Goal: Task Accomplishment & Management: Manage account settings

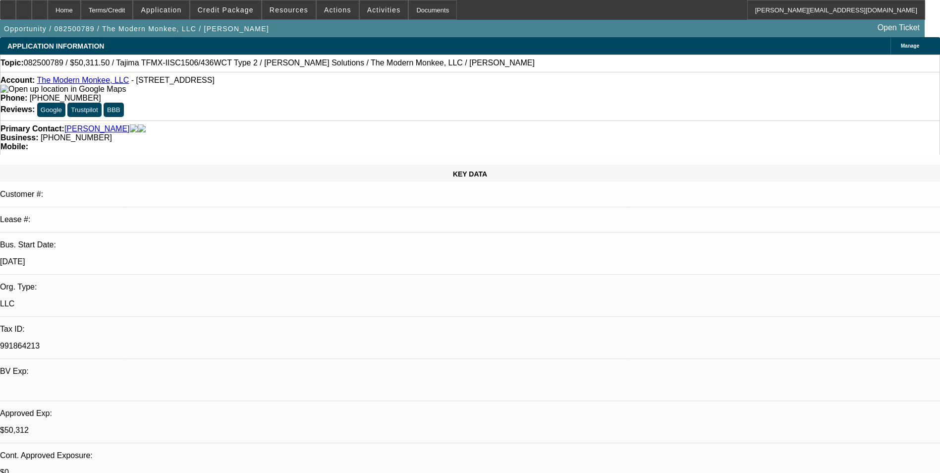
select select "0"
select select "2"
select select "0"
select select "6"
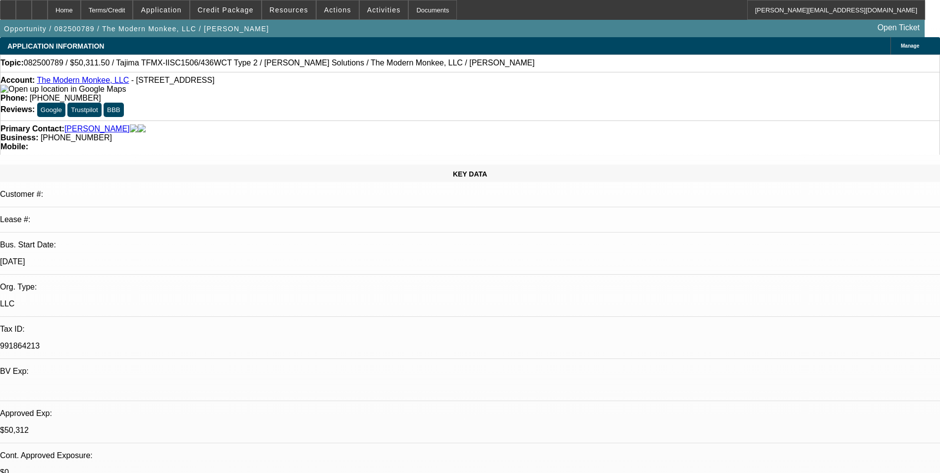
select select "0"
select select "2"
select select "0"
select select "6"
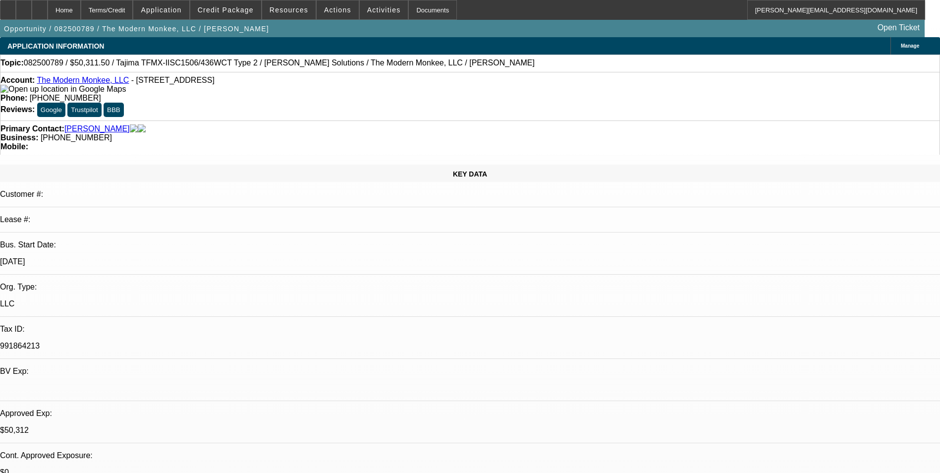
select select "0.15"
select select "2"
select select "0"
select select "6"
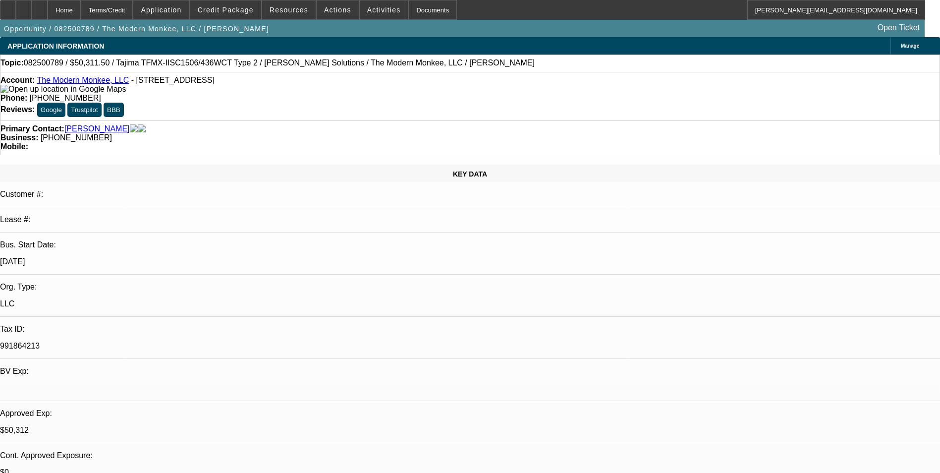
select select "0.15"
select select "2"
select select "0.1"
select select "4"
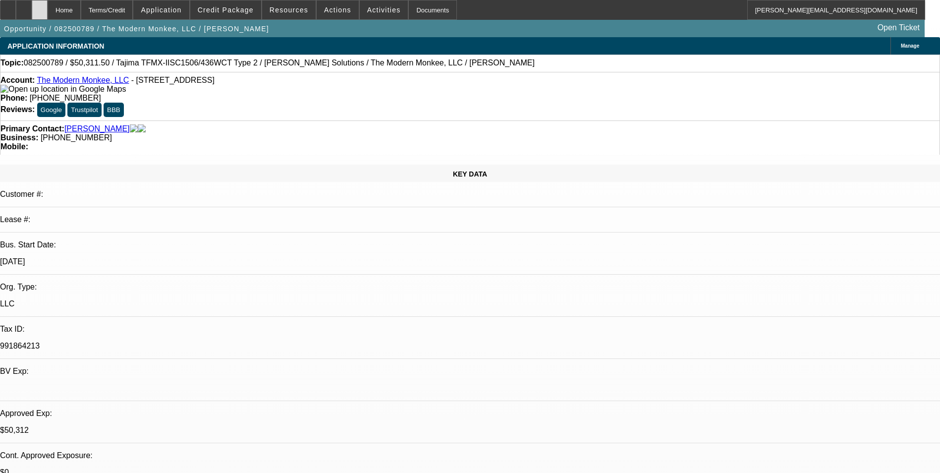
click at [48, 6] on div at bounding box center [40, 10] width 16 height 20
select select "0"
select select "2"
select select "0"
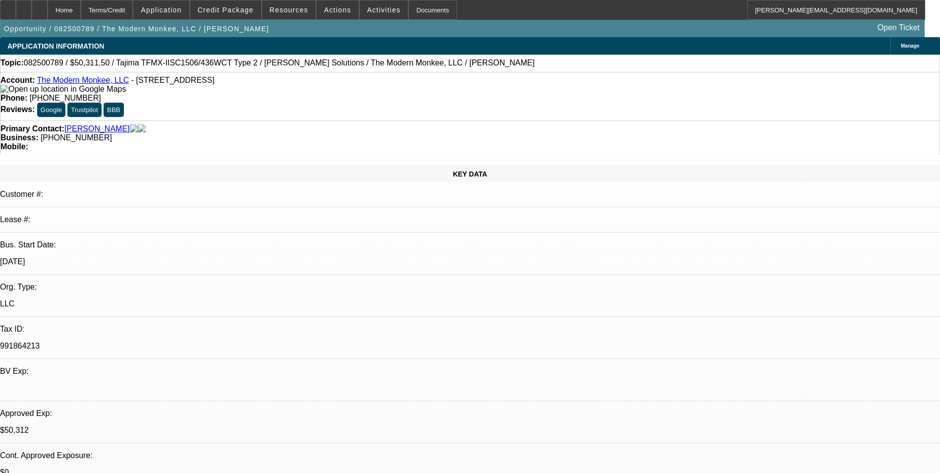
select select "2"
select select "0"
select select "0.15"
select select "2"
select select "0"
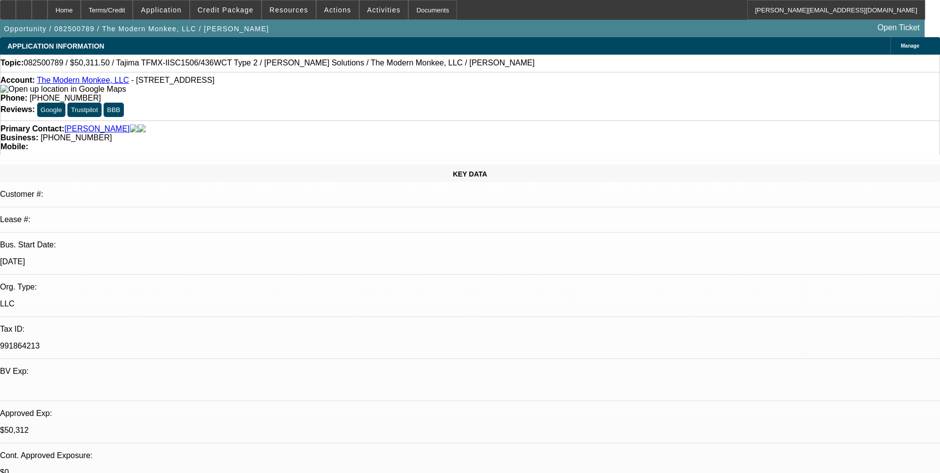
select select "0.15"
select select "2"
select select "0.1"
select select "1"
select select "2"
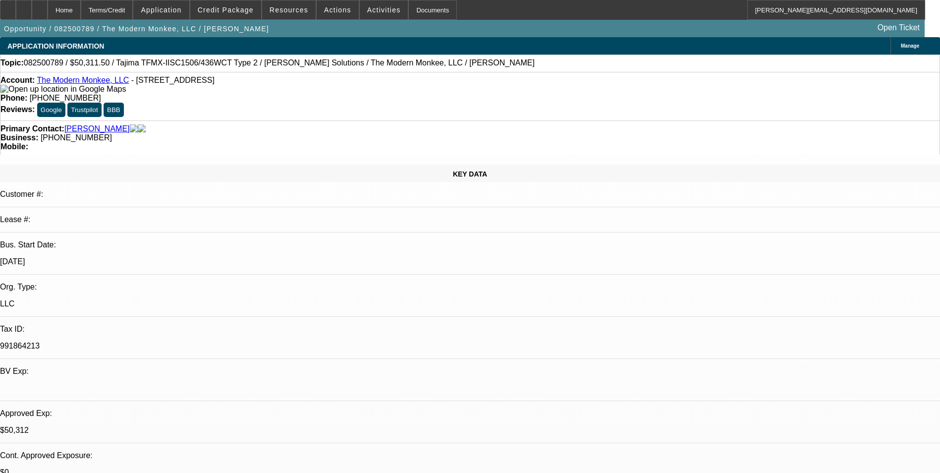
select select "6"
select select "1"
select select "2"
select select "6"
select select "1"
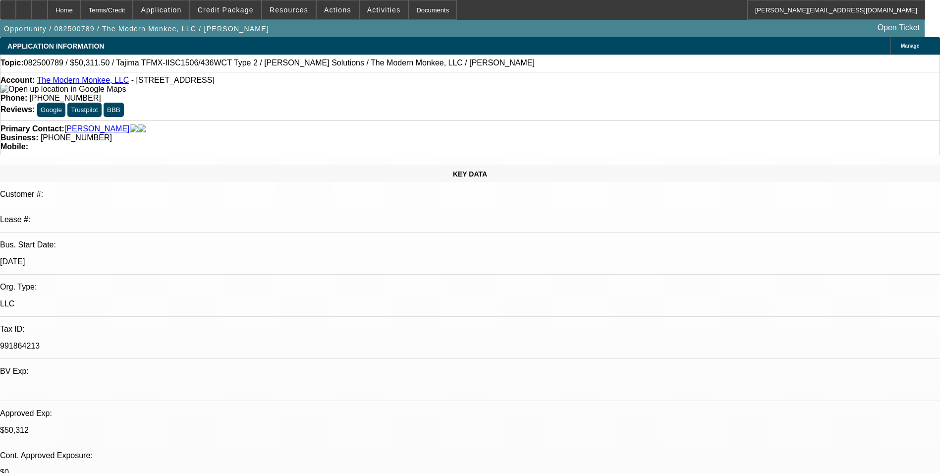
select select "2"
select select "6"
select select "1"
select select "2"
select select "4"
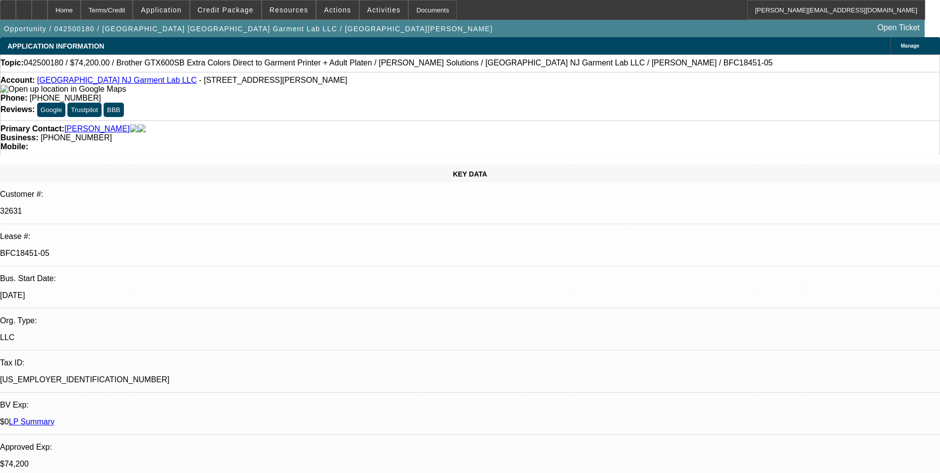
select select "0"
select select "6"
select select "0"
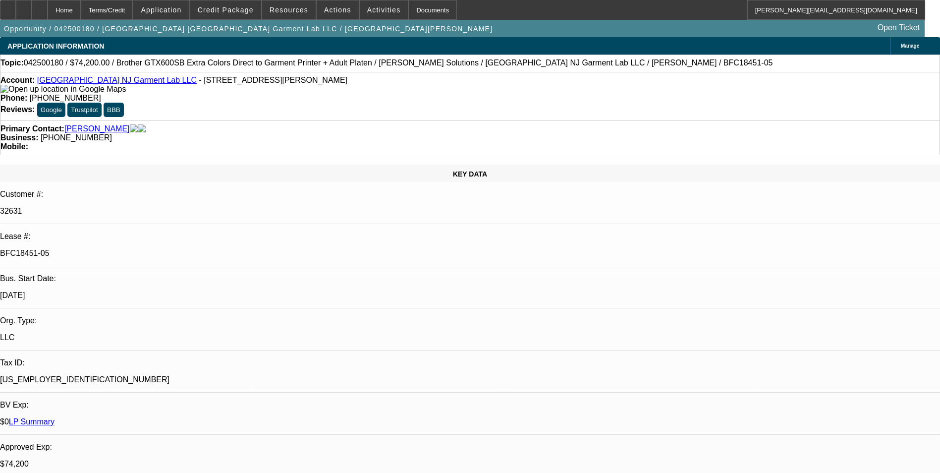
select select "0"
select select "6"
select select "0"
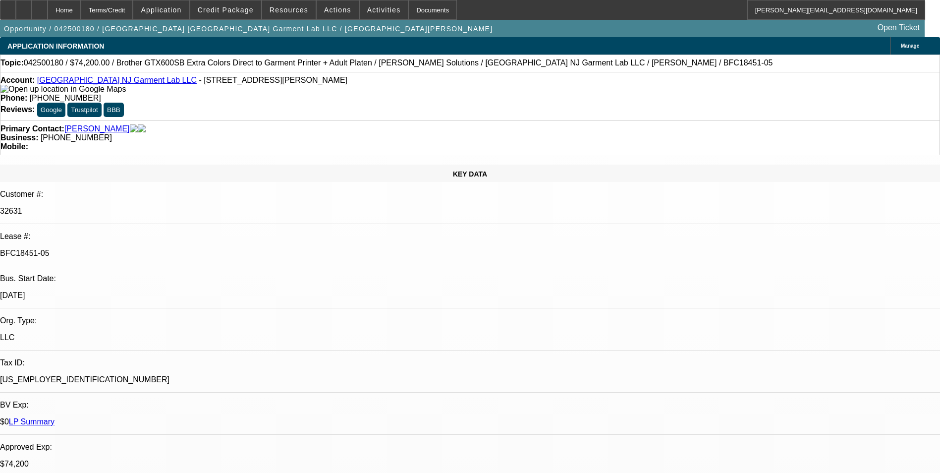
select select "0"
select select "6"
select select "0"
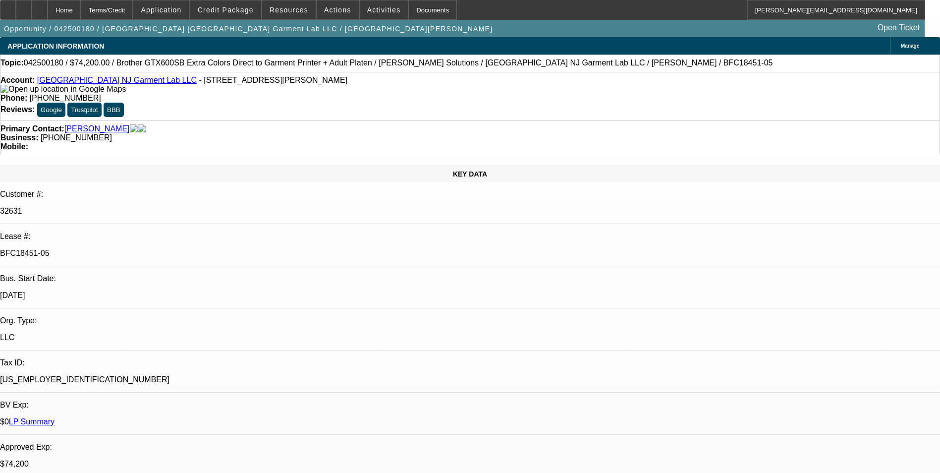
select select "6"
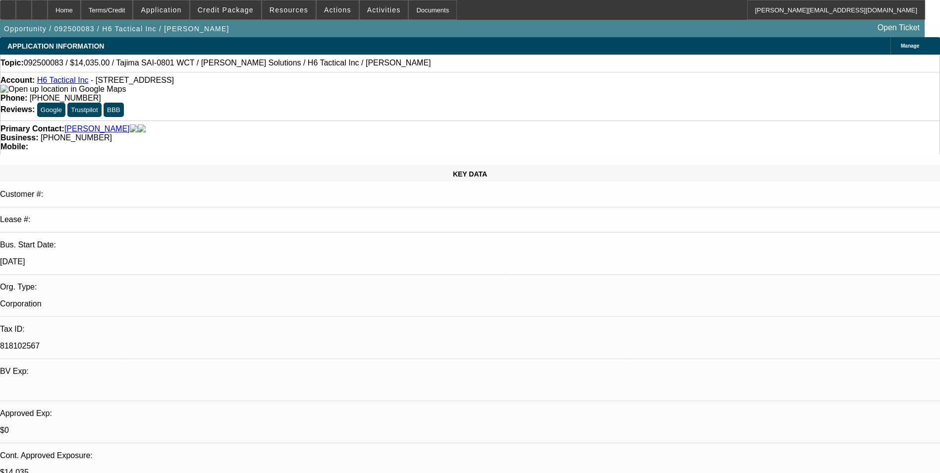
select select "0"
select select "2"
select select "0"
select select "6"
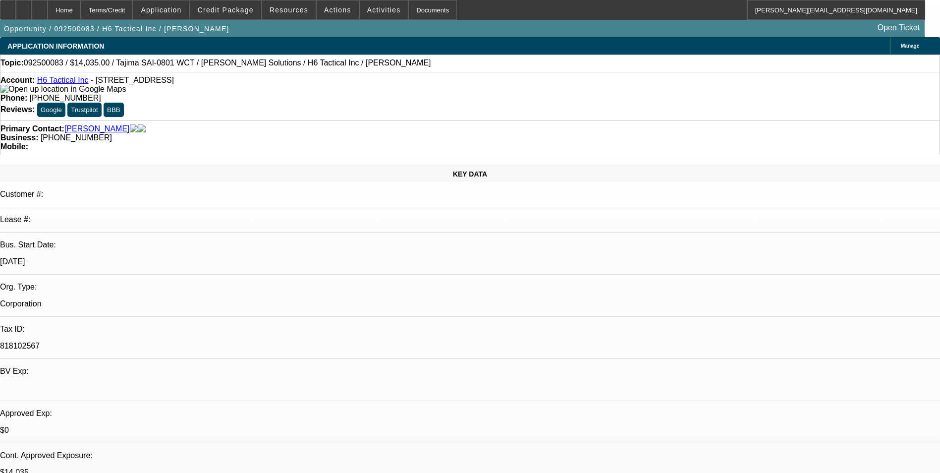
select select "0"
select select "2"
select select "0"
select select "6"
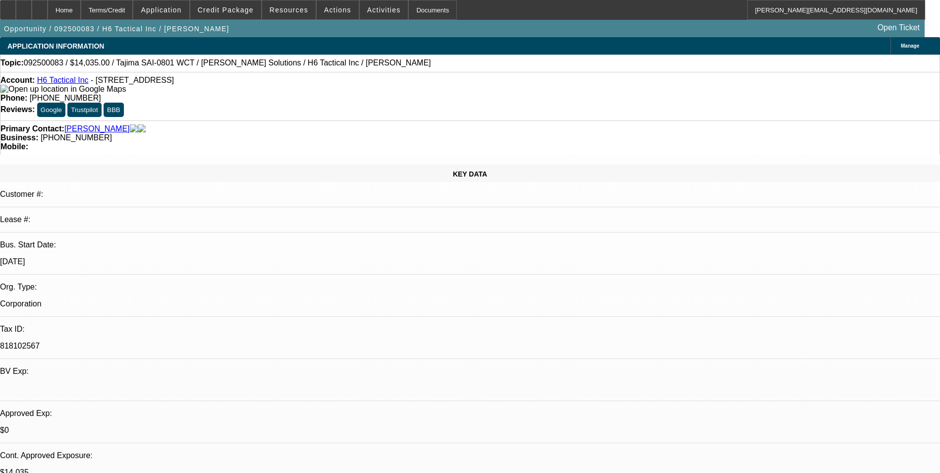
select select "0"
select select "2"
select select "0"
select select "6"
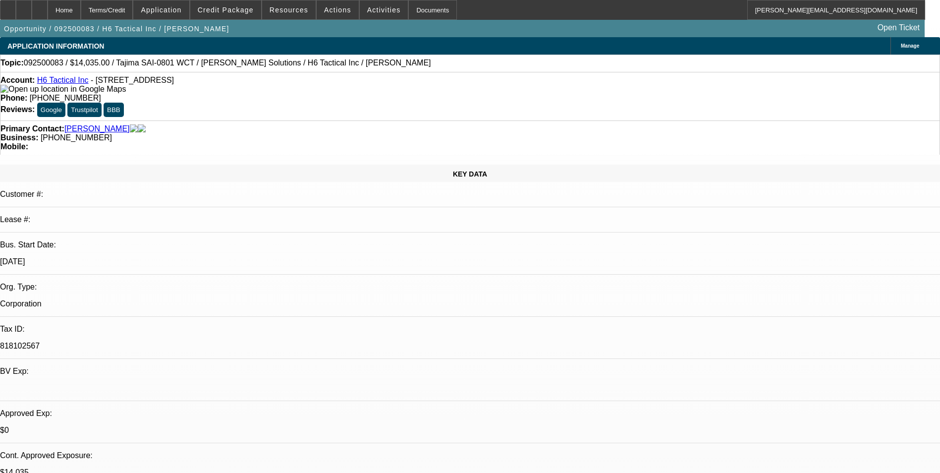
select select "0"
select select "2"
select select "0"
select select "6"
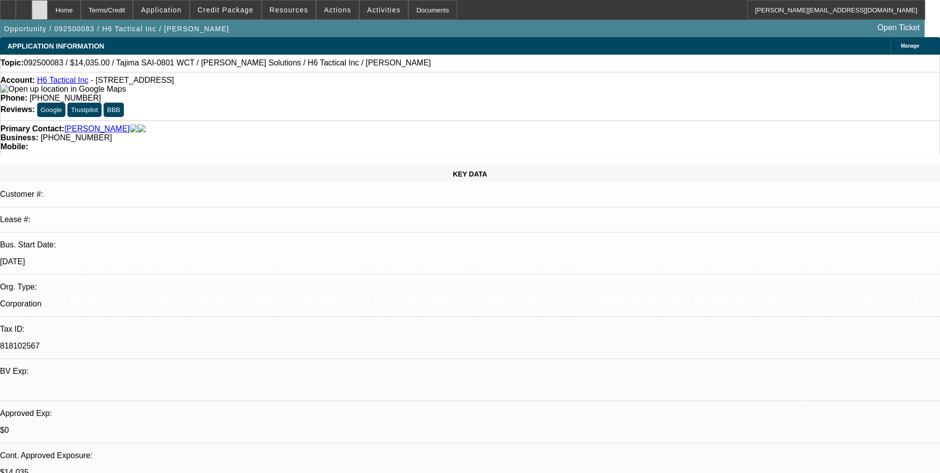
click at [48, 11] on div at bounding box center [40, 10] width 16 height 20
select select "0"
select select "2"
select select "0"
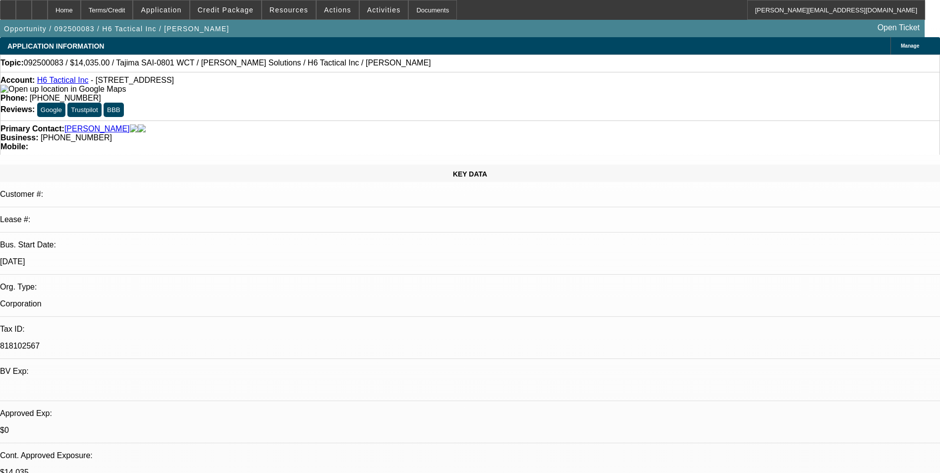
select select "2"
select select "0"
select select "2"
select select "0"
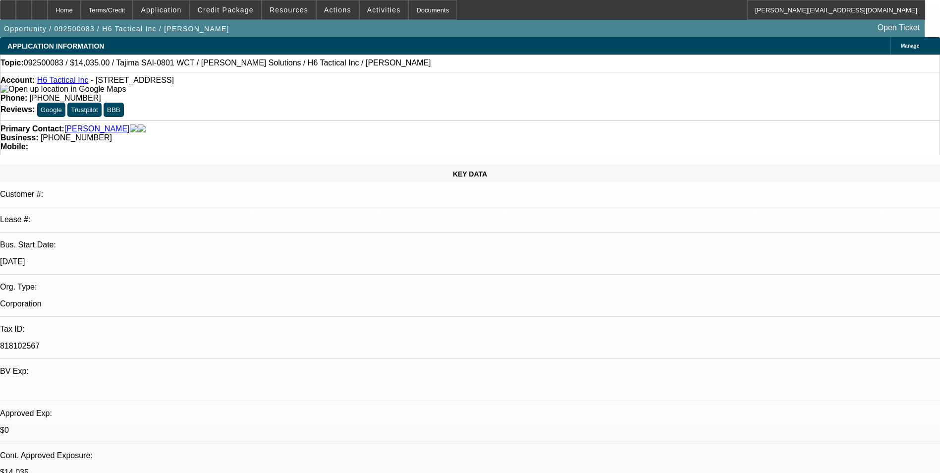
select select "0"
select select "2"
select select "0"
select select "1"
select select "2"
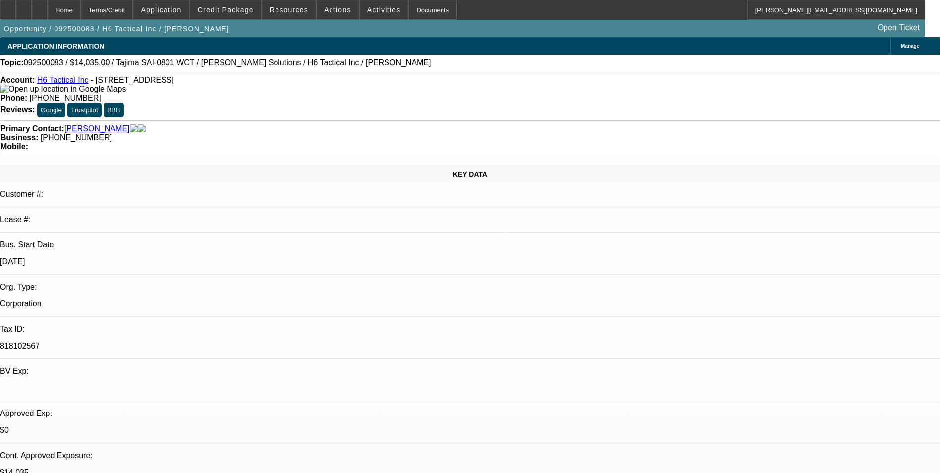
select select "6"
select select "1"
select select "2"
select select "6"
select select "1"
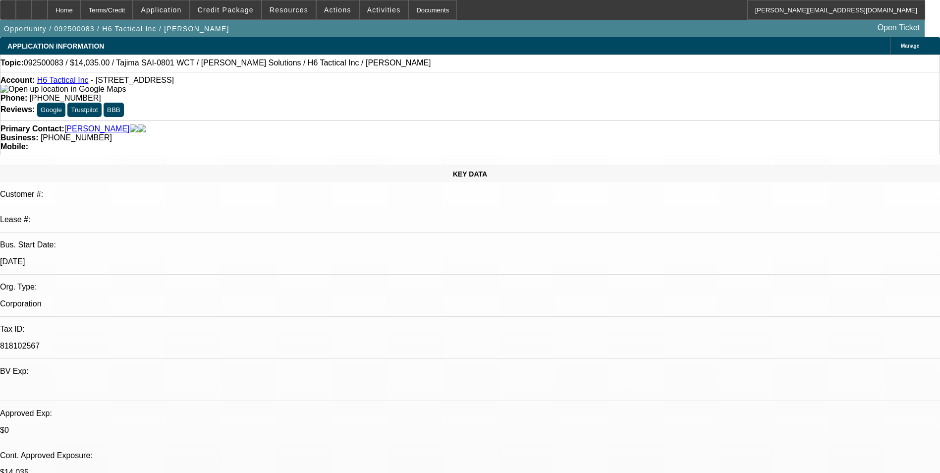
select select "2"
select select "6"
select select "1"
select select "2"
select select "6"
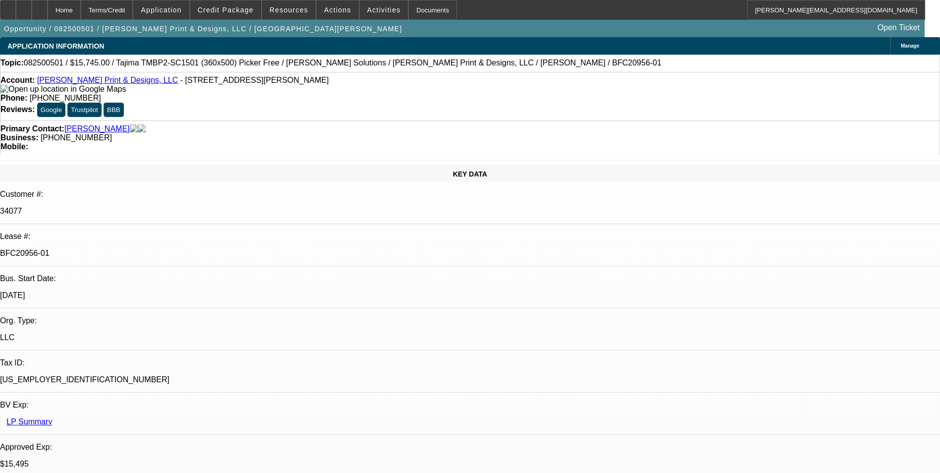
select select "0"
select select "2"
select select "0"
select select "2"
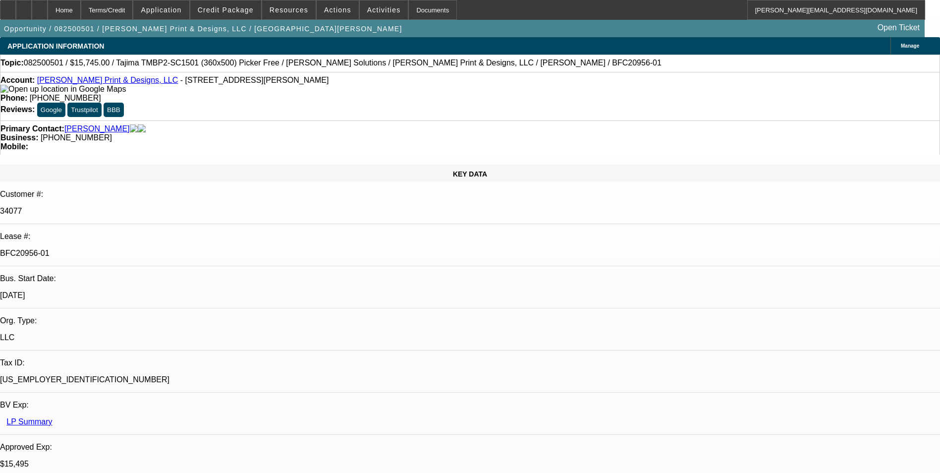
select select "0"
select select "2"
select select "0"
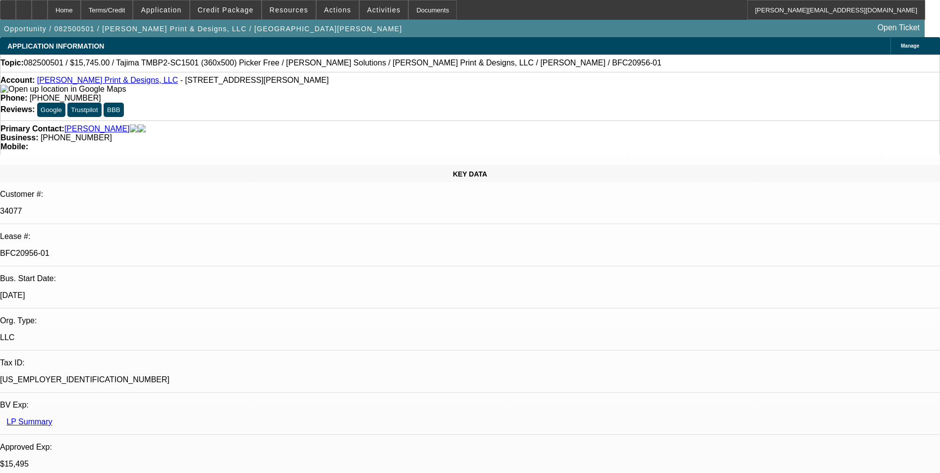
select select "2"
select select "0"
select select "1"
select select "2"
select select "6"
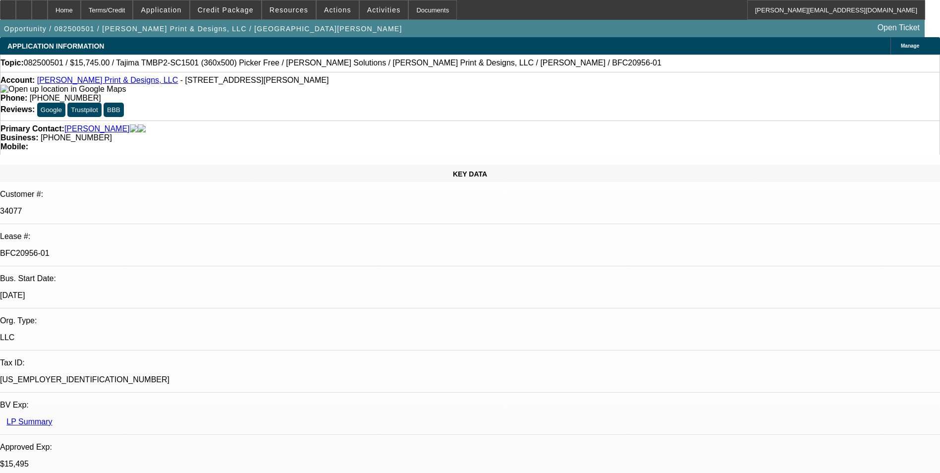
select select "1"
select select "2"
select select "6"
select select "1"
select select "2"
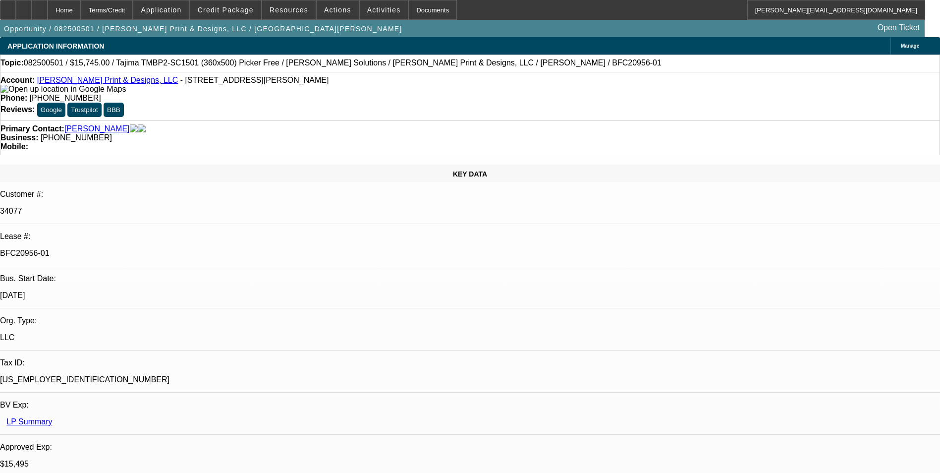
select select "6"
select select "1"
select select "2"
select select "6"
click at [901, 45] on span "Manage" at bounding box center [910, 45] width 18 height 5
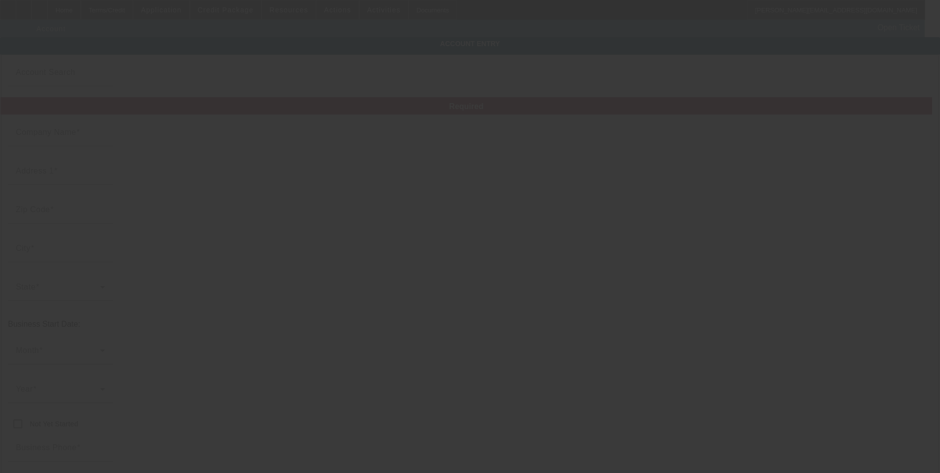
type input "[DATE]"
type input "[PERSON_NAME] Print & Designs, LLC"
type input "[STREET_ADDRESS][PERSON_NAME]"
type input "76179"
type input "Saginaw"
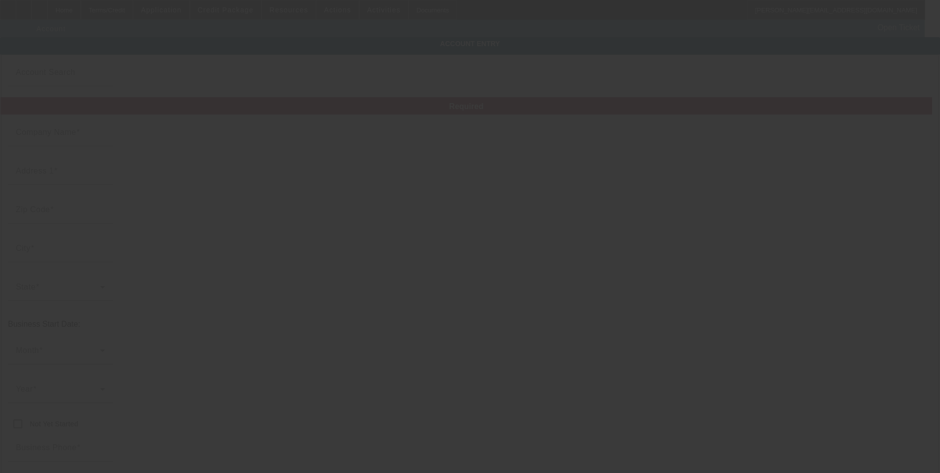
type input "[PHONE_NUMBER]"
type input "[EMAIL_ADDRESS][DOMAIN_NAME]"
type input "Tarrant"
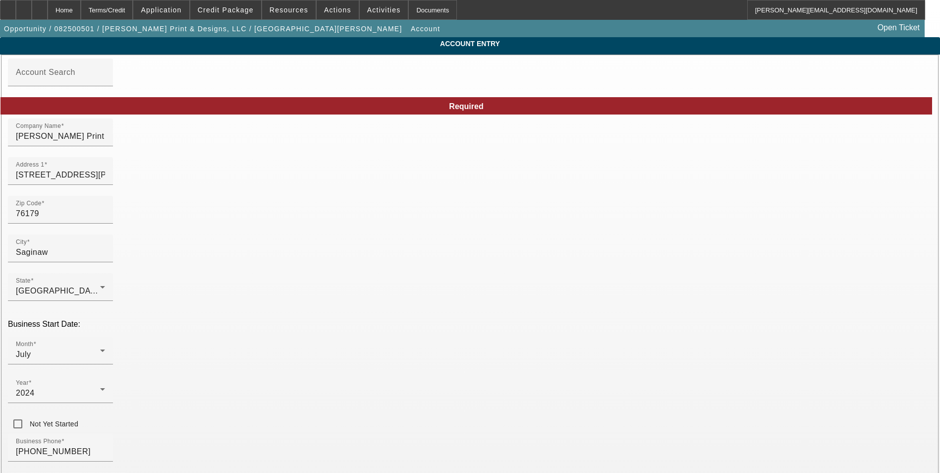
drag, startPoint x: 668, startPoint y: 431, endPoint x: 566, endPoint y: 434, distance: 102.1
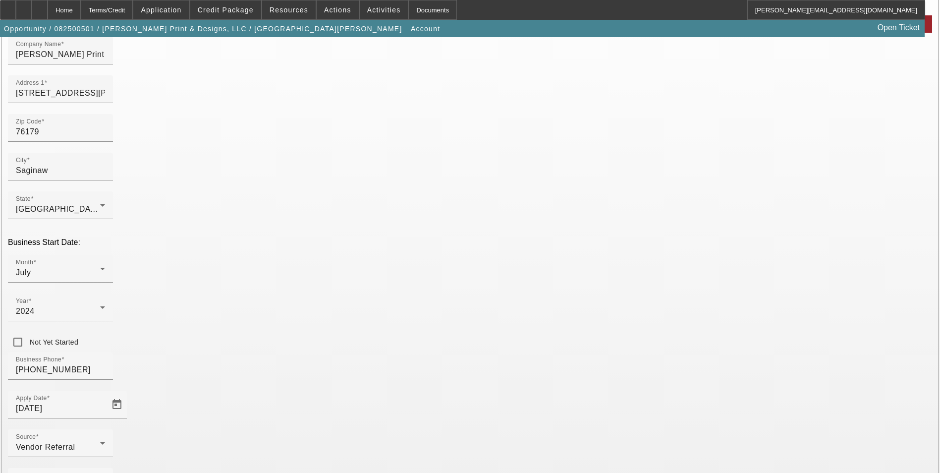
scroll to position [99, 0]
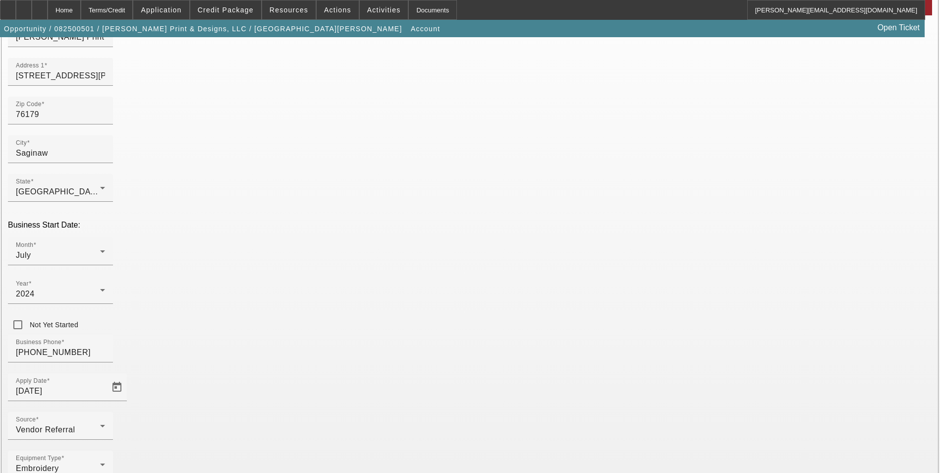
type input "393976272"
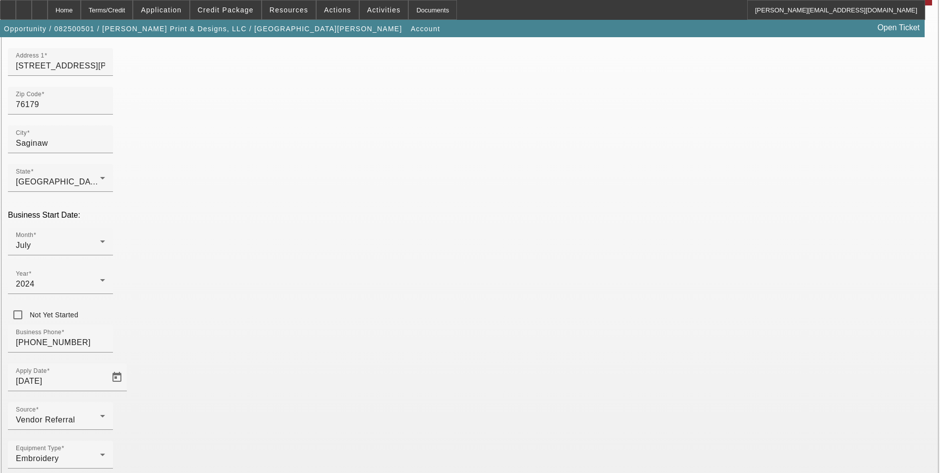
scroll to position [111, 0]
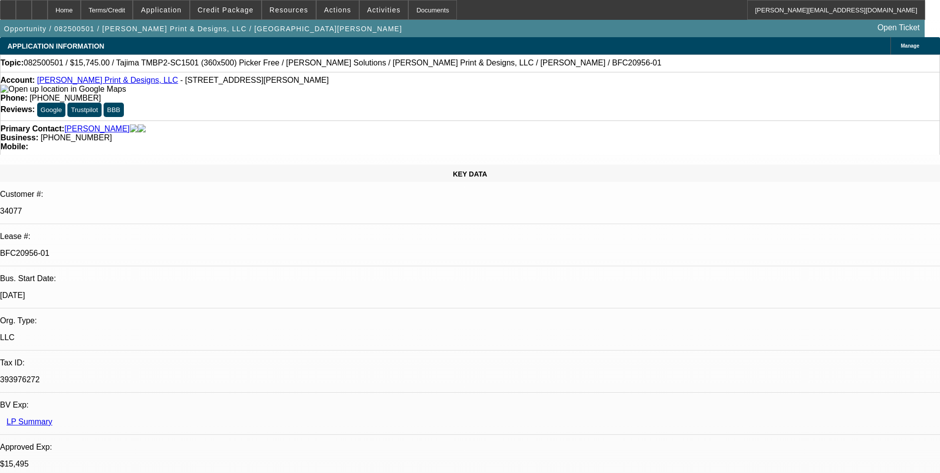
select select "0"
select select "2"
select select "0"
select select "6"
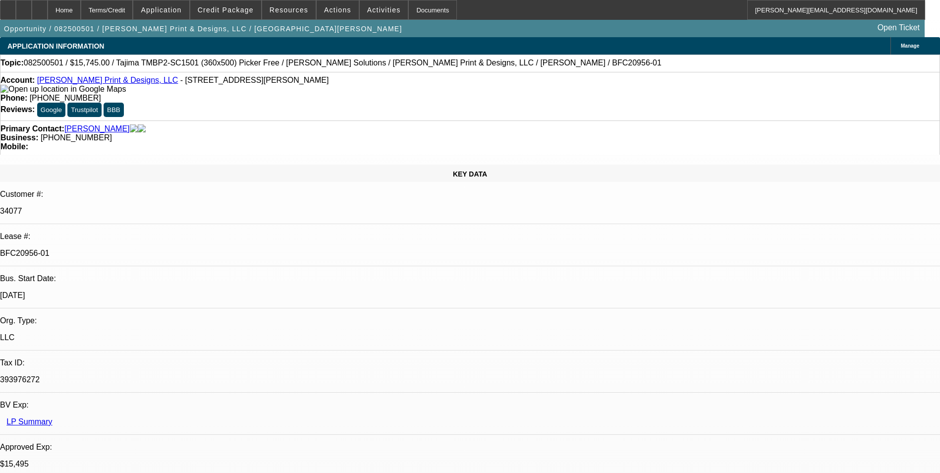
select select "0"
select select "2"
select select "0"
select select "6"
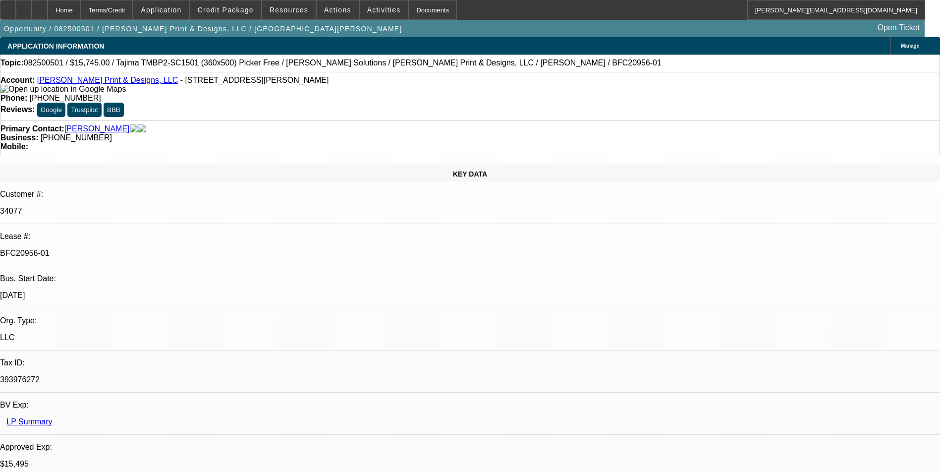
select select "0"
select select "2"
select select "0"
select select "6"
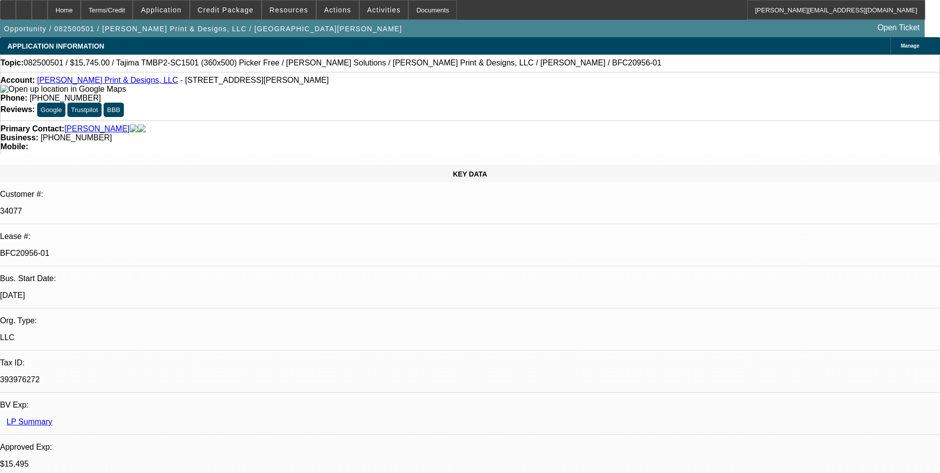
select select "0"
select select "2"
select select "0"
select select "6"
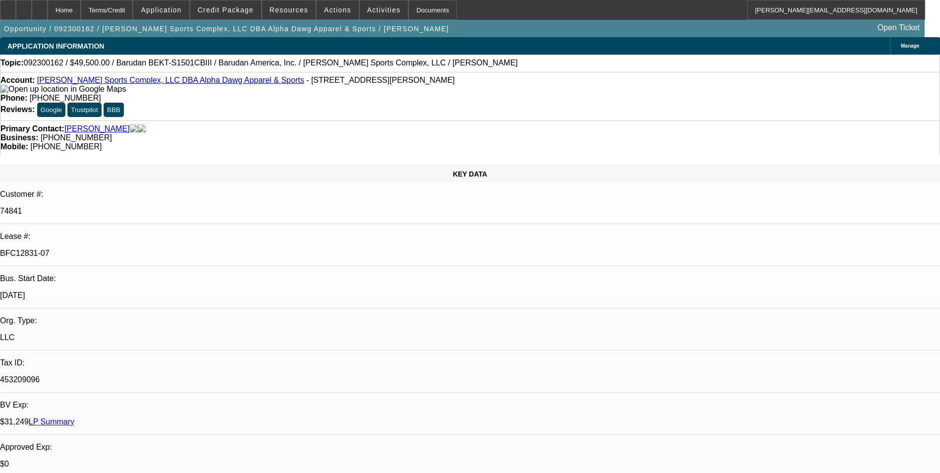
select select "0"
select select "2"
select select "0.1"
select select "0"
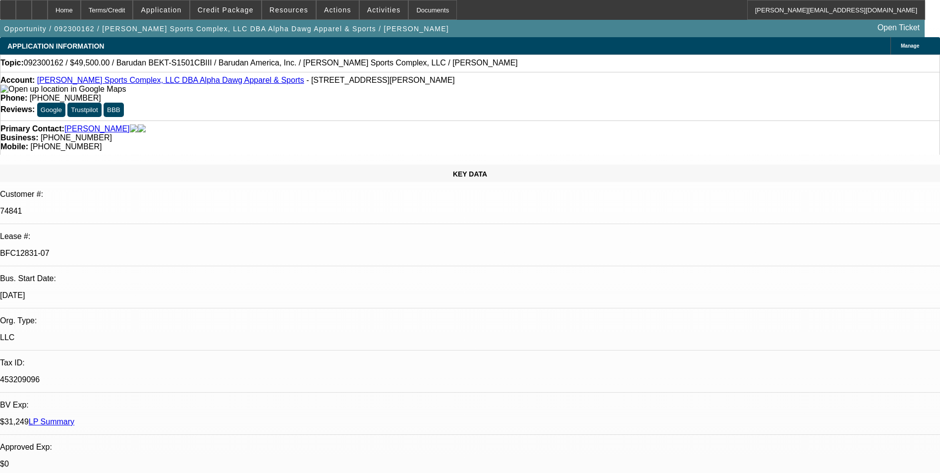
select select "0.1"
select select "0"
select select "0.1"
select select "0"
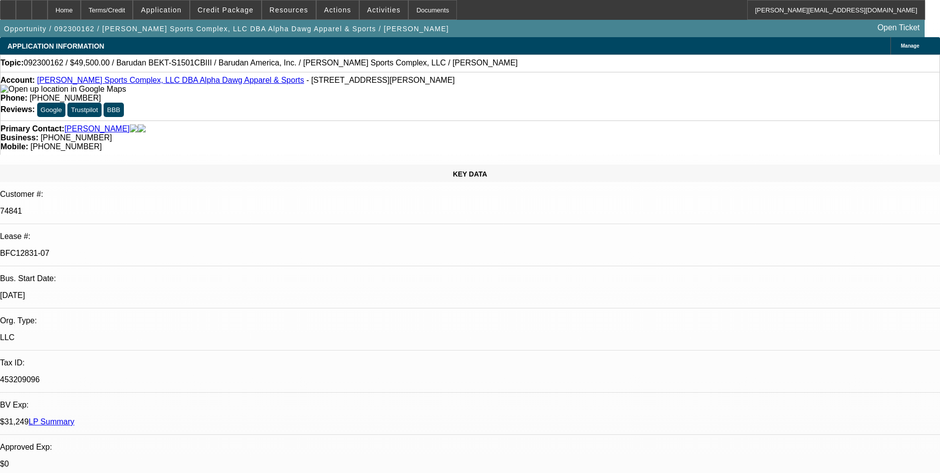
select select "2"
select select "0.1"
select select "1"
select select "2"
select select "4"
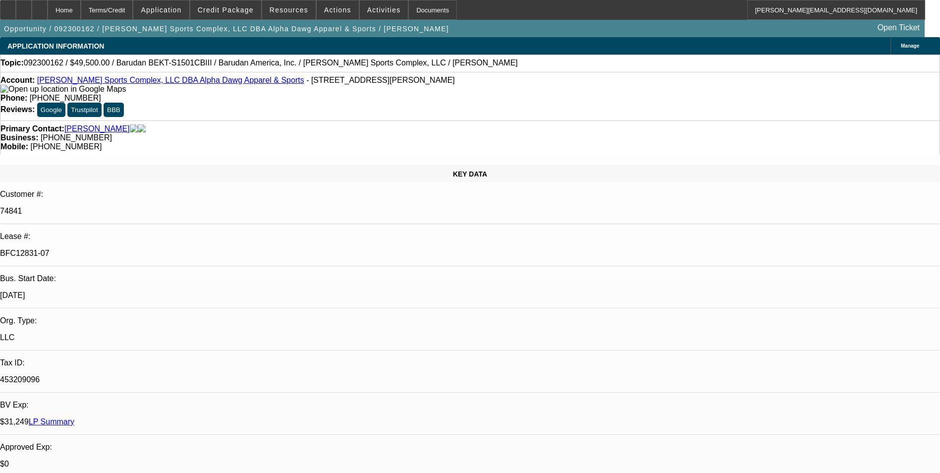
select select "1"
select select "4"
select select "1"
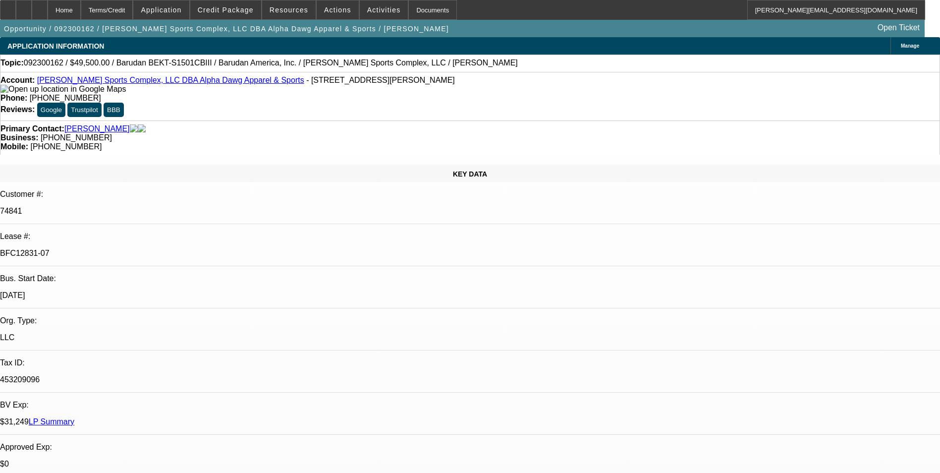
select select "4"
select select "1"
select select "2"
select select "4"
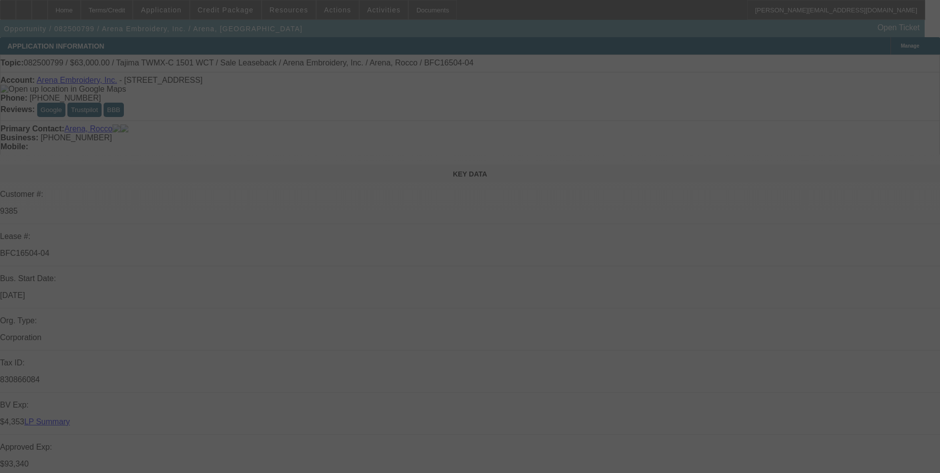
select select "0"
select select "2"
select select "0.1"
select select "0"
select select "2"
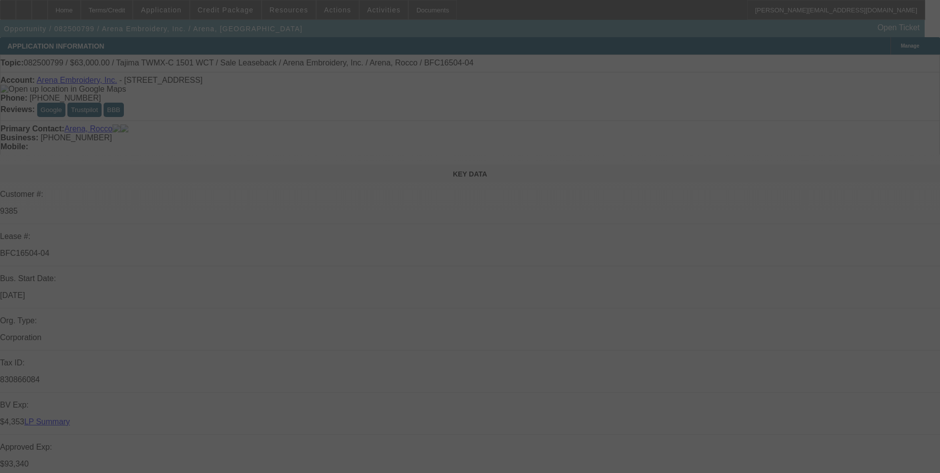
select select "0.1"
select select "0"
select select "2"
select select "0.1"
select select "0"
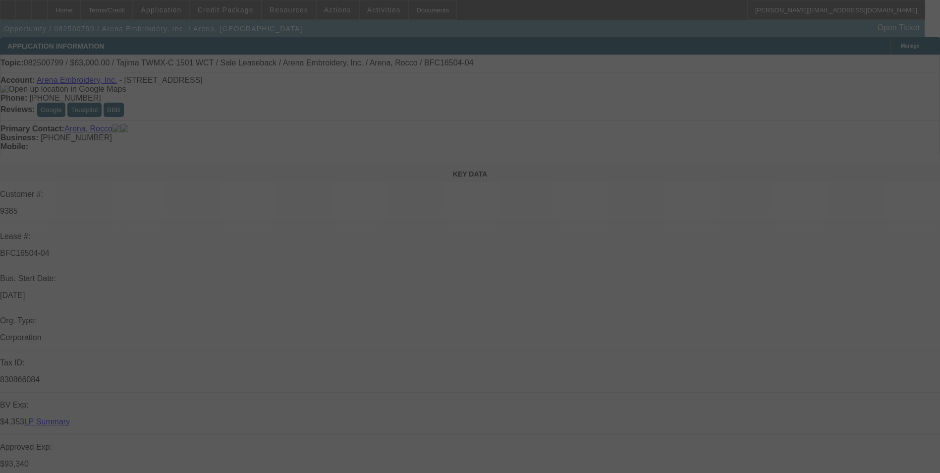
select select "2"
select select "0.1"
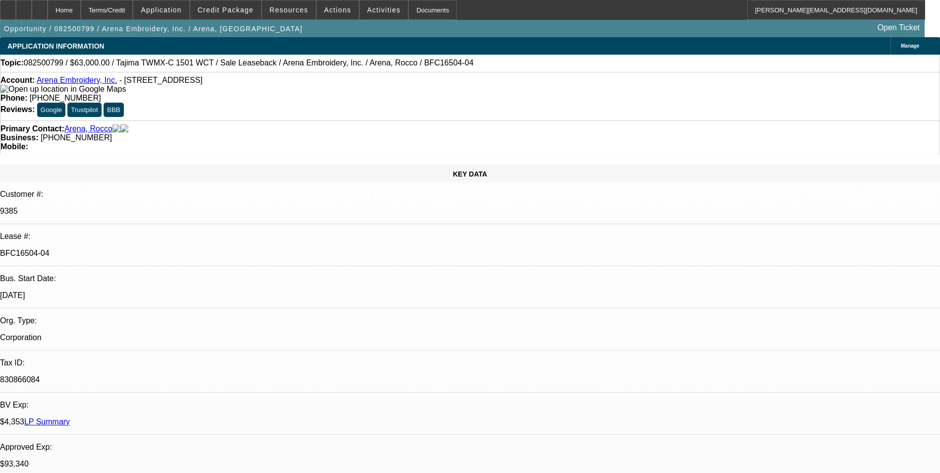
select select "1"
select select "2"
select select "4"
select select "1"
select select "2"
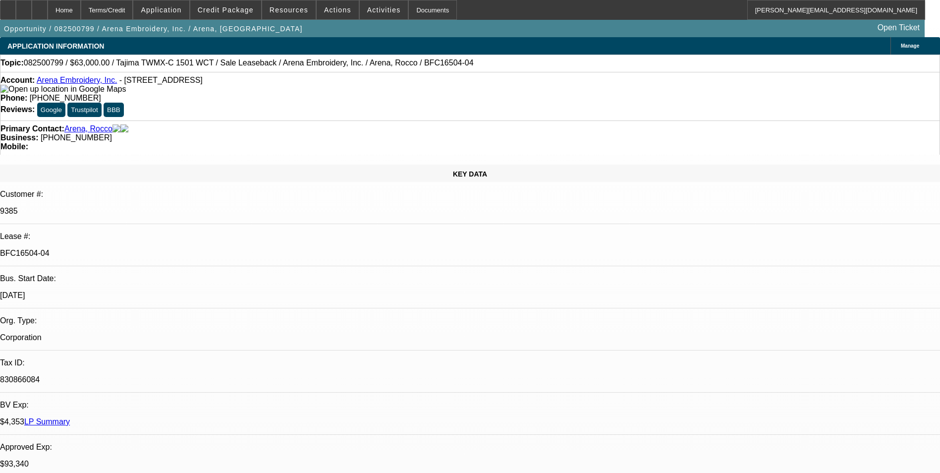
select select "4"
select select "1"
select select "2"
select select "4"
select select "1"
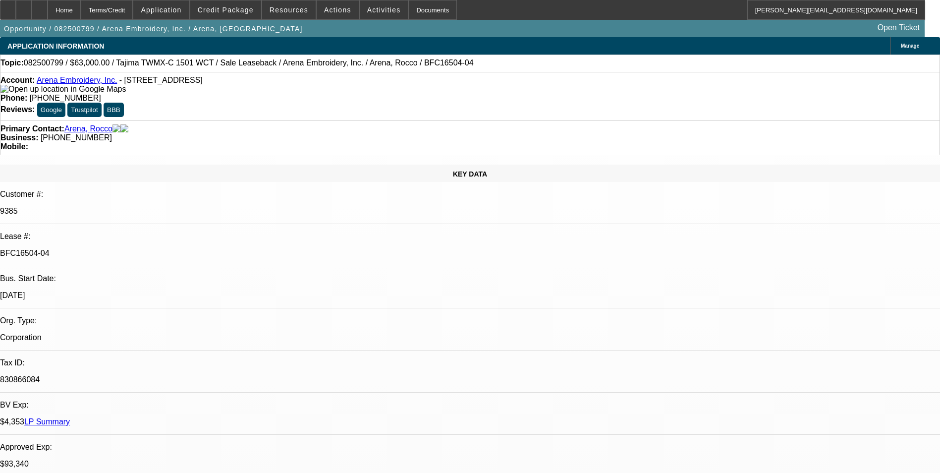
select select "2"
select select "4"
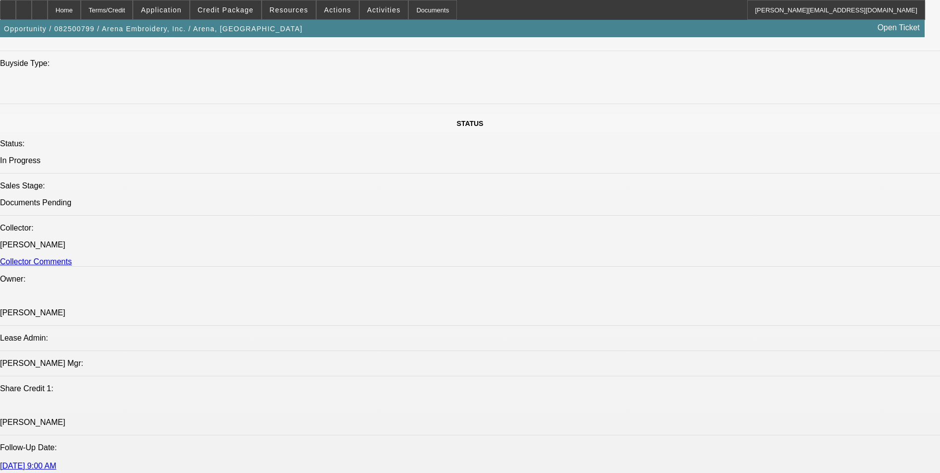
scroll to position [1140, 0]
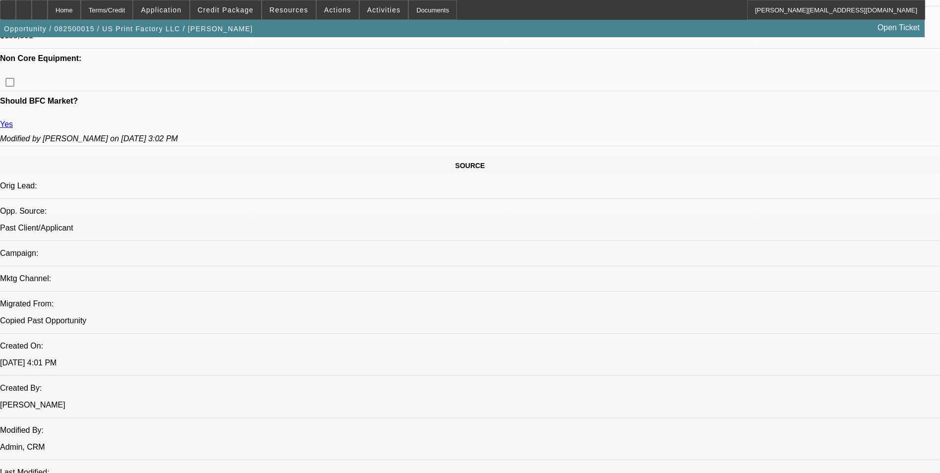
select select "0"
select select "2"
select select "0"
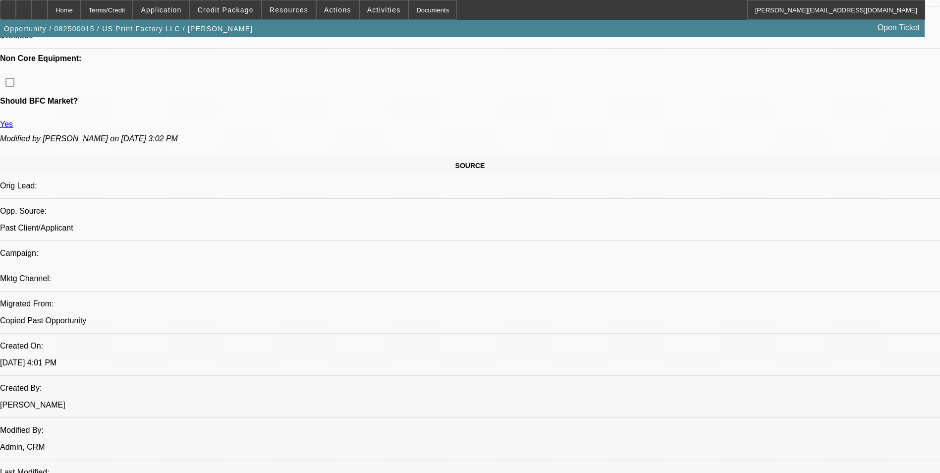
select select "0"
select select "2"
select select "0"
select select "2"
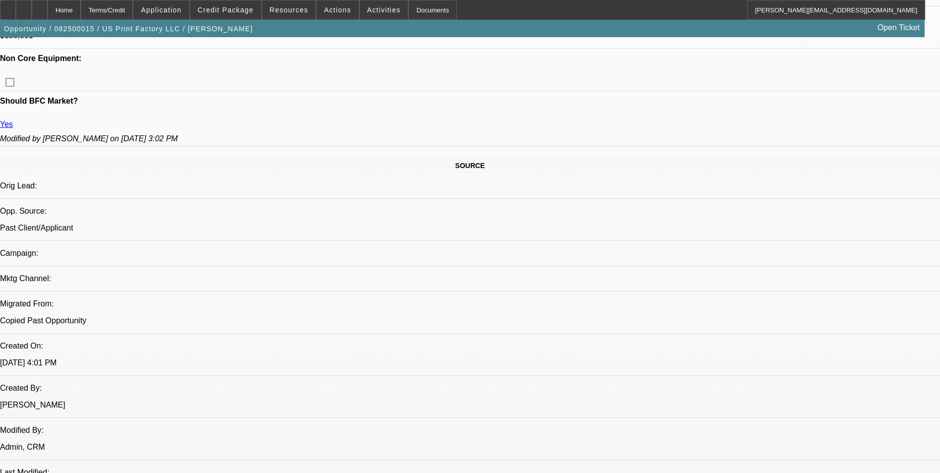
select select "0"
select select "1"
select select "2"
select select "6"
select select "1"
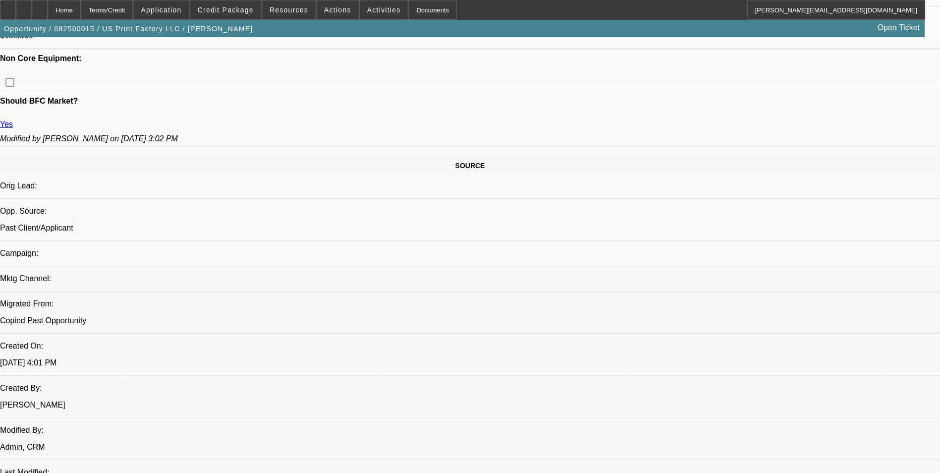
select select "2"
select select "6"
select select "1"
select select "2"
select select "6"
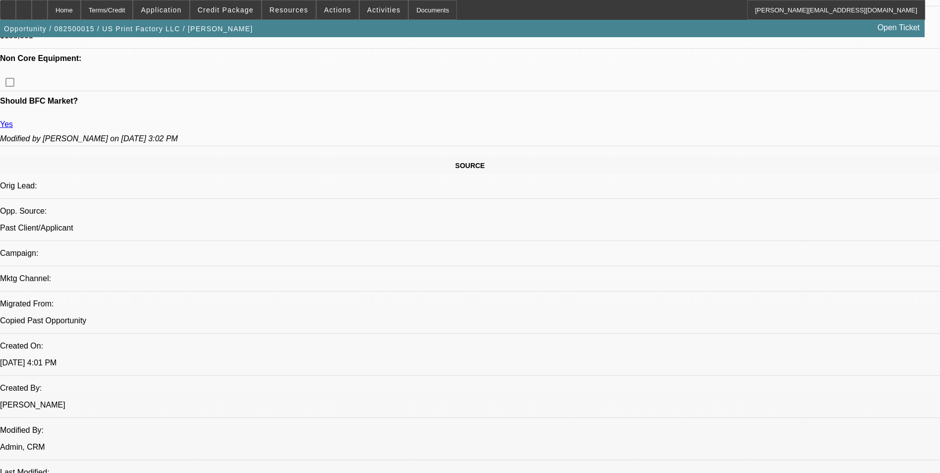
select select "1"
select select "2"
select select "6"
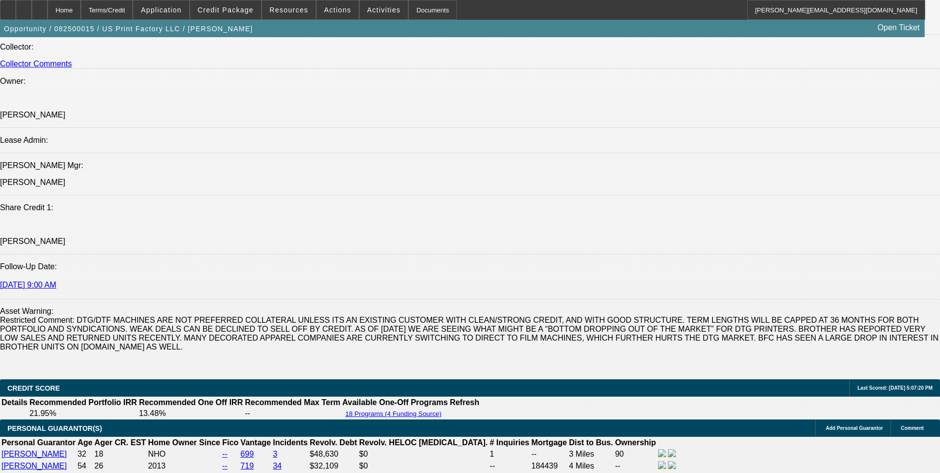
scroll to position [1192, 0]
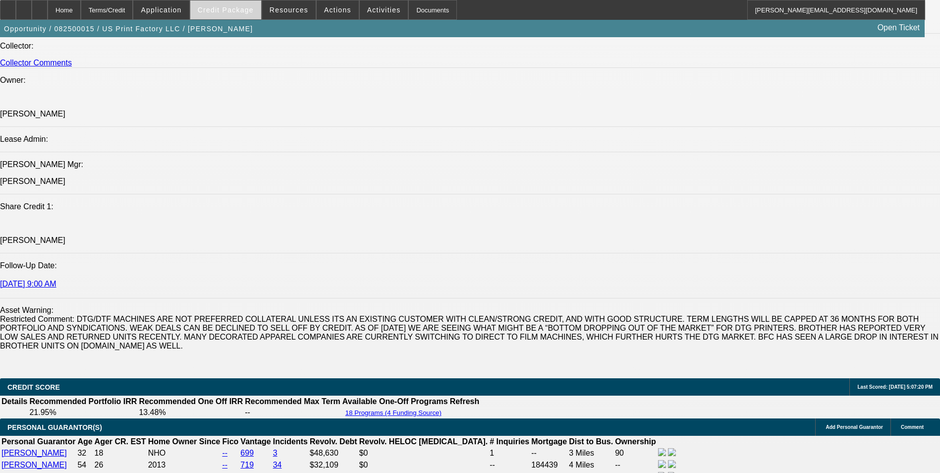
click at [253, 6] on span "Credit Package" at bounding box center [226, 10] width 56 height 8
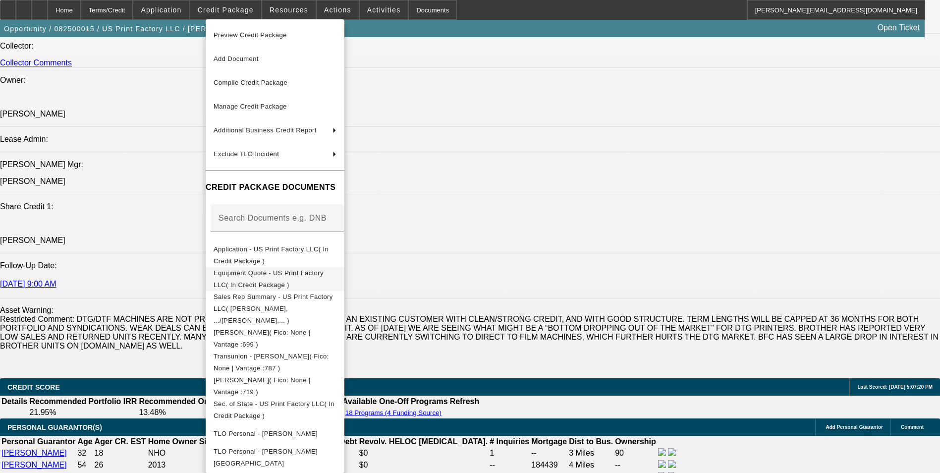
click at [280, 279] on span "Equipment Quote - US Print Factory LLC( In Credit Package )" at bounding box center [275, 279] width 123 height 24
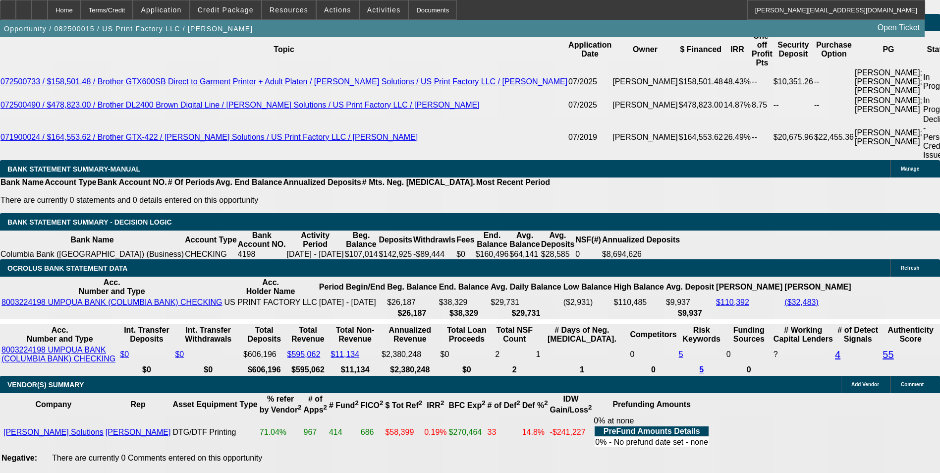
scroll to position [1836, 0]
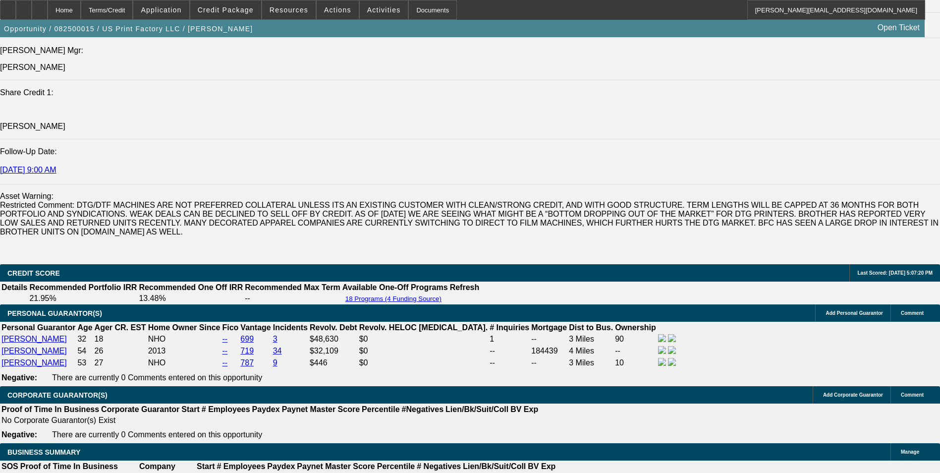
scroll to position [1437, 0]
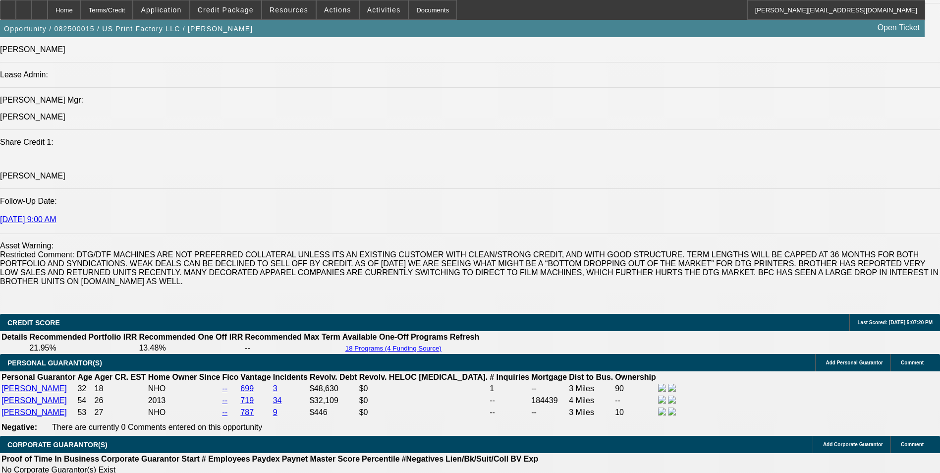
scroll to position [1239, 0]
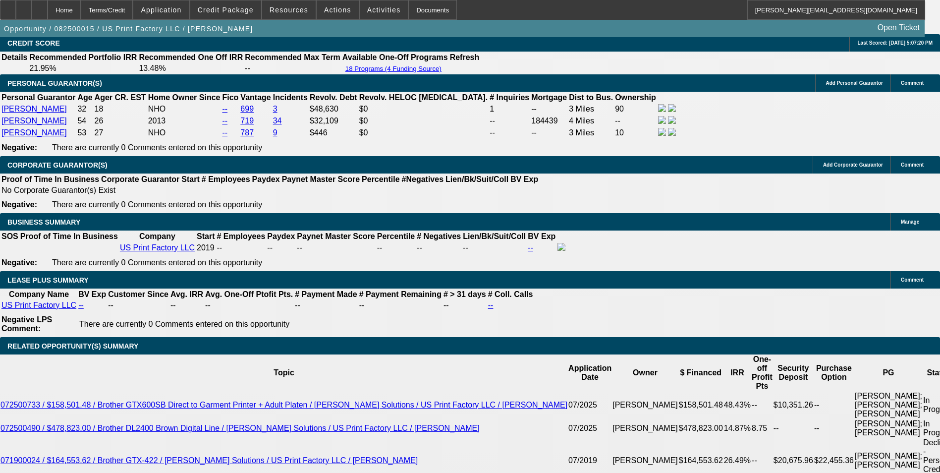
scroll to position [50, 0]
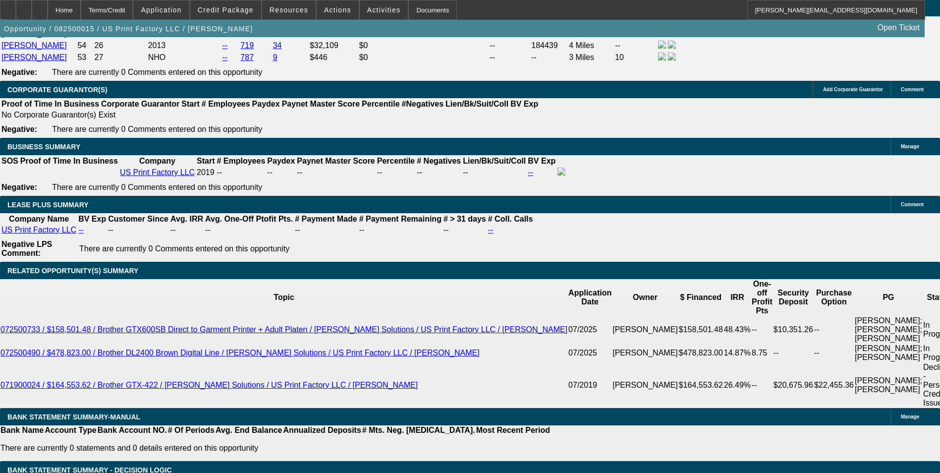
scroll to position [1586, 0]
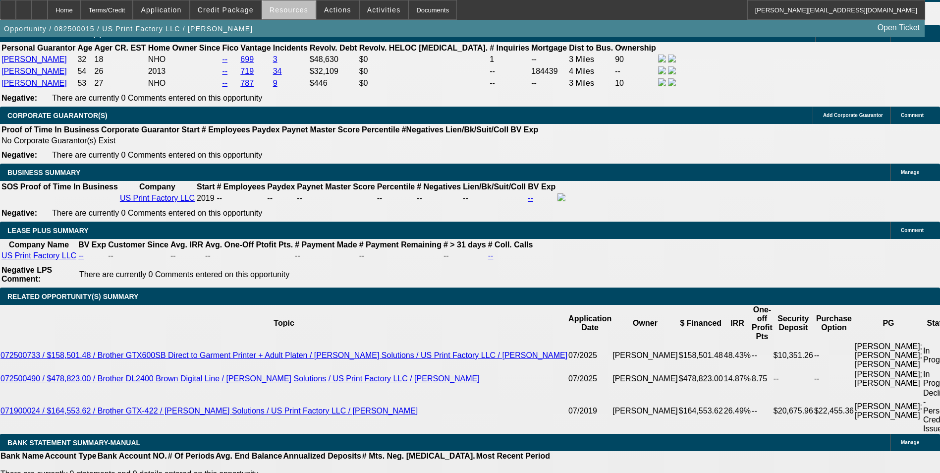
click at [297, 15] on span at bounding box center [289, 10] width 54 height 24
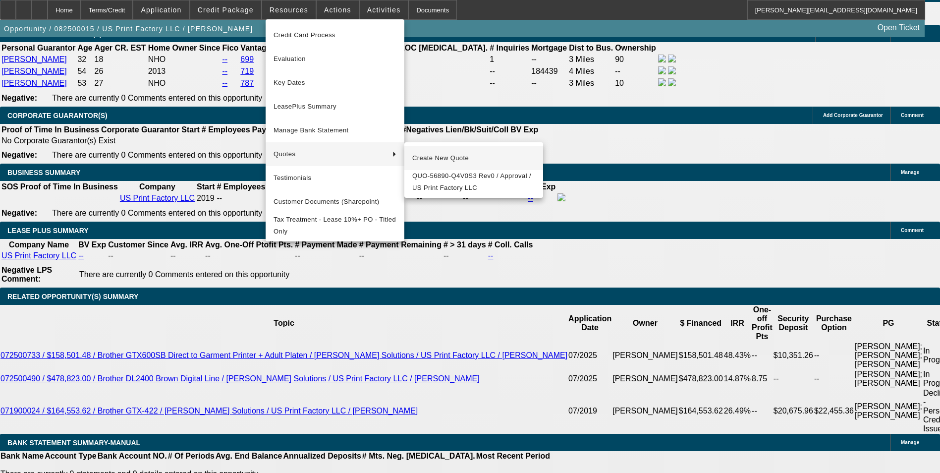
click at [429, 156] on span "Create New Quote" at bounding box center [473, 158] width 123 height 12
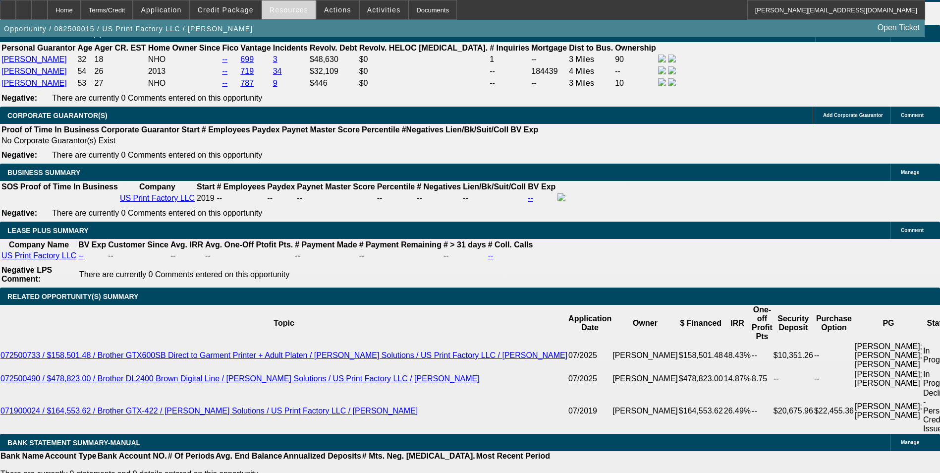
click at [279, 14] on span at bounding box center [289, 10] width 54 height 24
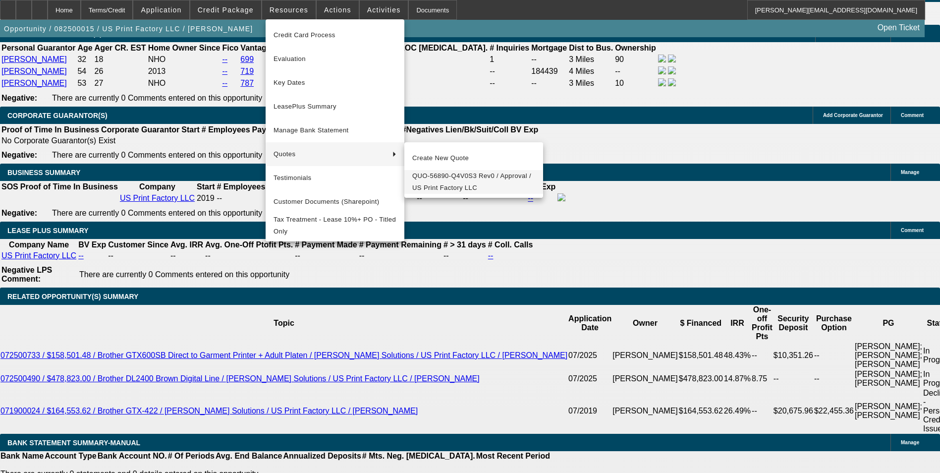
click at [442, 180] on span "QUO-56890-Q4V0S3 Rev0 / Approval / US Print Factory LLC" at bounding box center [473, 182] width 123 height 24
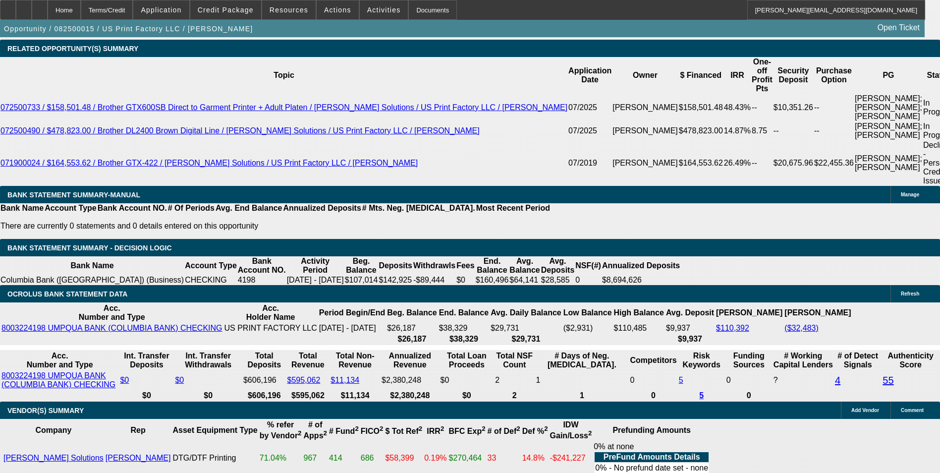
scroll to position [1784, 0]
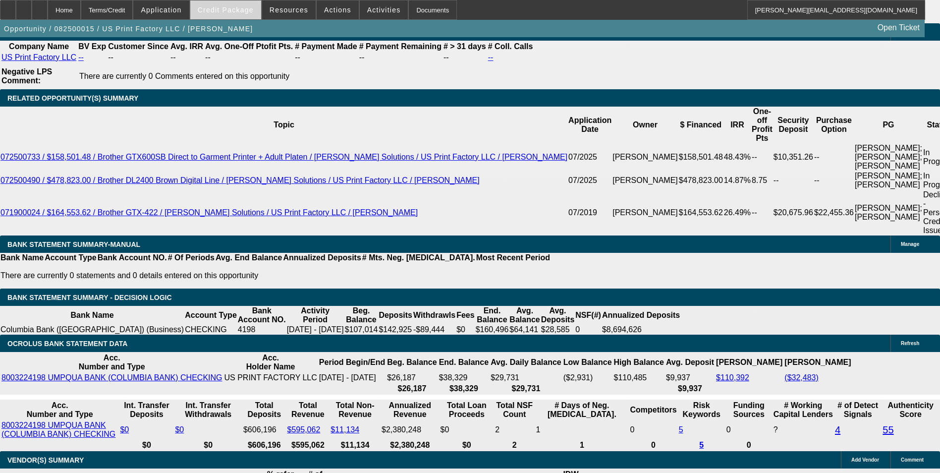
click at [244, 9] on span "Credit Package" at bounding box center [226, 10] width 56 height 8
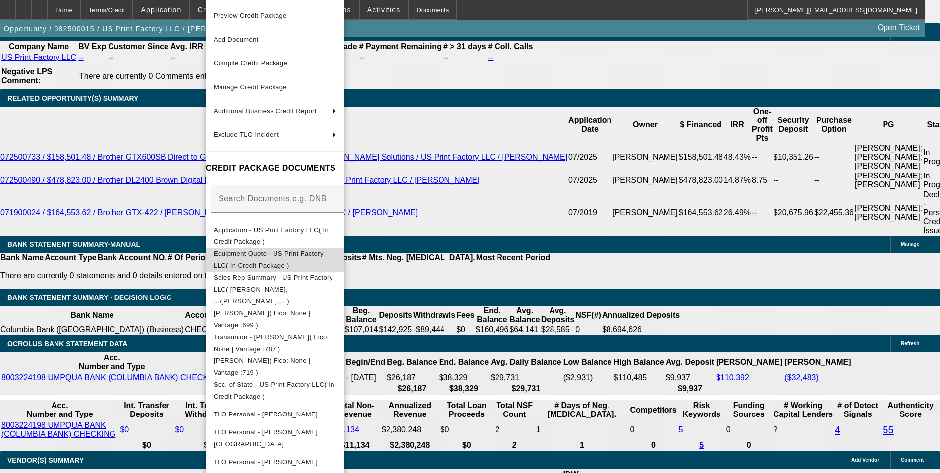
click at [314, 256] on span "Equipment Quote - US Print Factory LLC( In Credit Package )" at bounding box center [269, 259] width 110 height 19
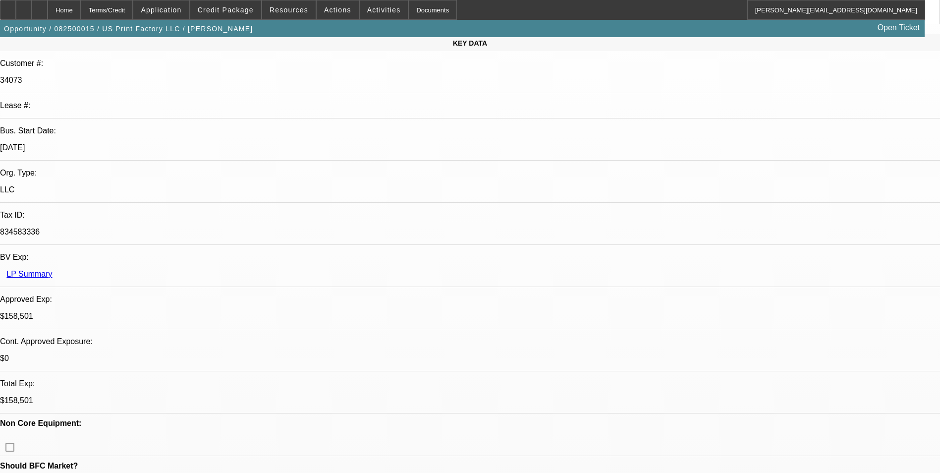
scroll to position [0, 0]
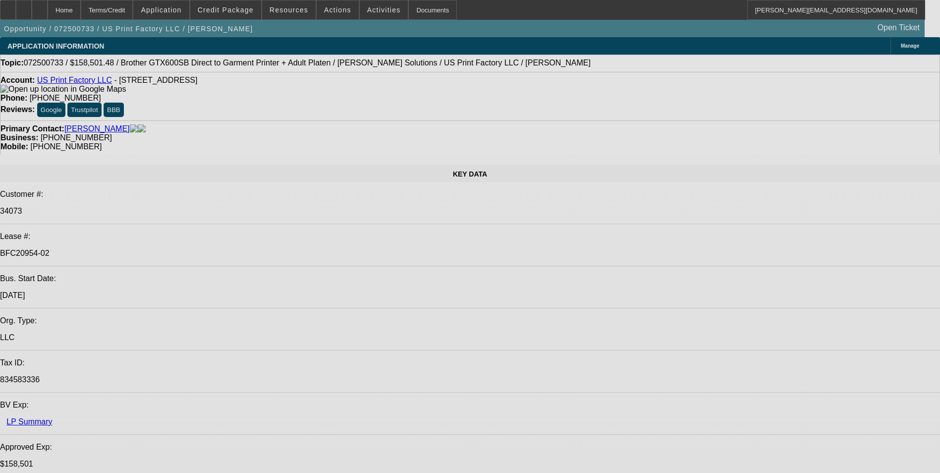
select select "0"
select select "2"
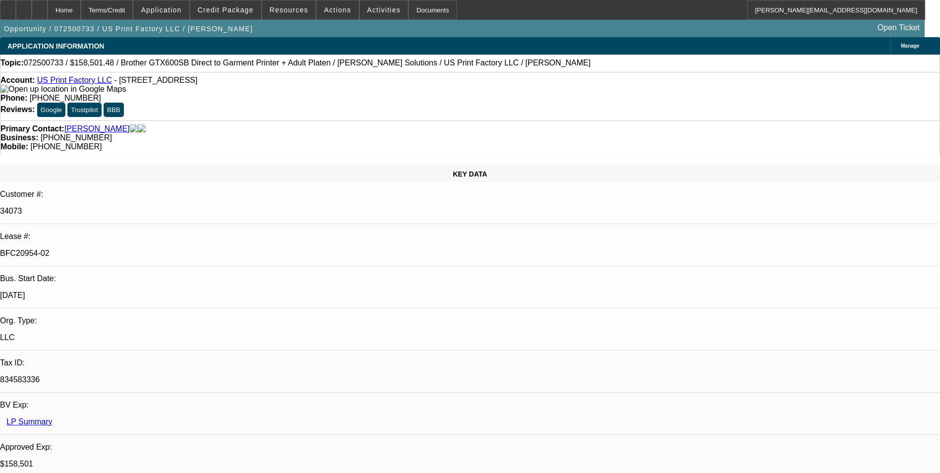
select select "0"
select select "2"
select select "0"
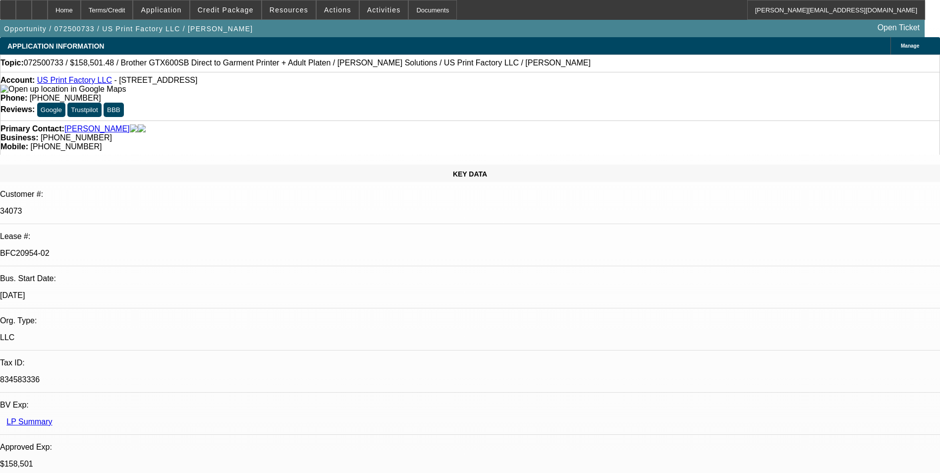
select select "2"
select select "0"
select select "2"
select select "0"
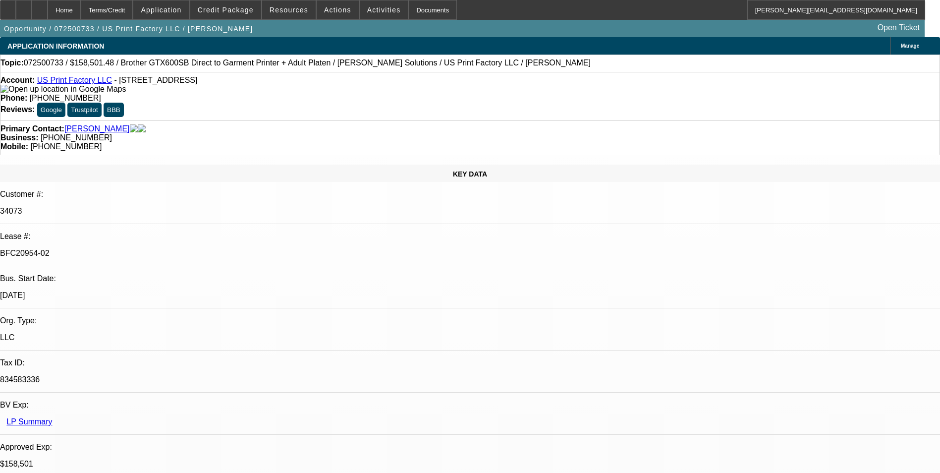
select select "1"
select select "2"
select select "6"
select select "1"
select select "2"
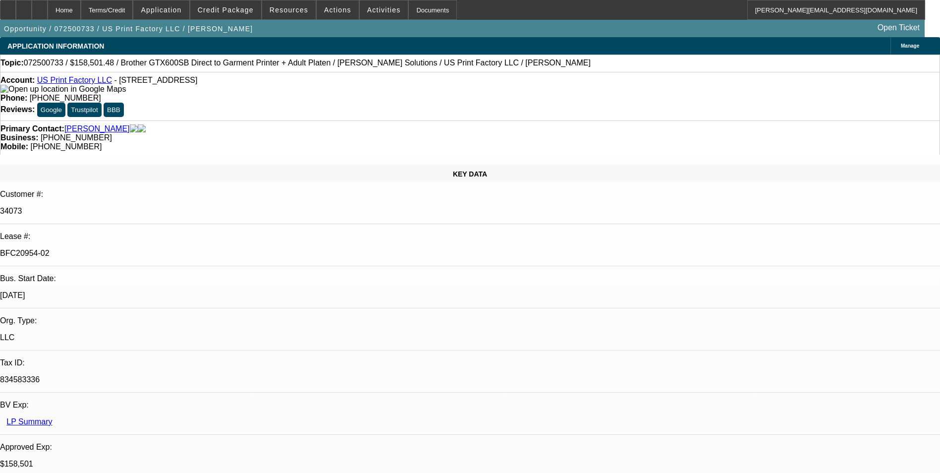
select select "6"
select select "1"
select select "2"
select select "6"
select select "1"
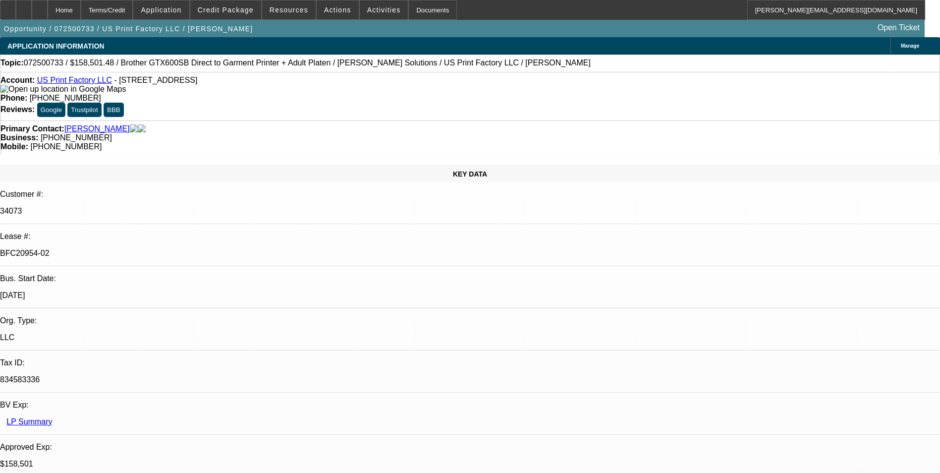
select select "2"
select select "6"
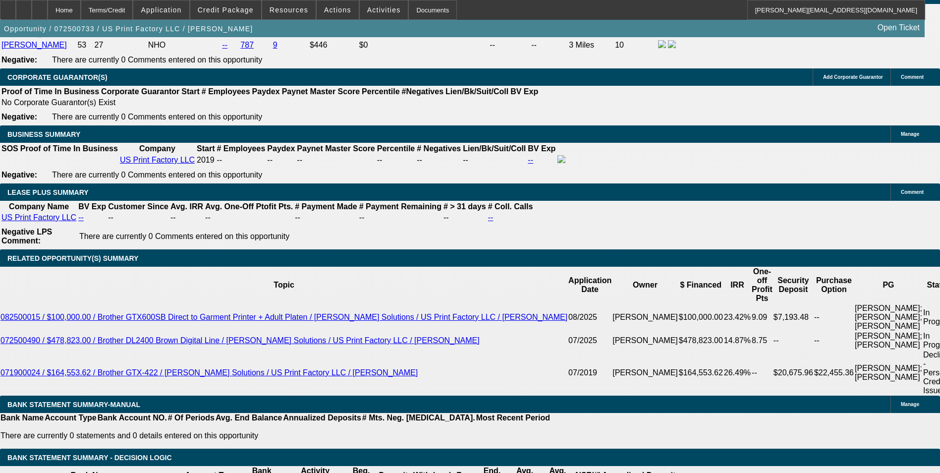
scroll to position [1487, 0]
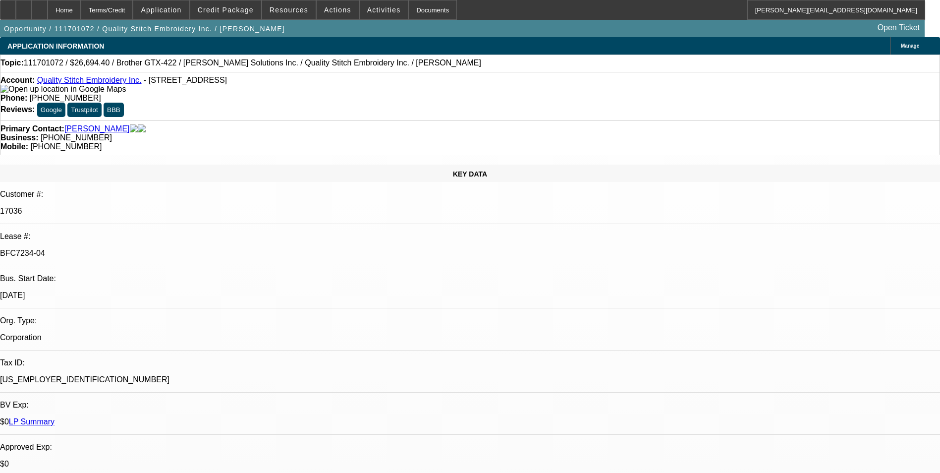
select select "0"
select select "2"
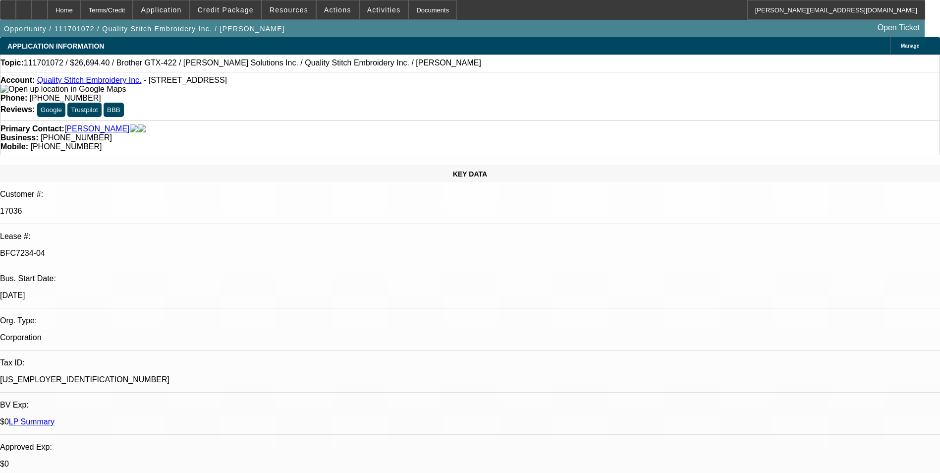
select select "0"
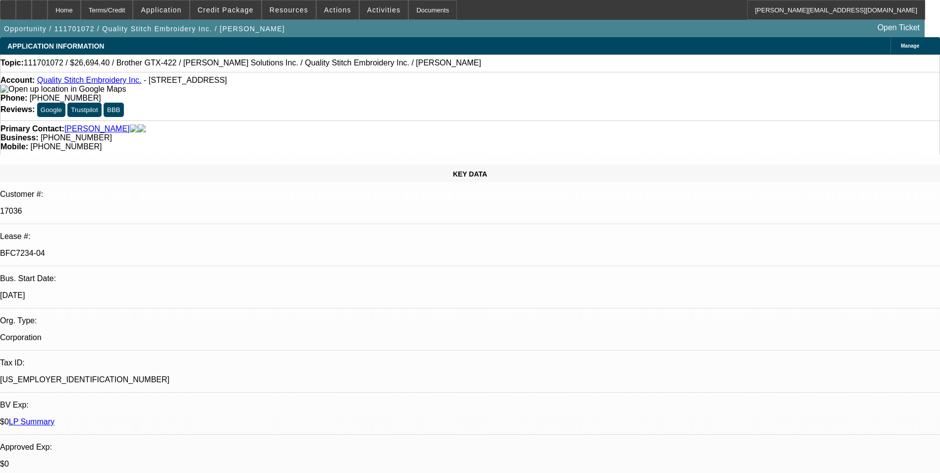
select select "0"
select select "1"
select select "4"
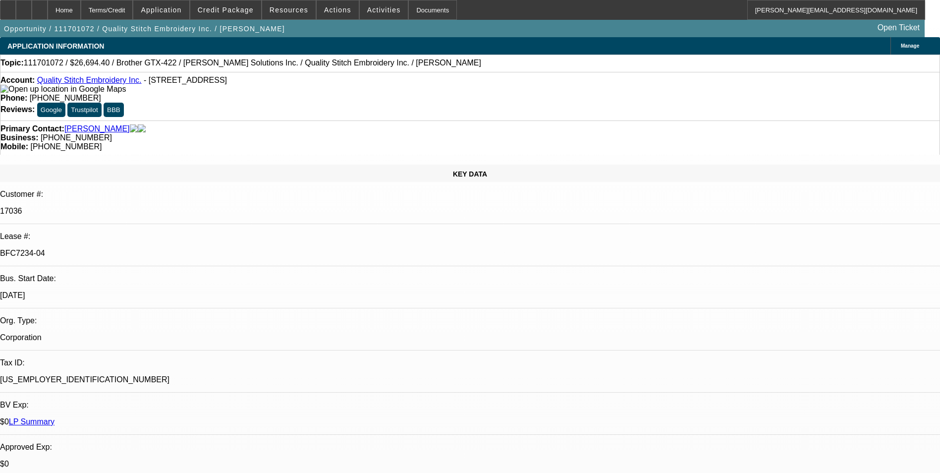
select select "1"
select select "2"
select select "1"
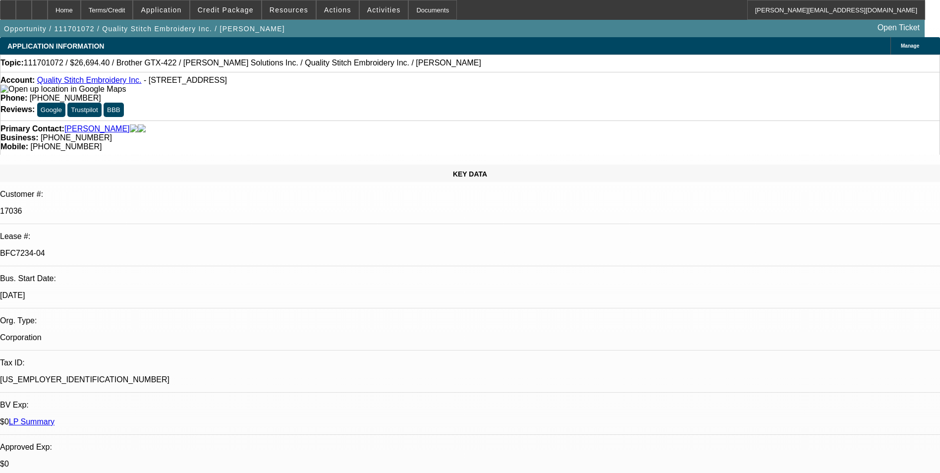
select select "2"
select select "1"
select select "2"
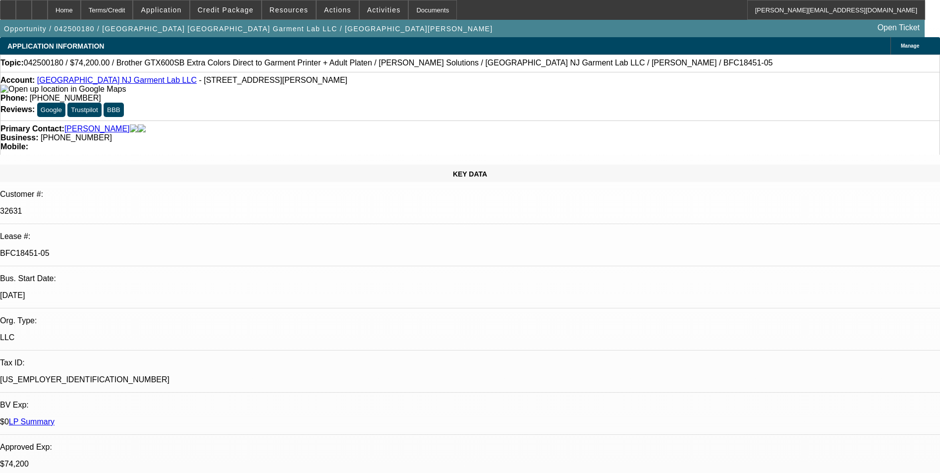
select select "0"
select select "6"
select select "0"
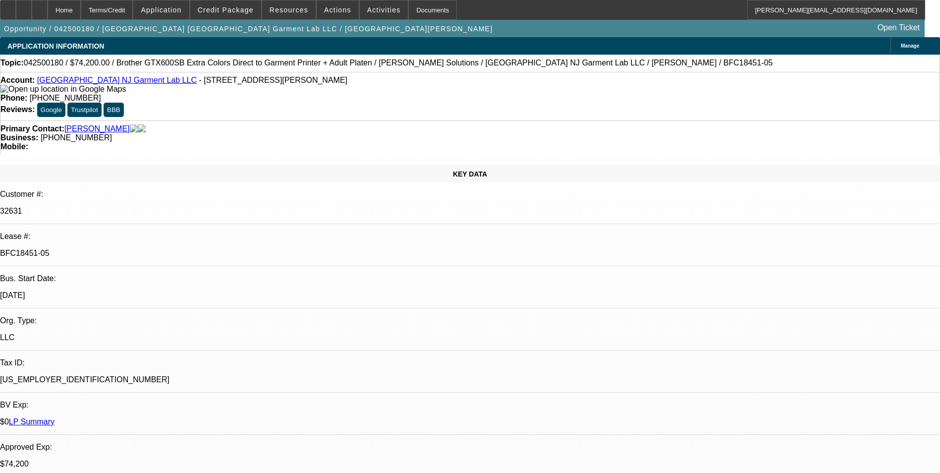
select select "0"
select select "6"
select select "0"
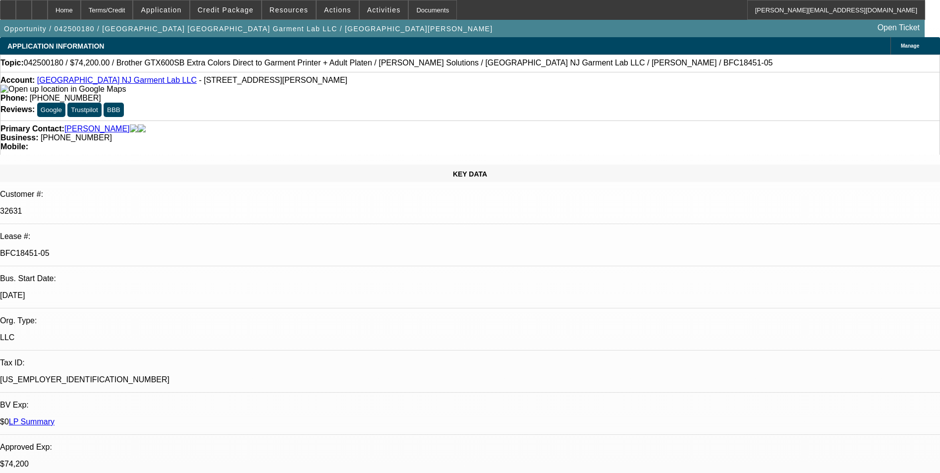
select select "0"
select select "6"
select select "0"
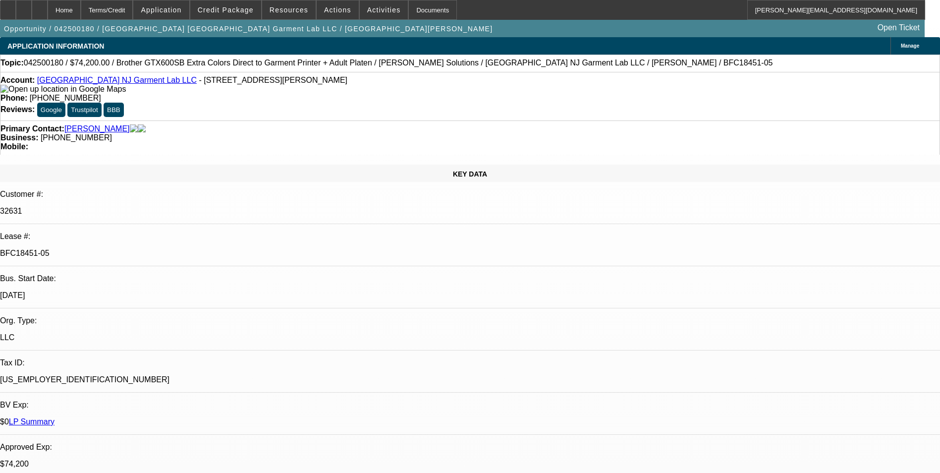
select select "6"
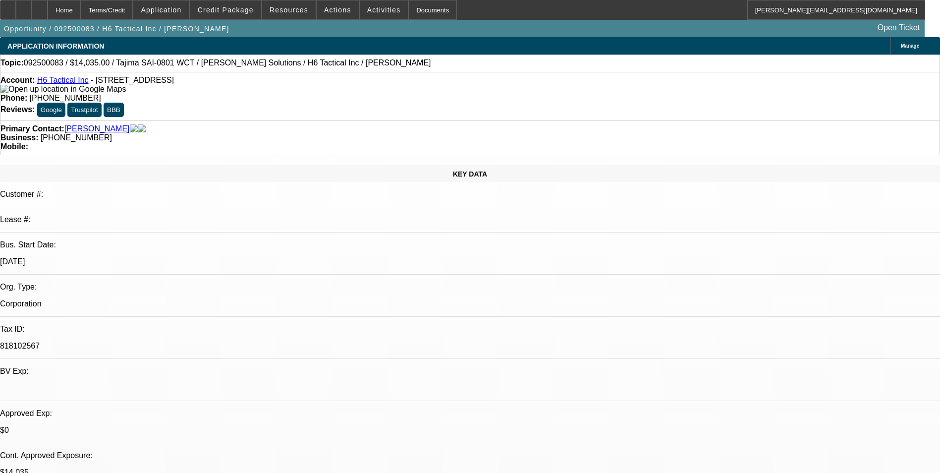
select select "0"
select select "2"
select select "0"
select select "6"
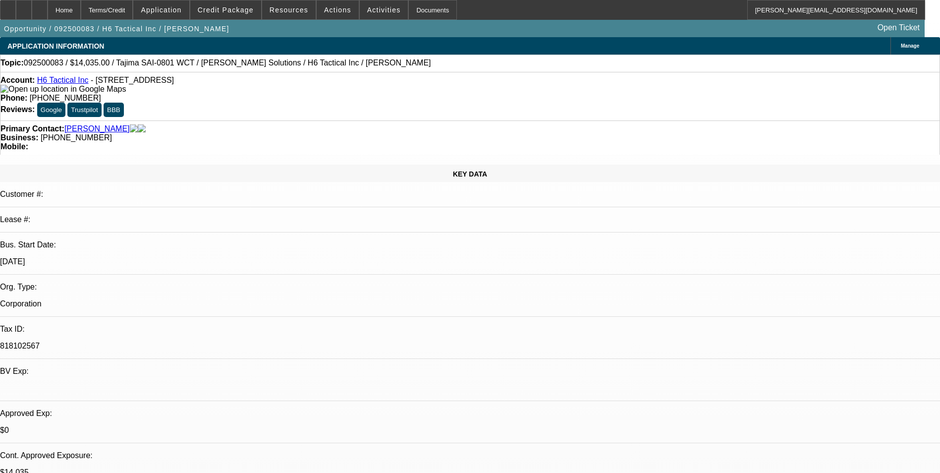
select select "0"
select select "2"
select select "0"
select select "6"
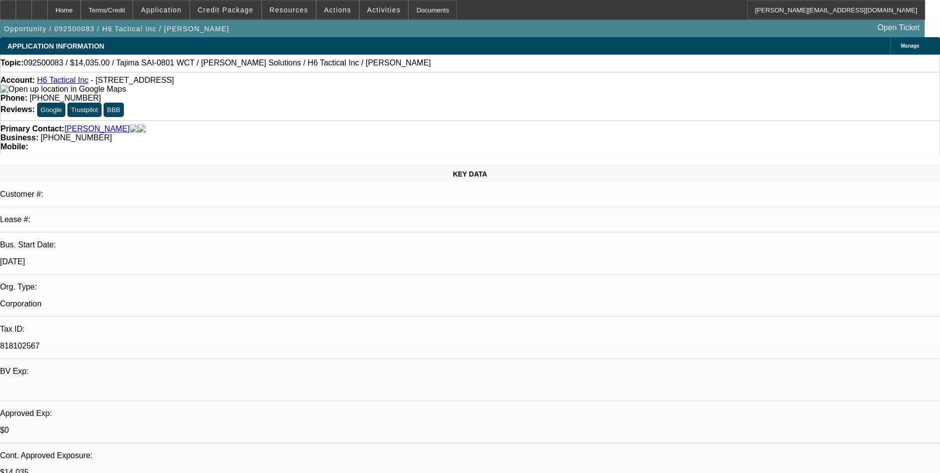
select select "0"
select select "2"
select select "0"
select select "6"
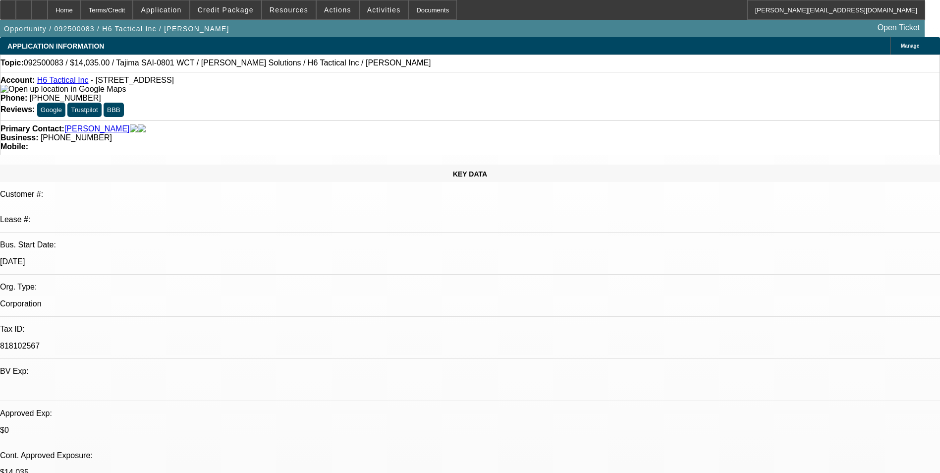
select select "0"
select select "2"
select select "0"
select select "6"
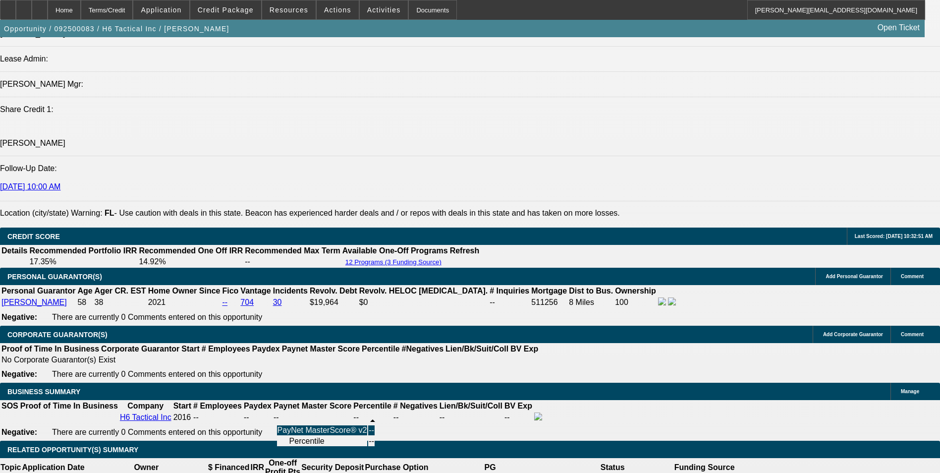
scroll to position [1338, 0]
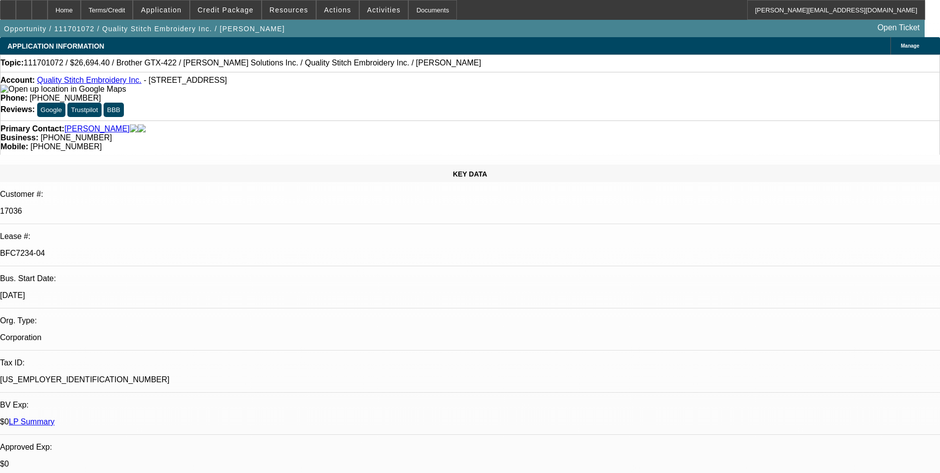
select select "0"
select select "4"
select select "0"
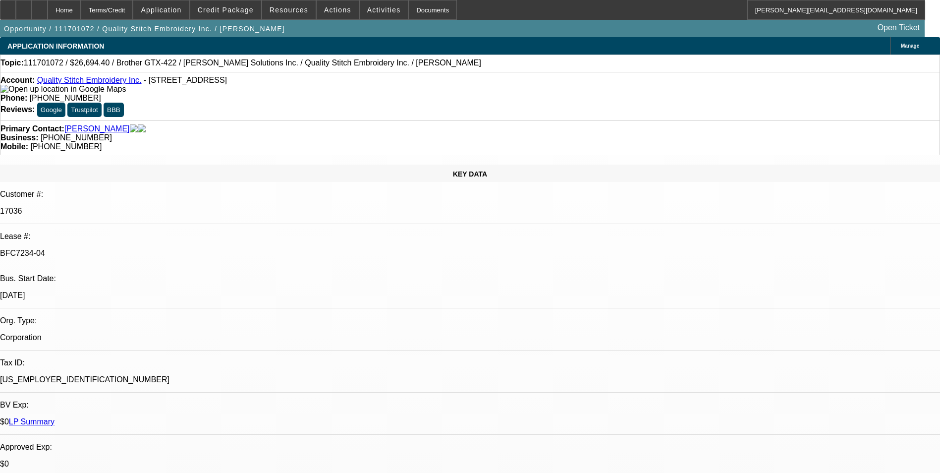
select select "2"
select select "0"
select select "2"
select select "0"
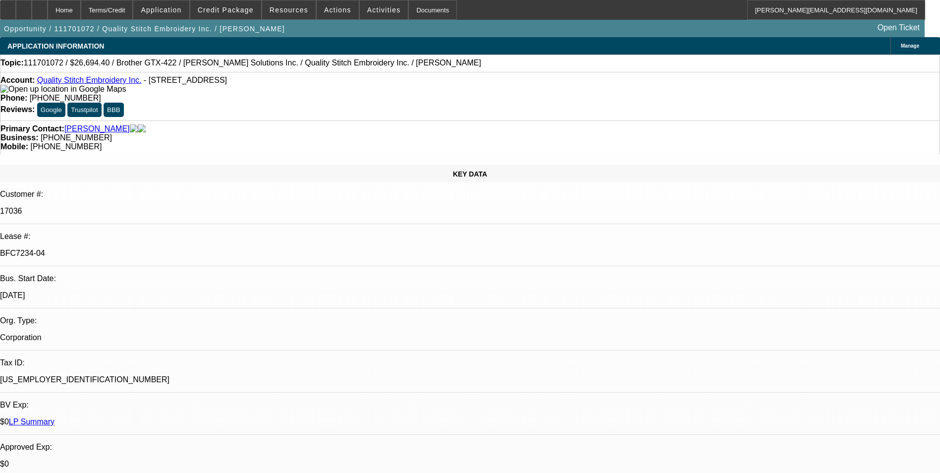
select select "0"
select select "2"
select select "0"
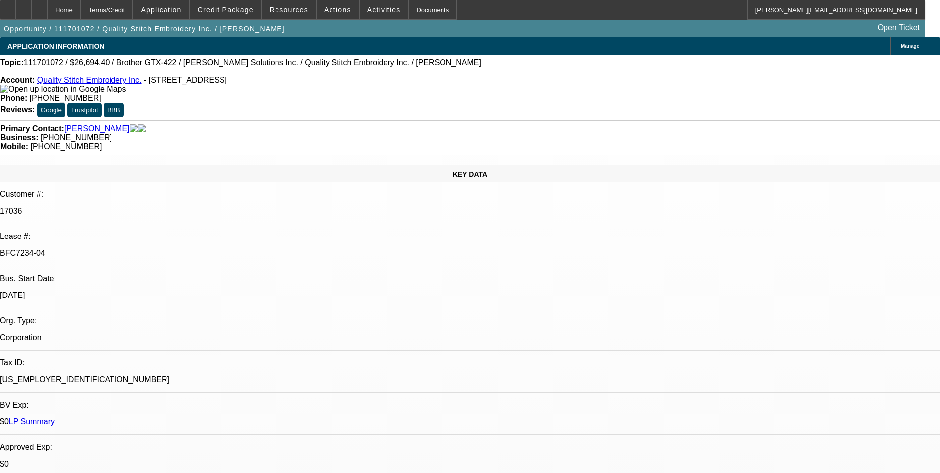
select select "0"
select select "2"
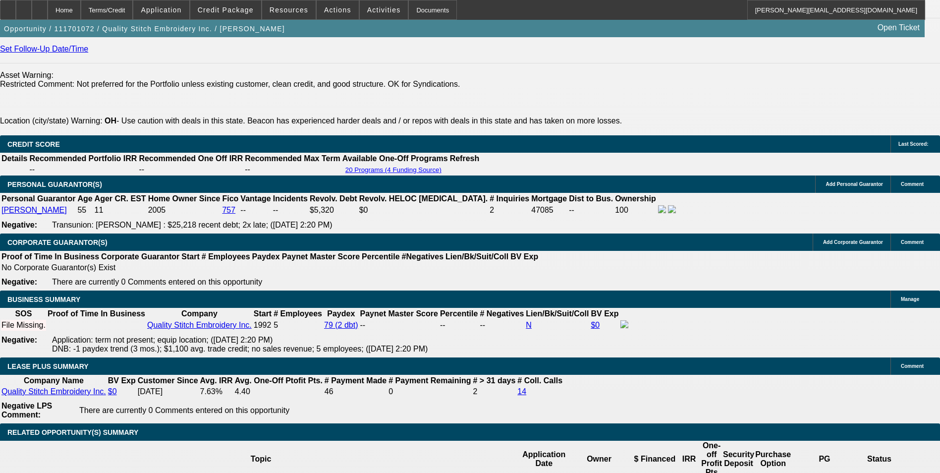
scroll to position [1536, 0]
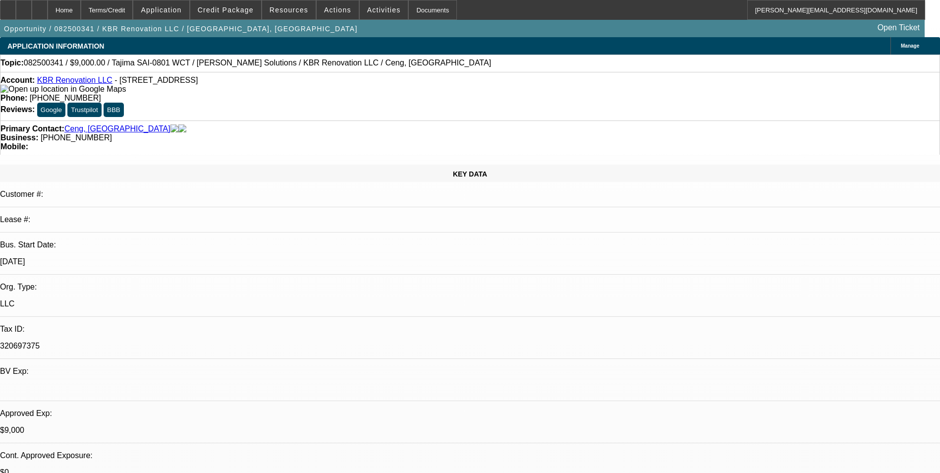
select select "0"
select select "2"
select select "0"
select select "6"
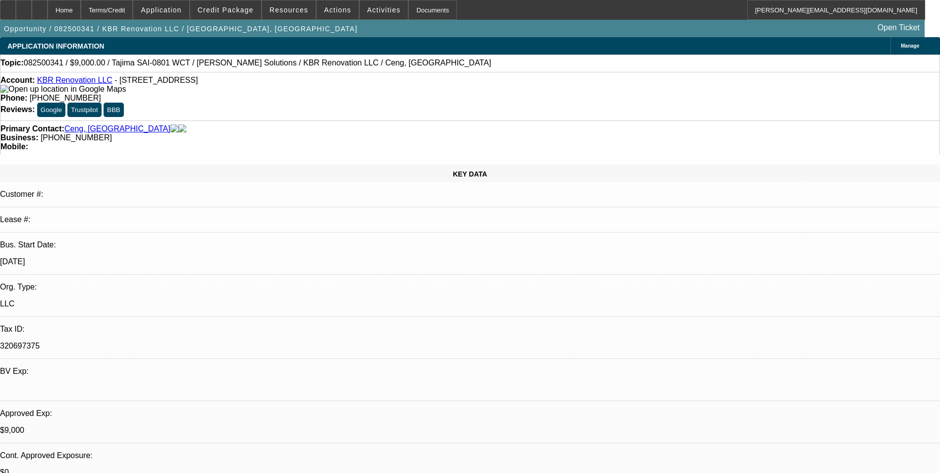
select select "0"
select select "2"
select select "0.1"
select select "4"
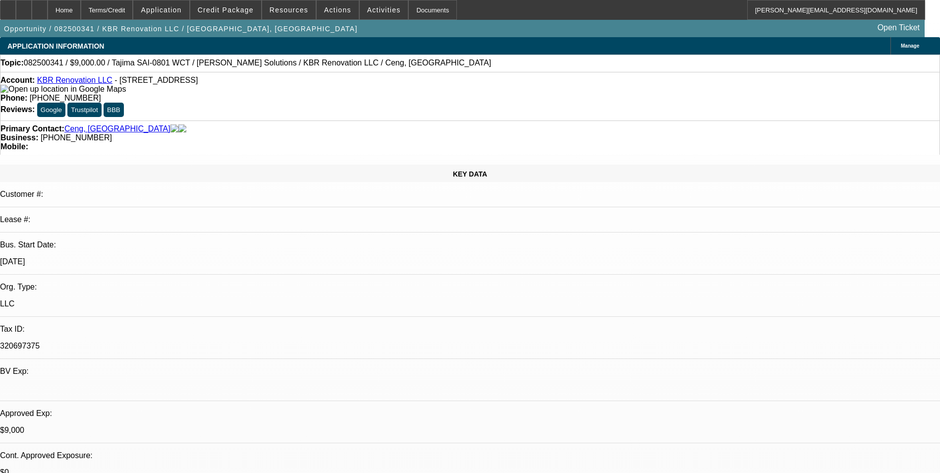
select select "0"
select select "2"
select select "0.1"
select select "4"
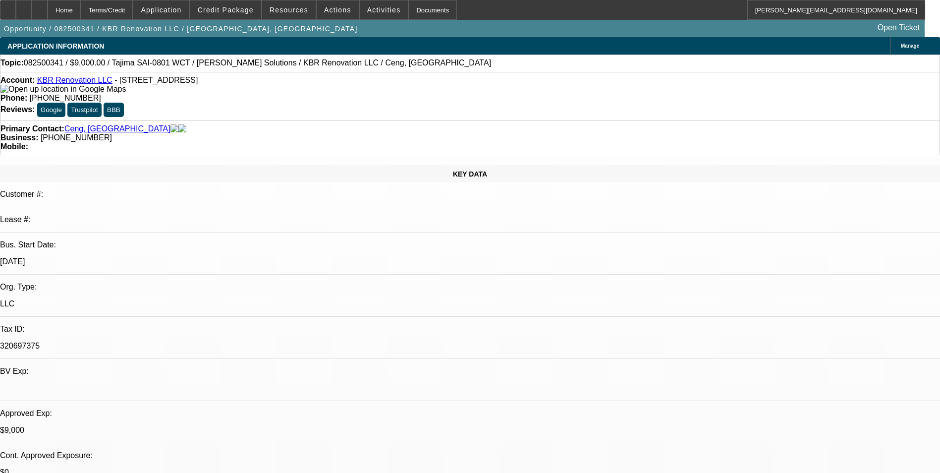
select select "0.15"
select select "2"
select select "0.1"
select select "4"
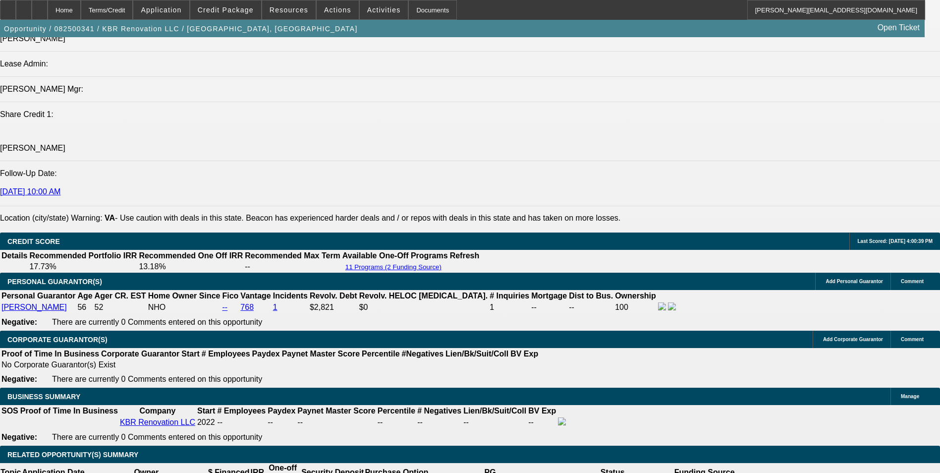
scroll to position [1338, 0]
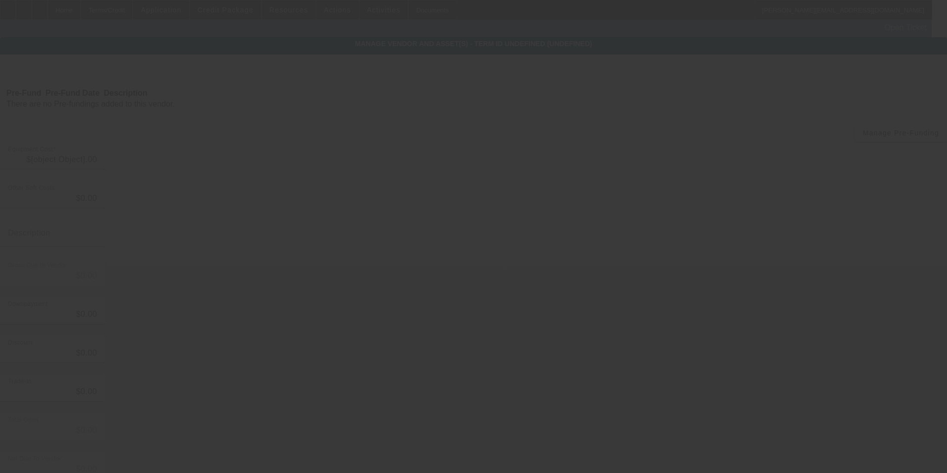
type input "$14,035.00"
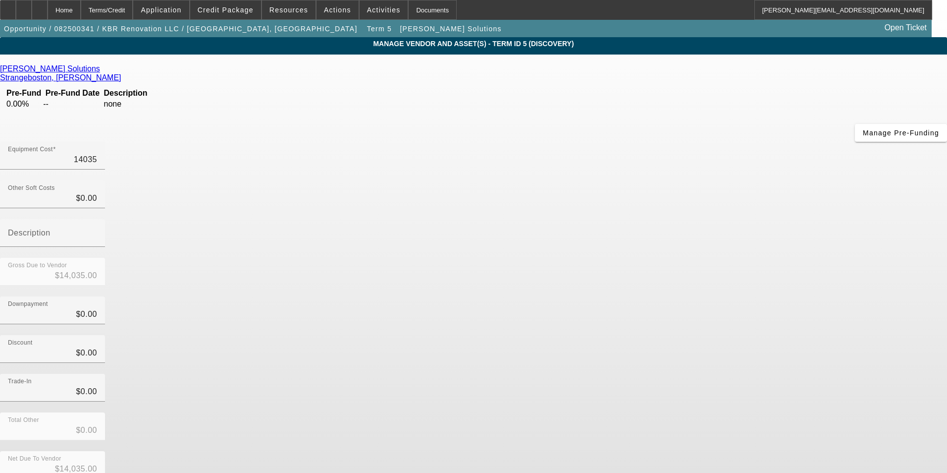
drag, startPoint x: 542, startPoint y: 81, endPoint x: 716, endPoint y: 75, distance: 173.5
click at [715, 142] on div "Equipment Cost 14035" at bounding box center [473, 161] width 947 height 39
type input "8"
type input "$8.00"
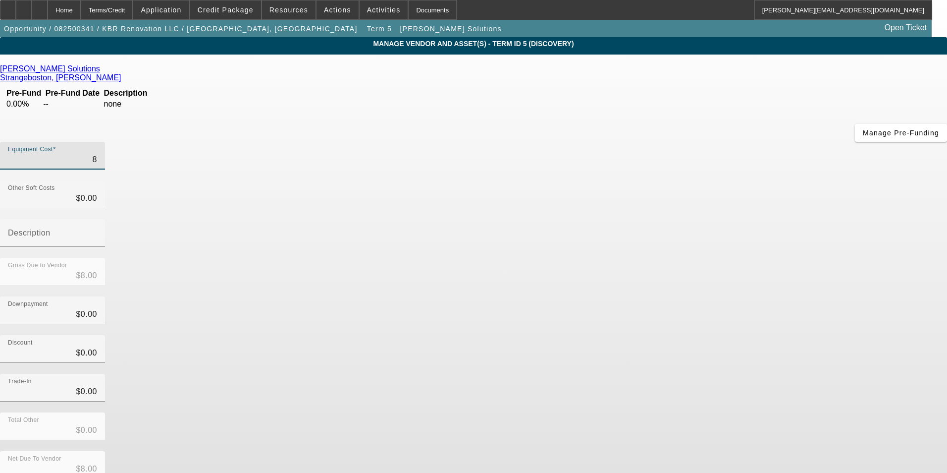
type input "89"
type input "$89.00"
type input "891"
type input "$891.00"
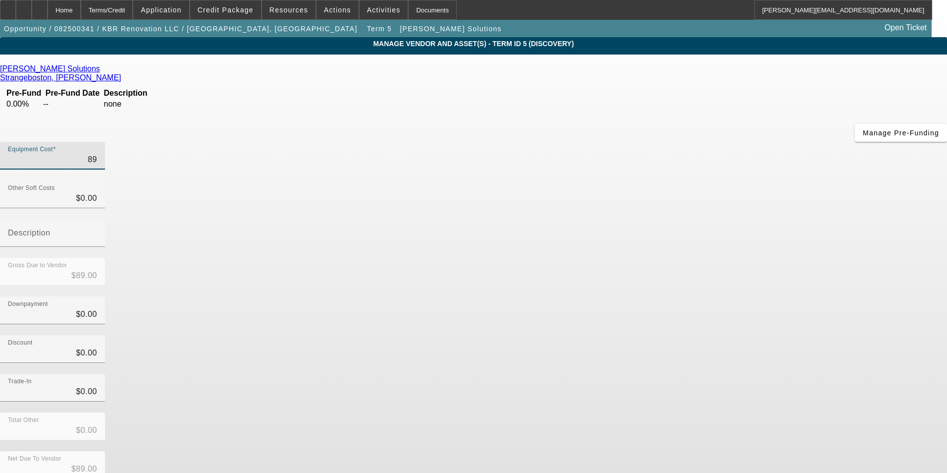
type input "$891.00"
type input "8919"
type input "$8,919.00"
type input "89190"
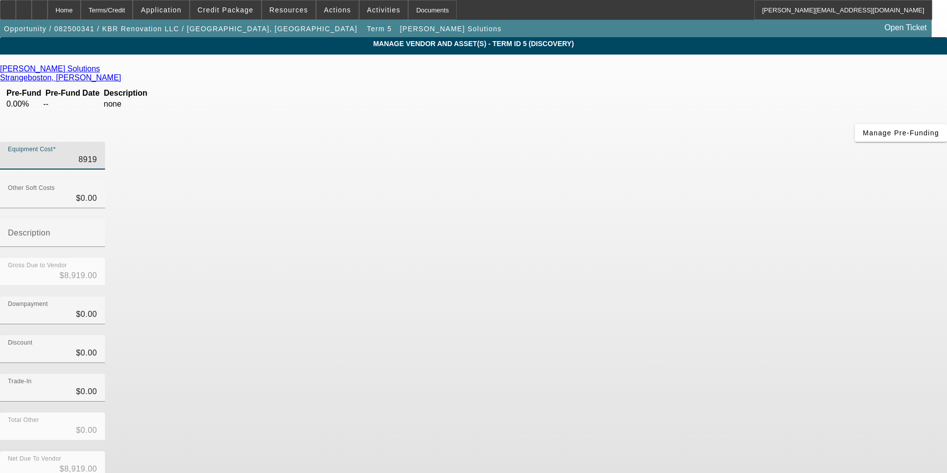
type input "$89,190.00"
click at [719, 296] on div "Downpayment $0.00" at bounding box center [473, 315] width 947 height 39
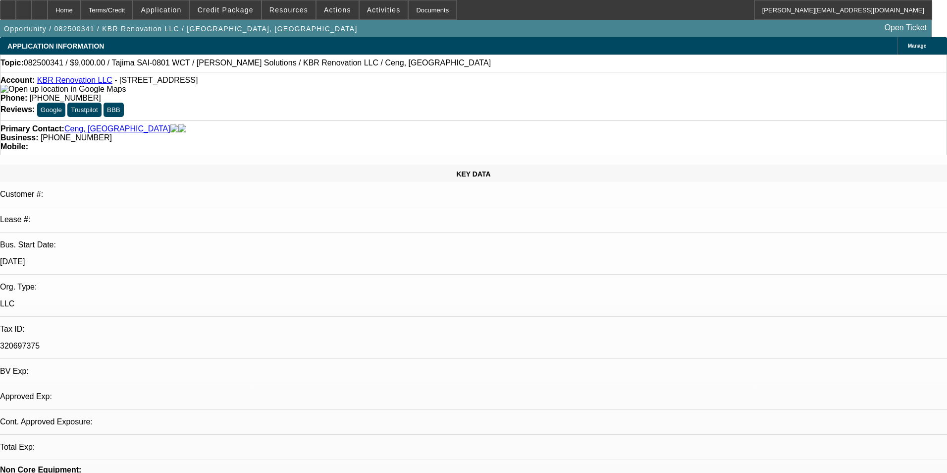
select select "0"
select select "2"
select select "0"
select select "6"
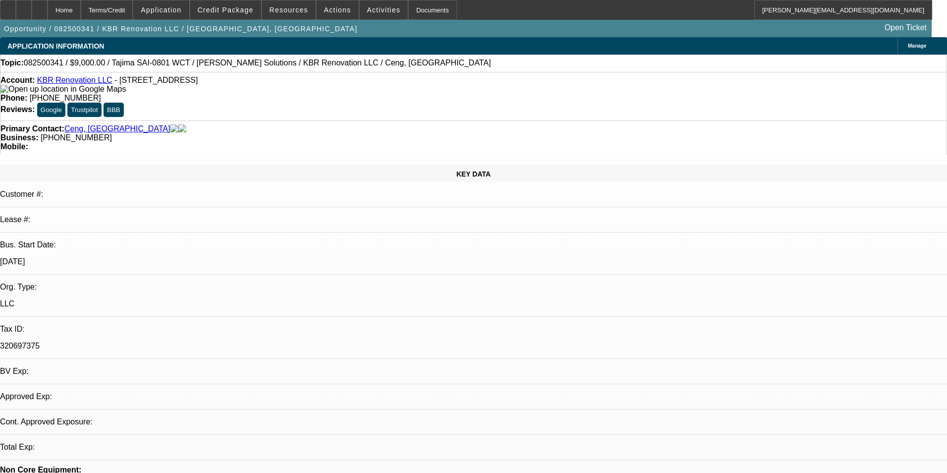
select select "0"
select select "2"
select select "0.1"
select select "4"
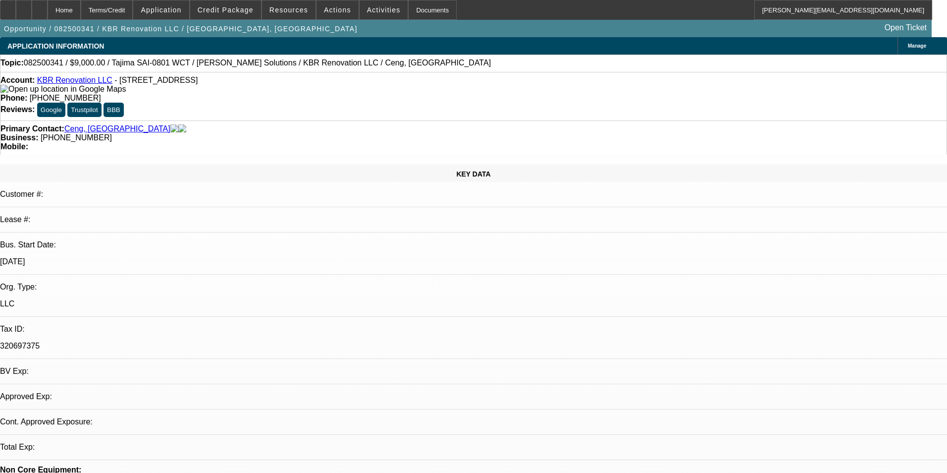
select select "0"
select select "2"
select select "0.1"
select select "4"
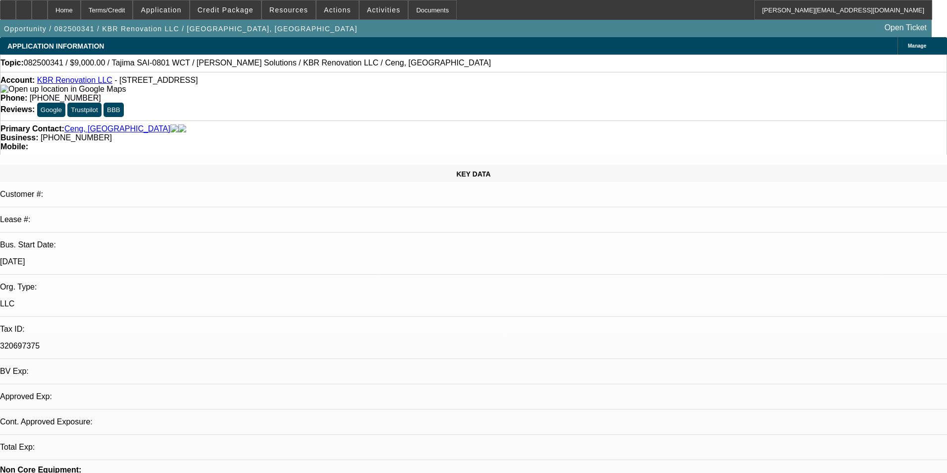
select select "0.15"
select select "2"
select select "0.1"
select select "4"
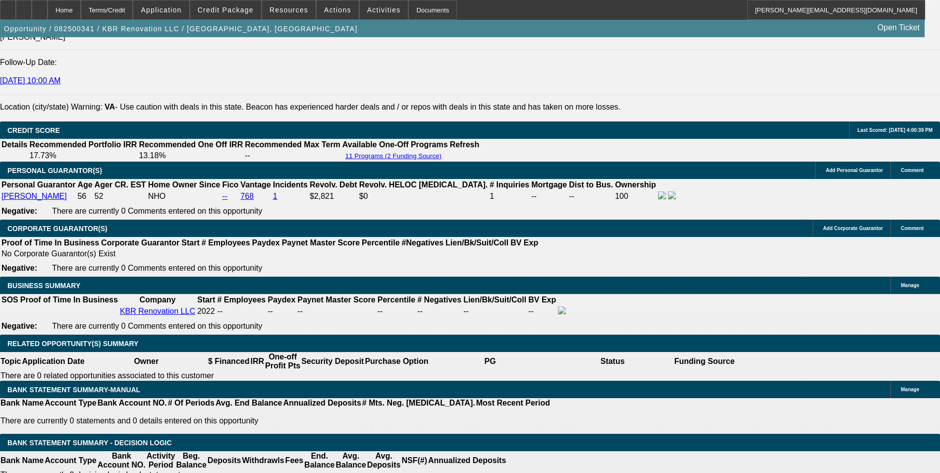
scroll to position [1437, 0]
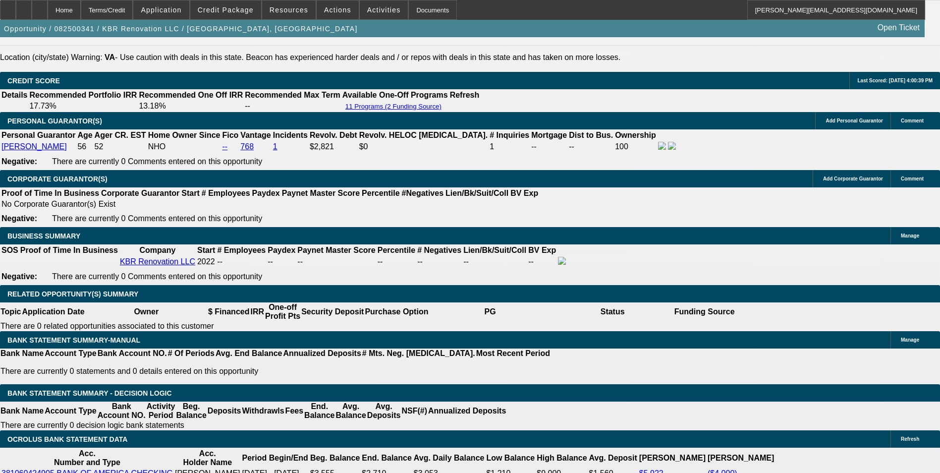
drag, startPoint x: 192, startPoint y: 344, endPoint x: 238, endPoint y: 326, distance: 49.8
type input "6"
type input "UNKNOWN"
type input "60"
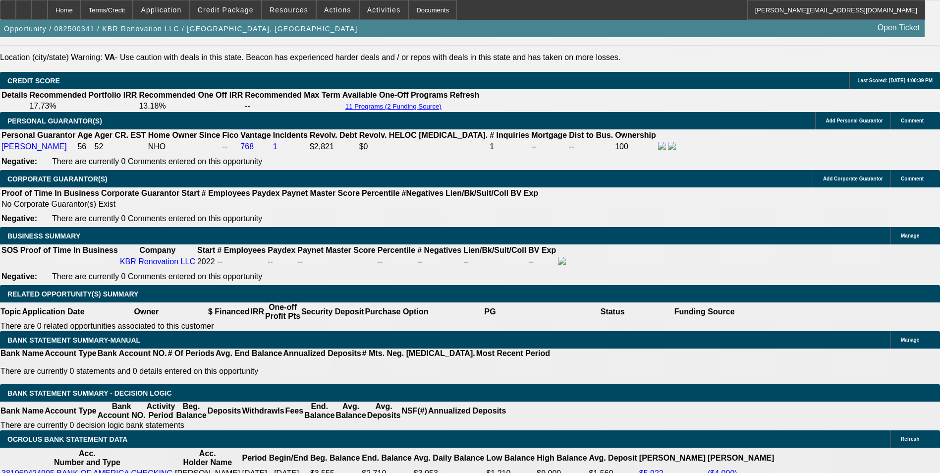
type input "$15,362.14"
type input "$30,724.28"
type input "$1,956.02"
type input "$3,912.04"
type input "60"
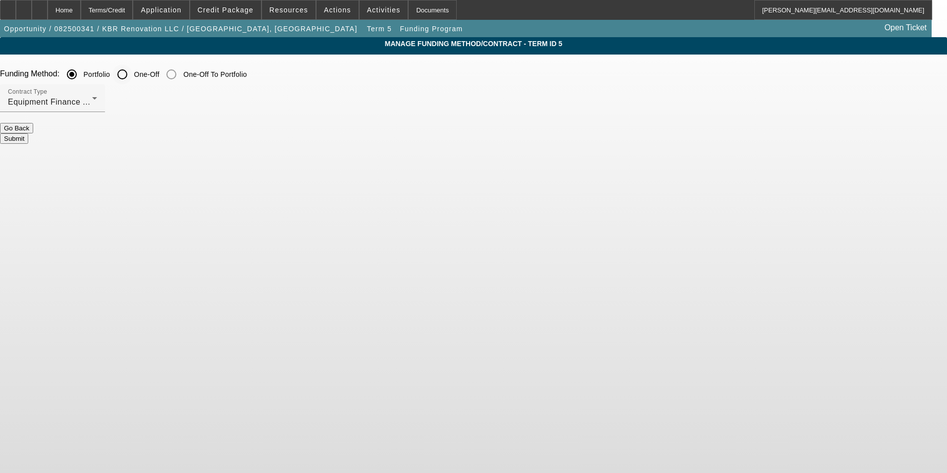
click at [132, 77] on input "One-Off" at bounding box center [122, 74] width 20 height 20
radio input "true"
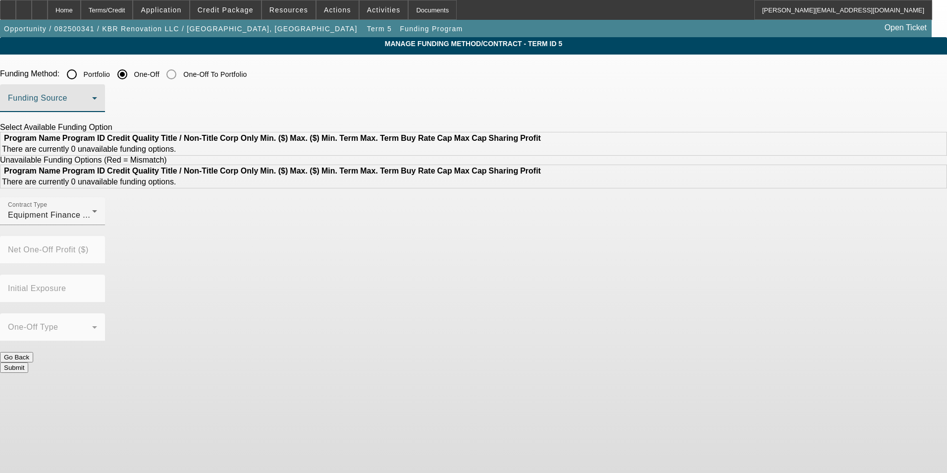
click at [92, 99] on span at bounding box center [50, 102] width 84 height 12
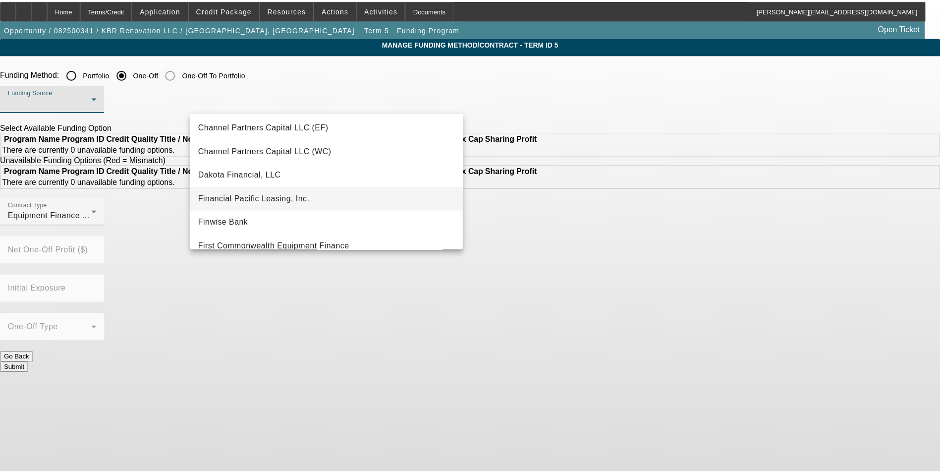
scroll to position [99, 0]
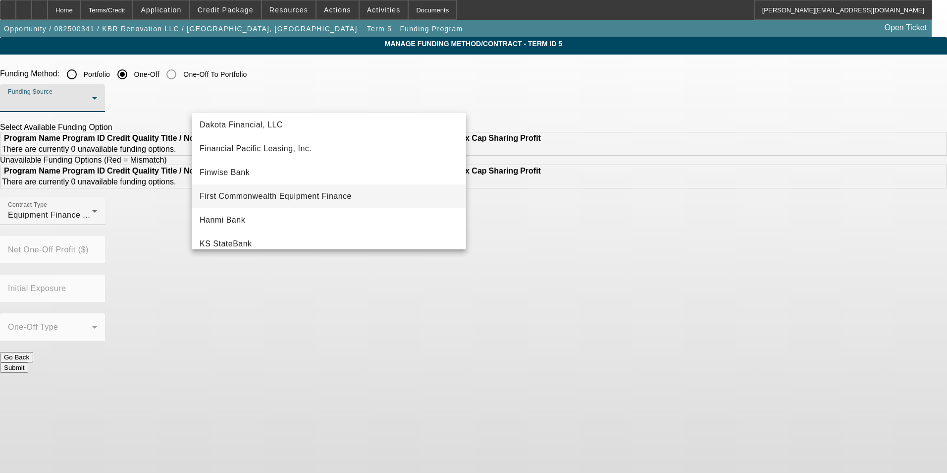
click at [310, 192] on span "First Commonwealth Equipment Finance" at bounding box center [276, 196] width 152 height 12
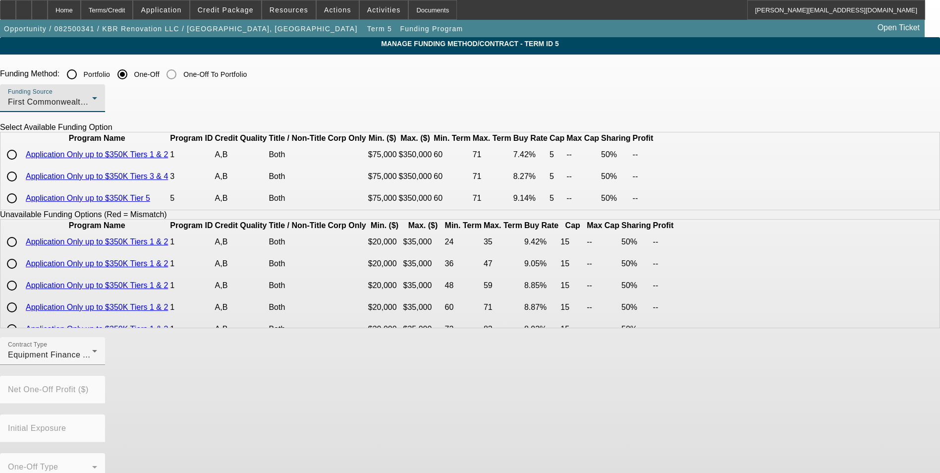
click at [92, 101] on div "First Commonwealth Equipment Finance" at bounding box center [50, 102] width 84 height 12
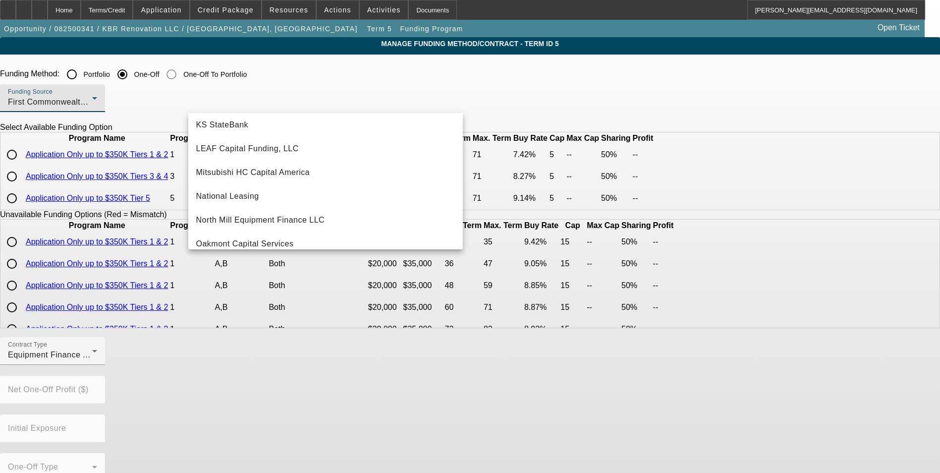
scroll to position [281, 0]
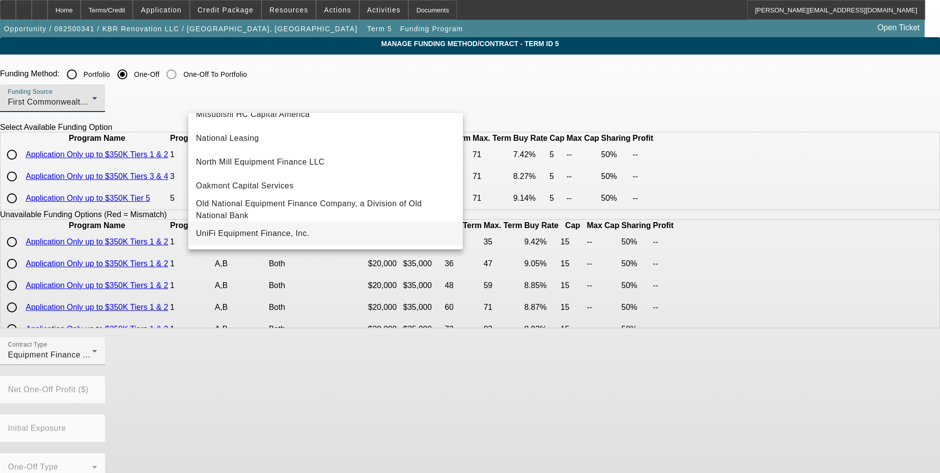
click at [281, 226] on mat-option "UniFi Equipment Finance, Inc." at bounding box center [325, 233] width 275 height 24
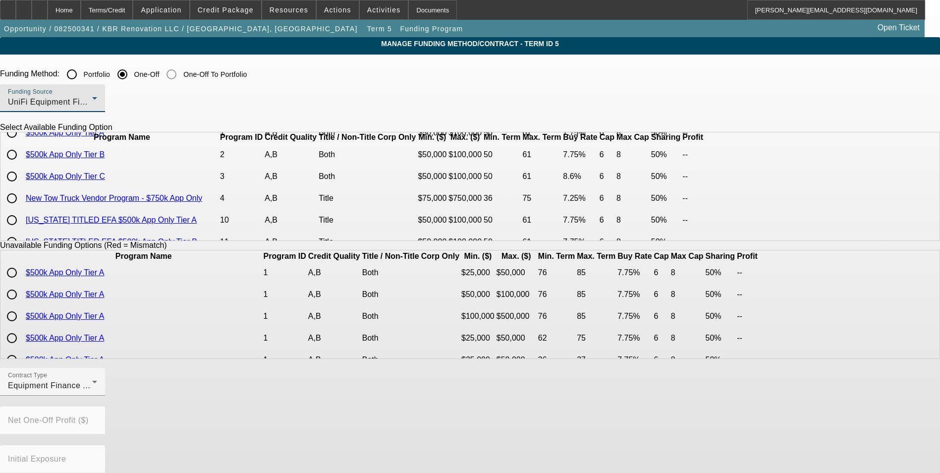
scroll to position [0, 0]
click at [97, 94] on div "Funding Source UniFi Equipment Finance, Inc." at bounding box center [52, 98] width 89 height 28
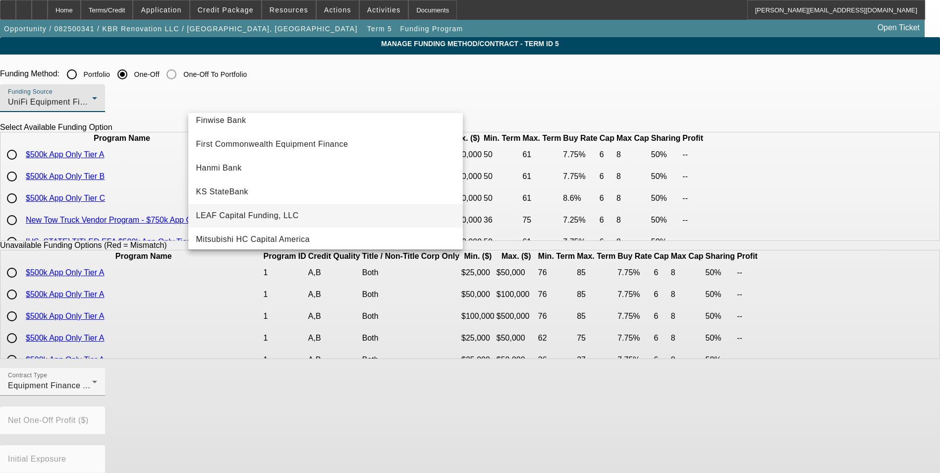
scroll to position [128, 0]
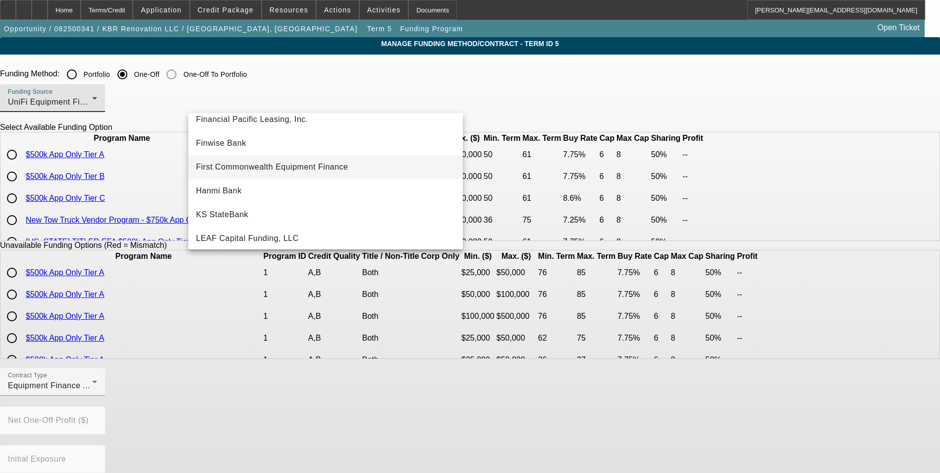
click at [298, 164] on span "First Commonwealth Equipment Finance" at bounding box center [272, 167] width 152 height 12
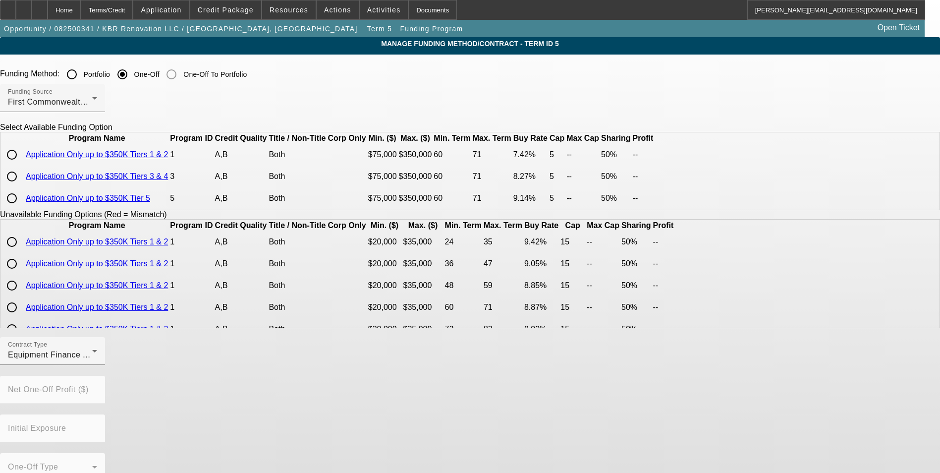
click at [22, 165] on input "radio" at bounding box center [12, 155] width 20 height 20
radio input "true"
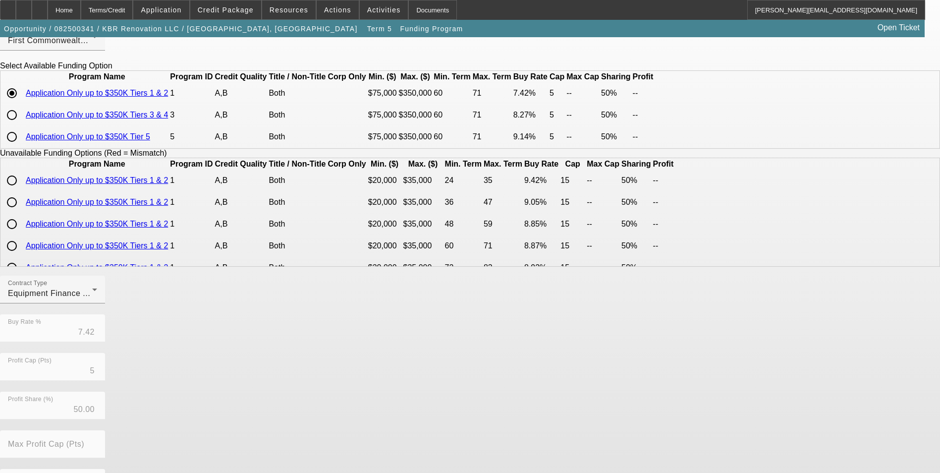
scroll to position [196, 0]
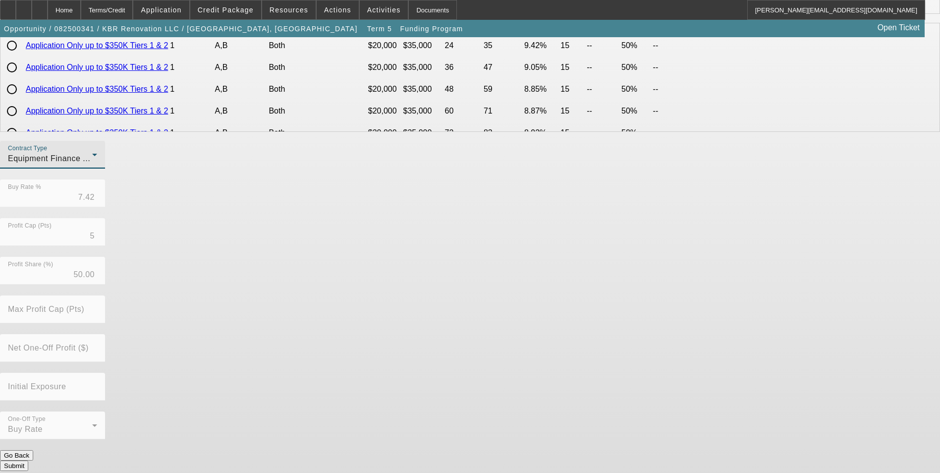
click at [92, 165] on div "Equipment Finance Agreement" at bounding box center [50, 159] width 84 height 12
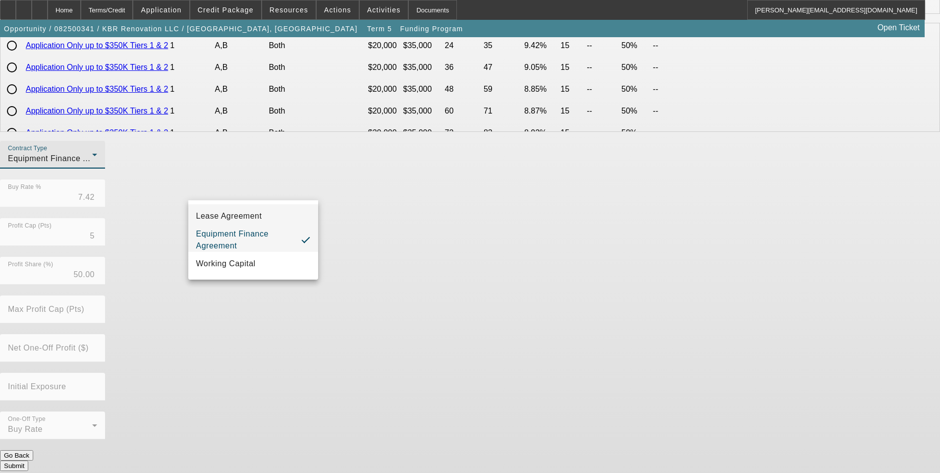
click at [267, 214] on mat-option "Lease Agreement" at bounding box center [253, 216] width 130 height 24
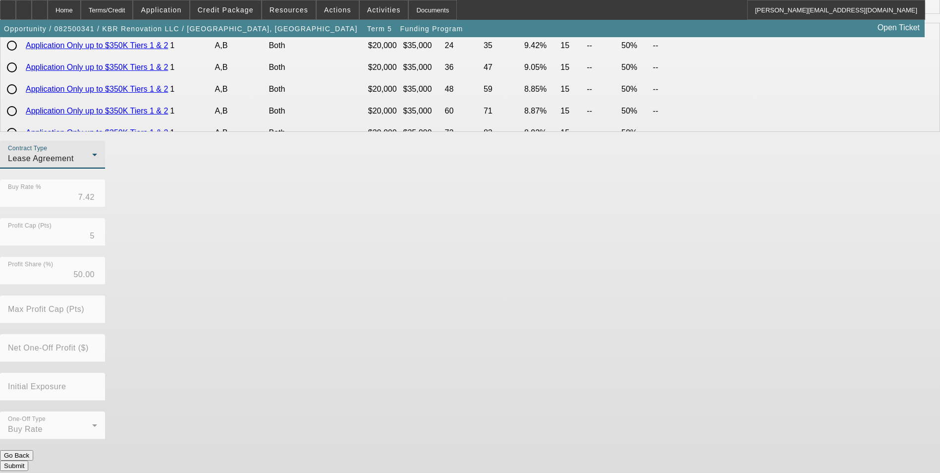
click at [28, 460] on button "Submit" at bounding box center [14, 465] width 28 height 10
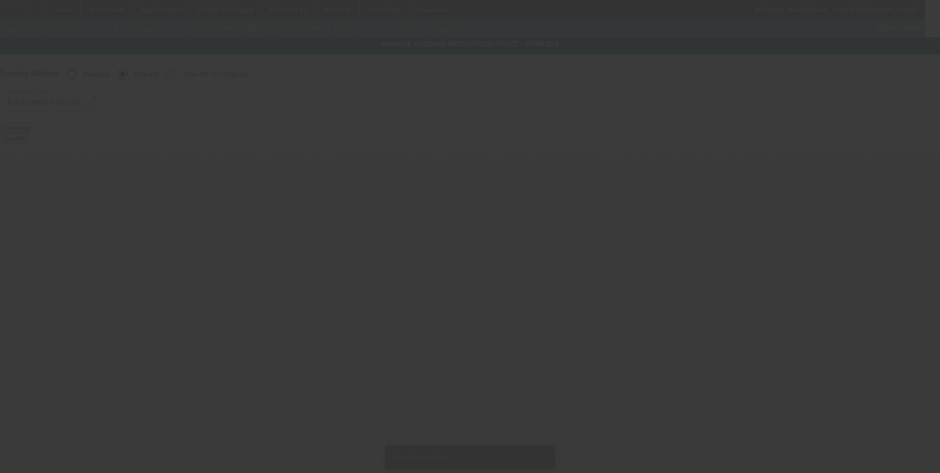
radio input "true"
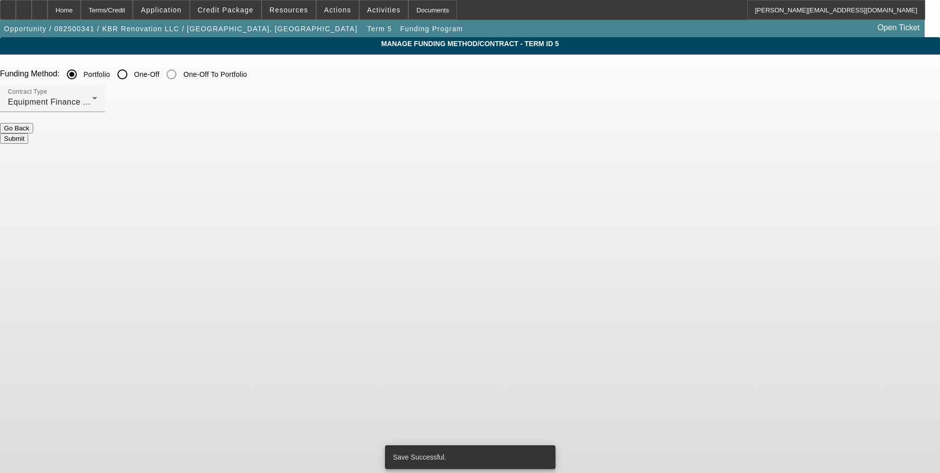
scroll to position [0, 0]
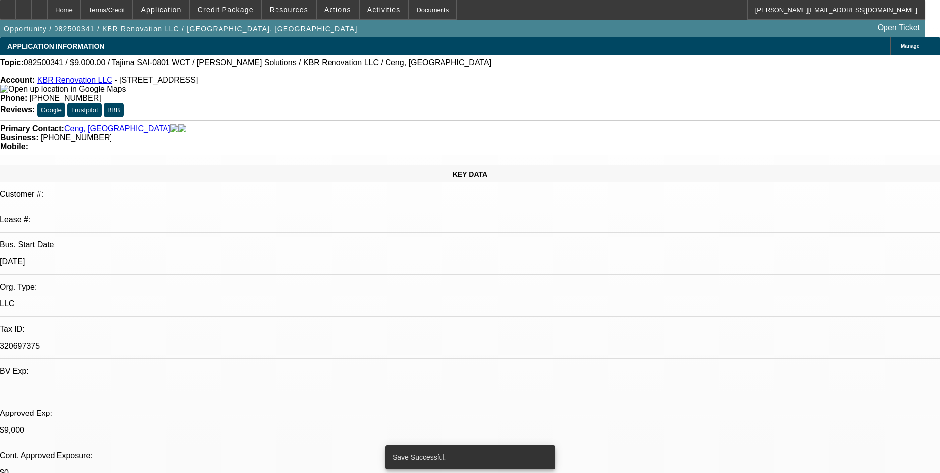
select select "0"
select select "2"
select select "0"
select select "6"
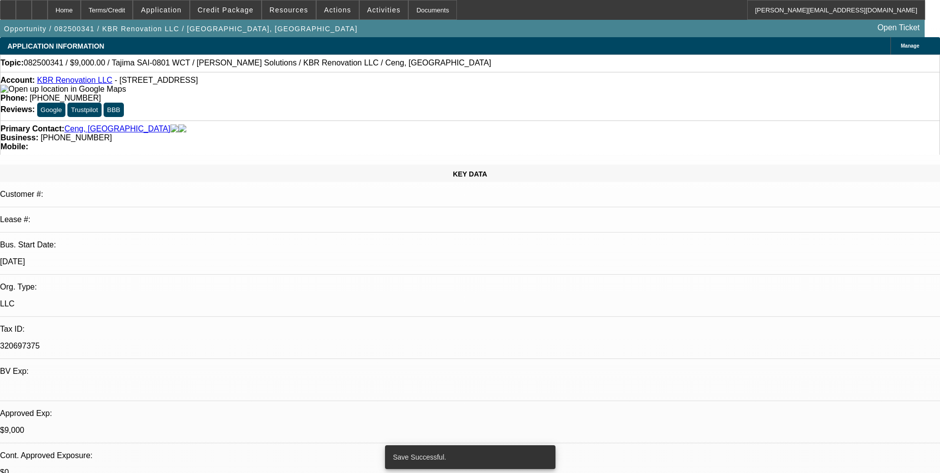
select select "0"
select select "2"
select select "0.1"
select select "4"
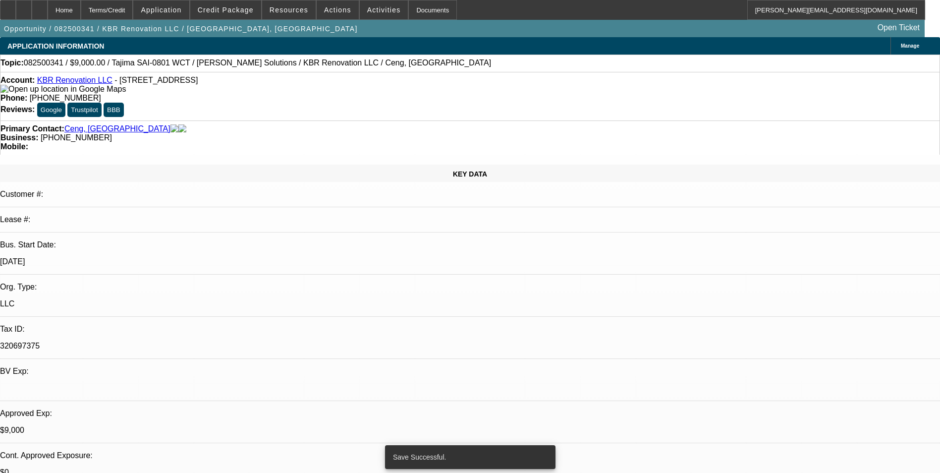
select select "0"
select select "2"
select select "0.1"
select select "4"
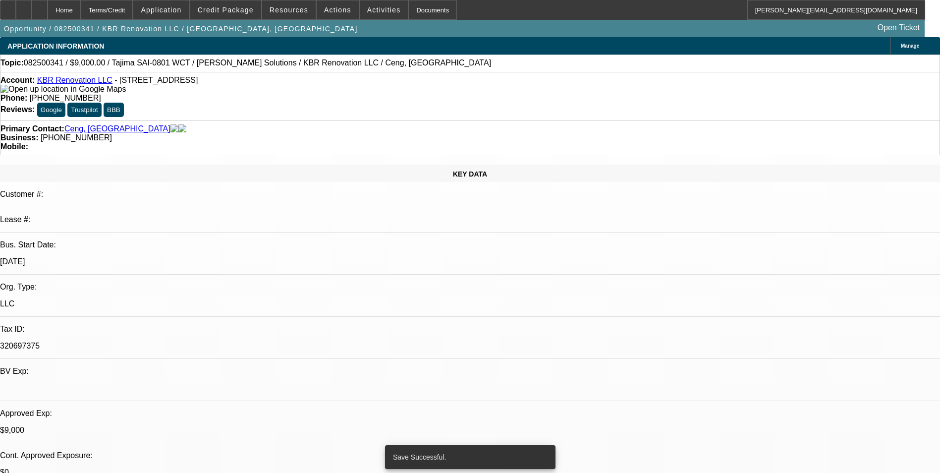
select select "0.15"
select select "2"
select select "0.1"
select select "4"
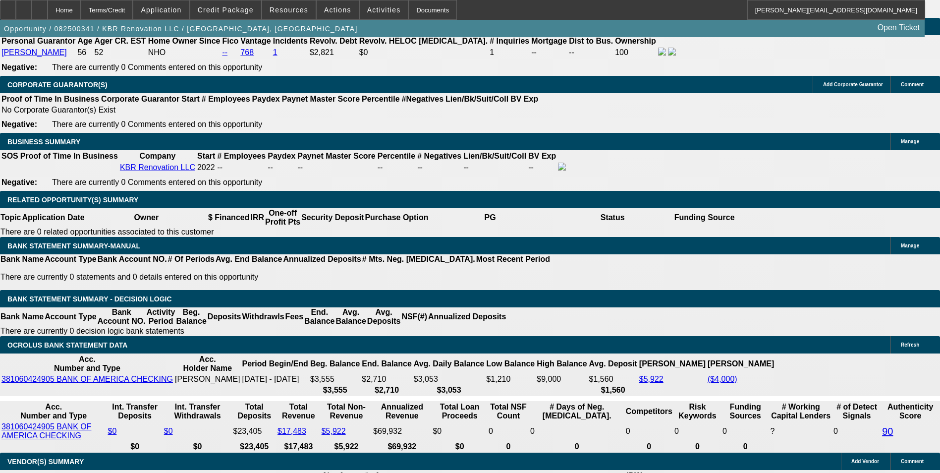
scroll to position [1536, 0]
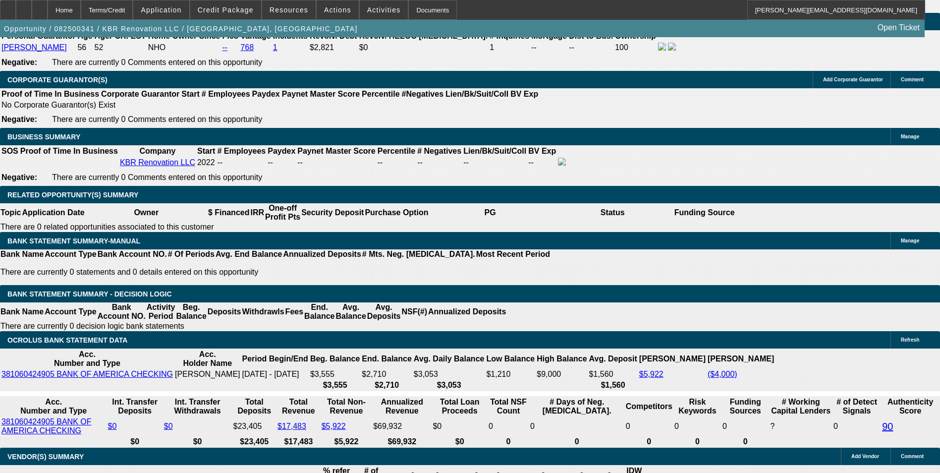
type input "$1.00"
type input "UNKNOWN"
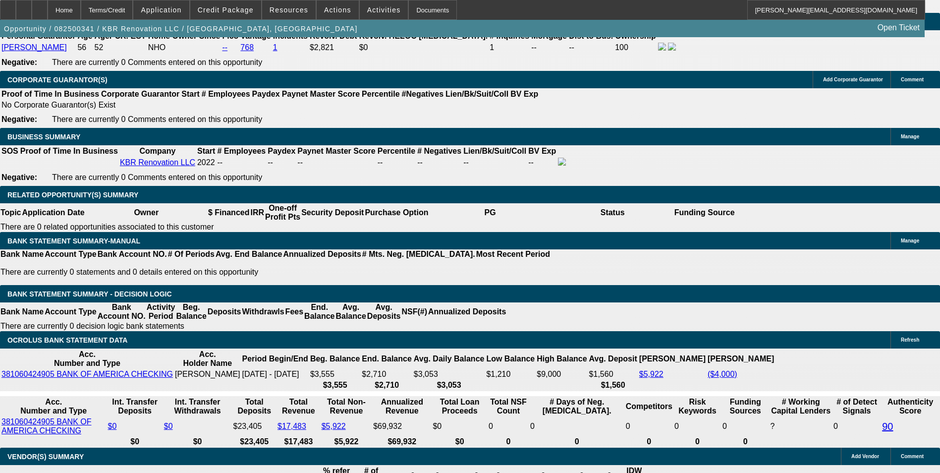
select select "2"
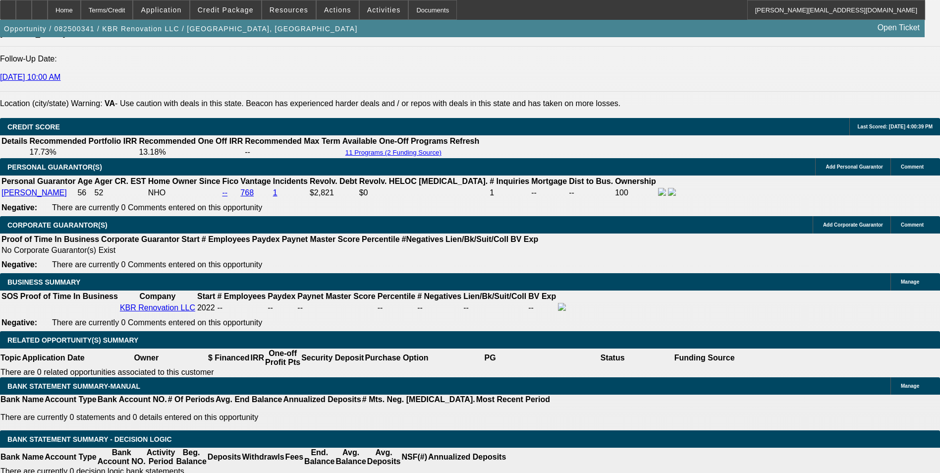
scroll to position [1387, 0]
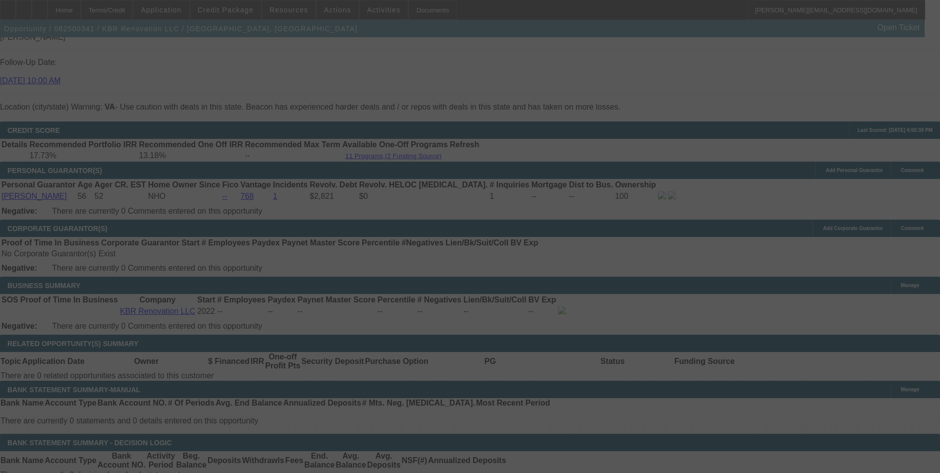
select select "0"
select select "2"
select select "0"
select select "2"
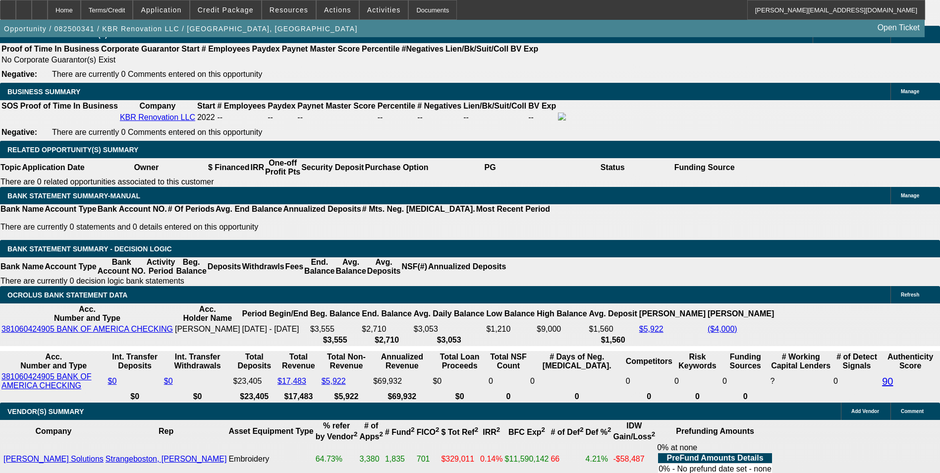
scroll to position [1586, 0]
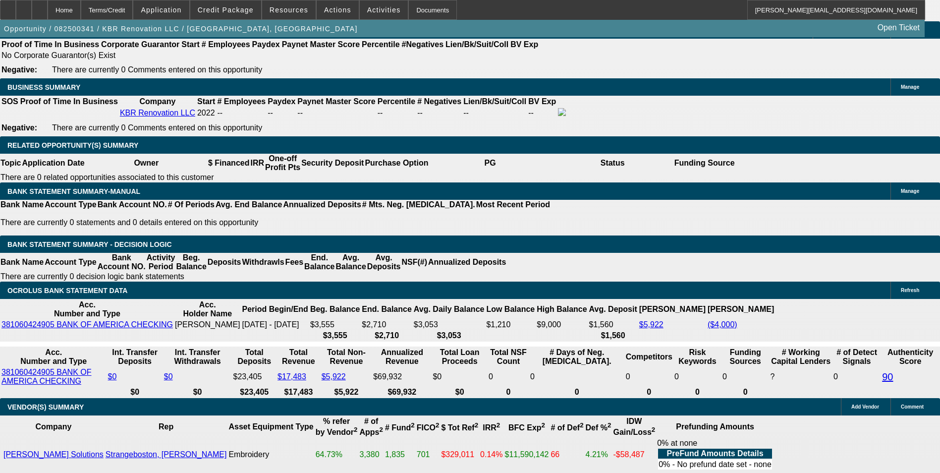
drag, startPoint x: 210, startPoint y: 191, endPoint x: 302, endPoint y: 180, distance: 92.3
type input "9"
type input "UNKNOWN"
type input "9.5"
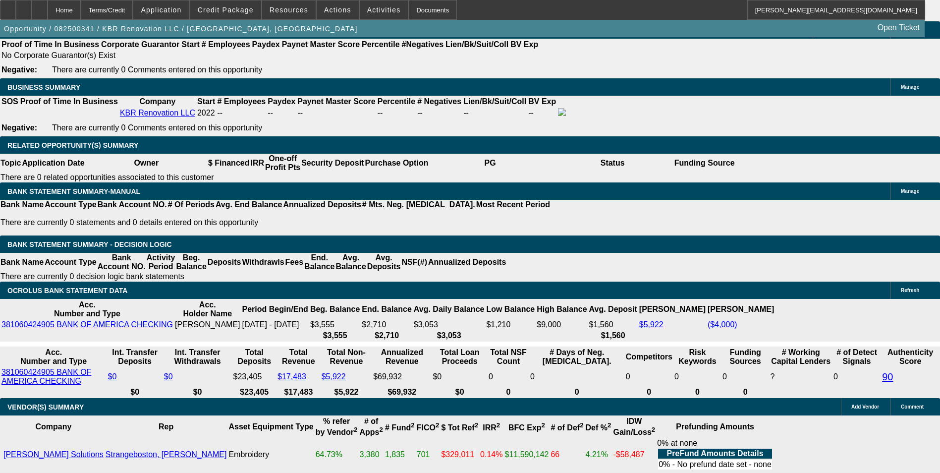
type input "$1,873.16"
type input "$3,746.32"
type input "$1,851.44"
type input "$3,702.88"
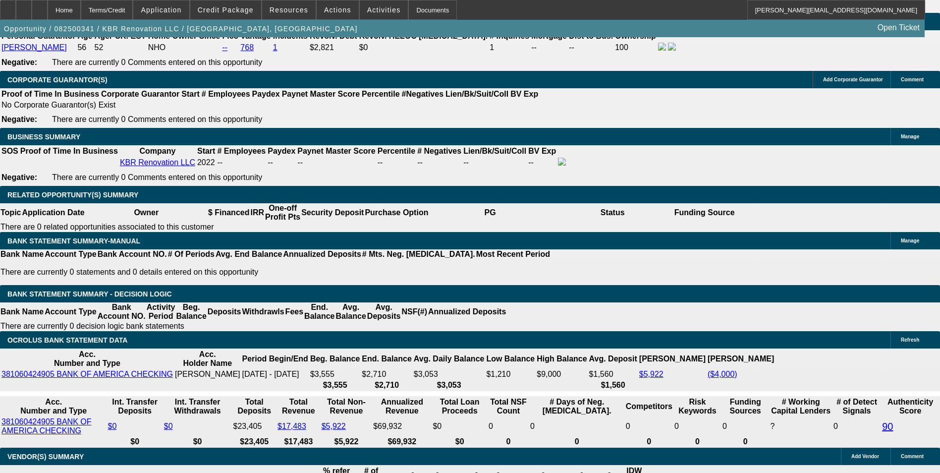
scroll to position [1387, 0]
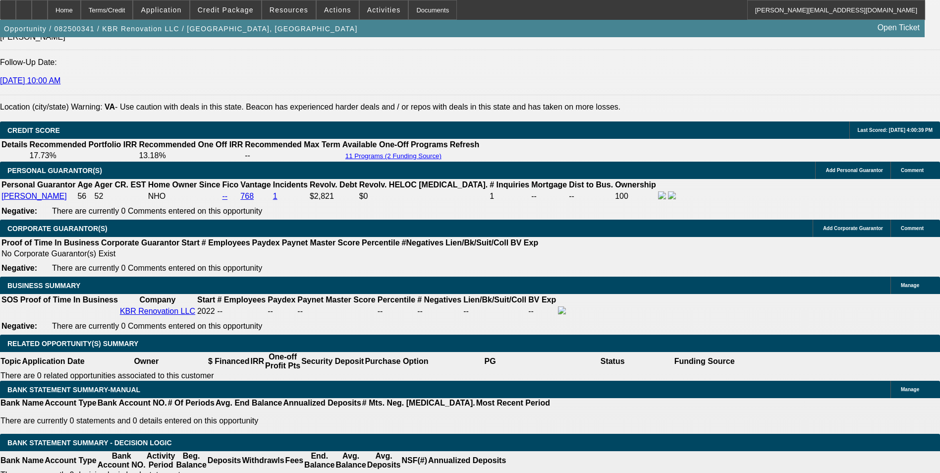
type input "9.5"
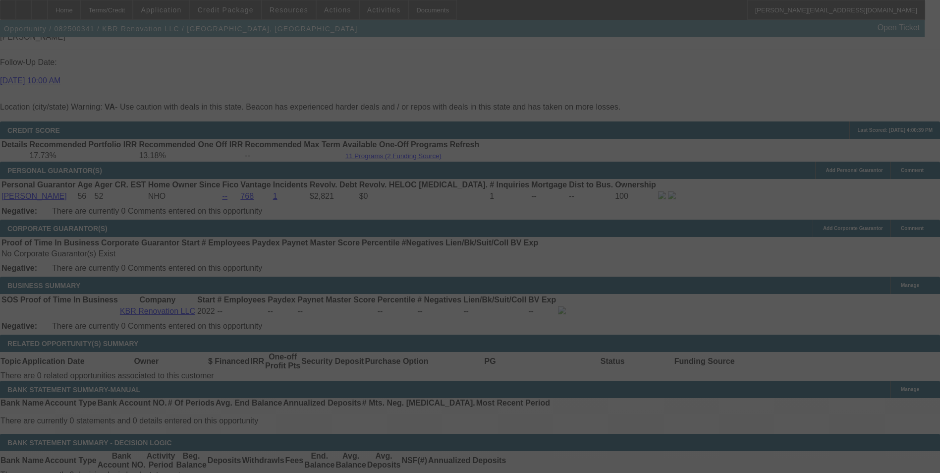
select select "0"
select select "2"
select select "0"
select select "2"
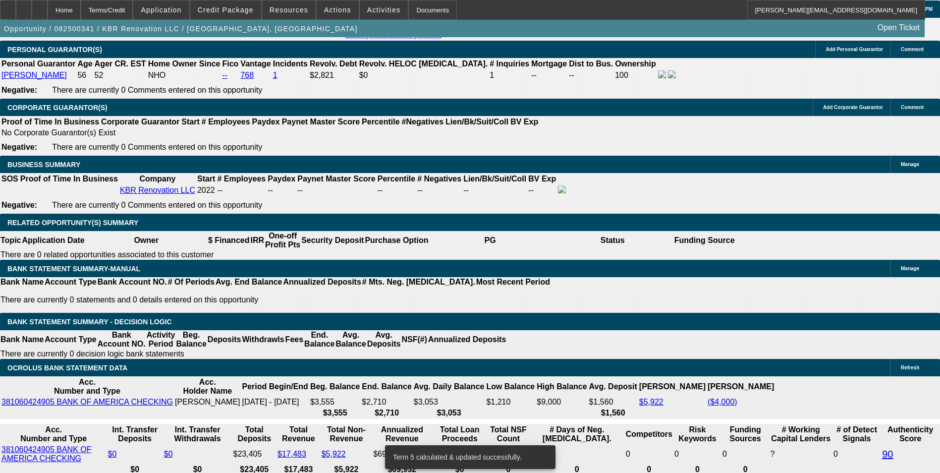
scroll to position [1536, 0]
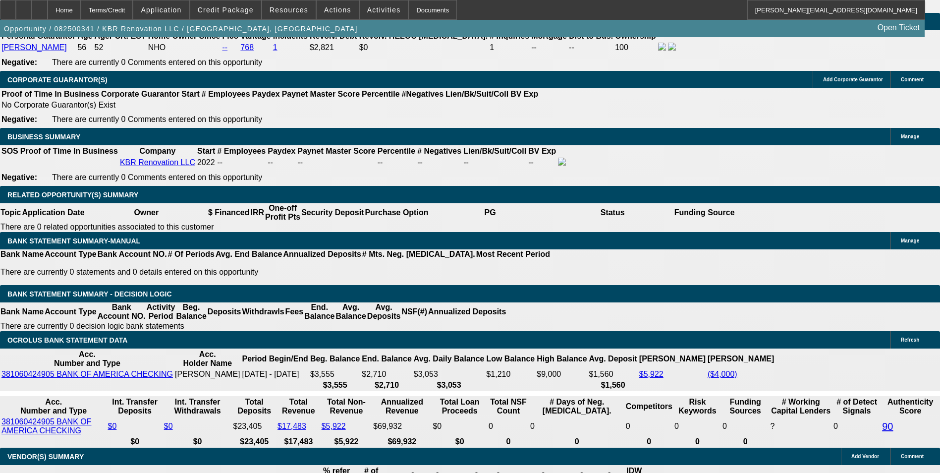
drag, startPoint x: 214, startPoint y: 242, endPoint x: 269, endPoint y: 234, distance: 55.1
type input "9.5"
type input "UNKNOWN"
type input "$3,746.32"
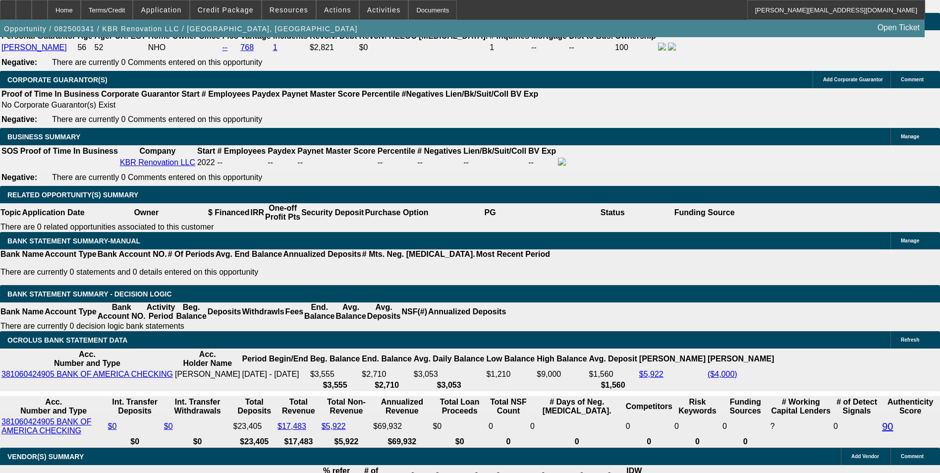
type input "$1,873.16"
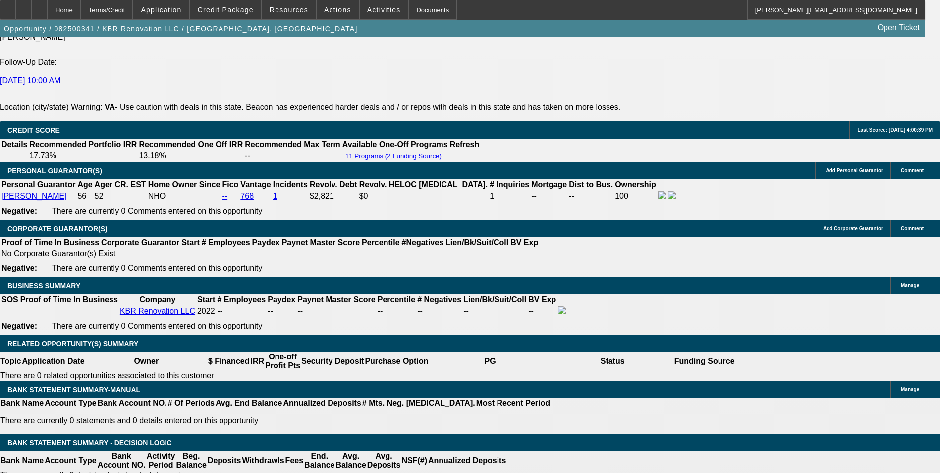
type input "9.5"
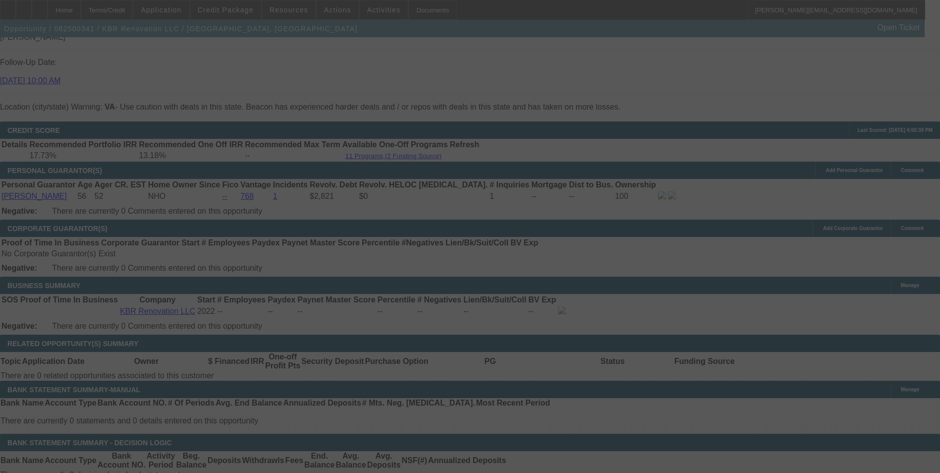
select select "0"
select select "2"
select select "0"
select select "2"
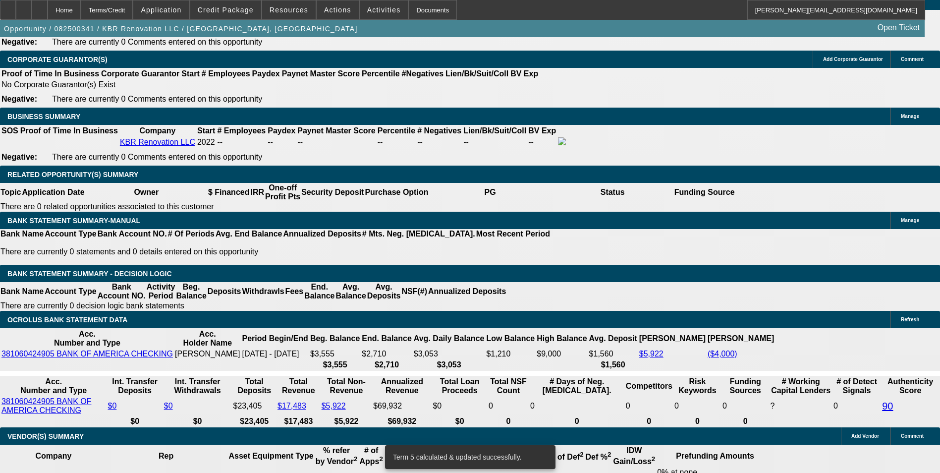
scroll to position [1536, 0]
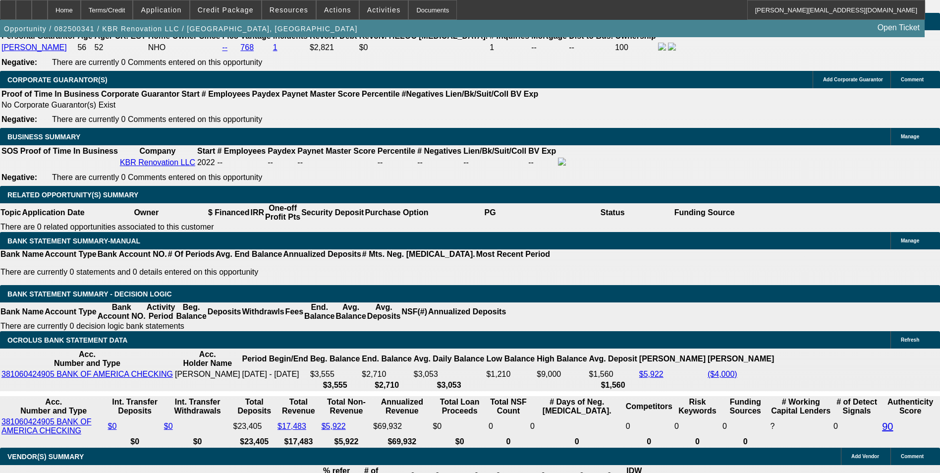
drag, startPoint x: 237, startPoint y: 241, endPoint x: 260, endPoint y: 237, distance: 23.2
type input "UNKNOWN"
type input "9."
type input "$3,702.88"
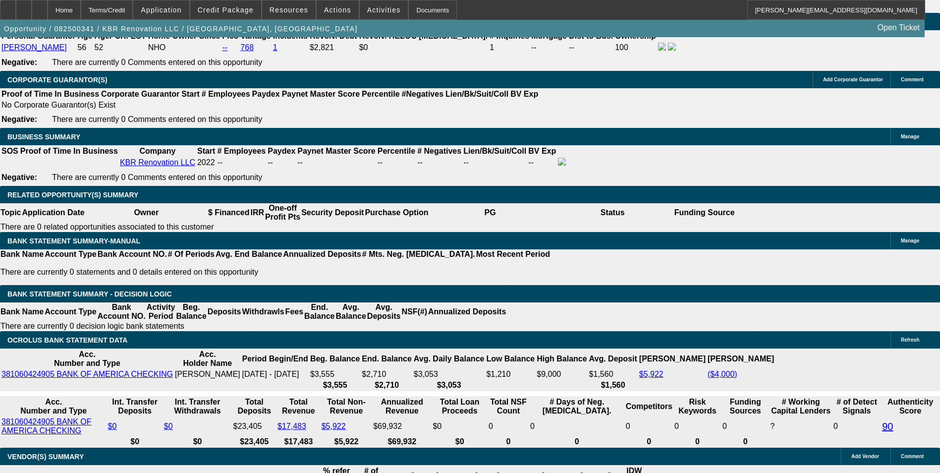
type input "$1,851.44"
type input "9.8"
type input "$3,772.52"
type input "$1,886.26"
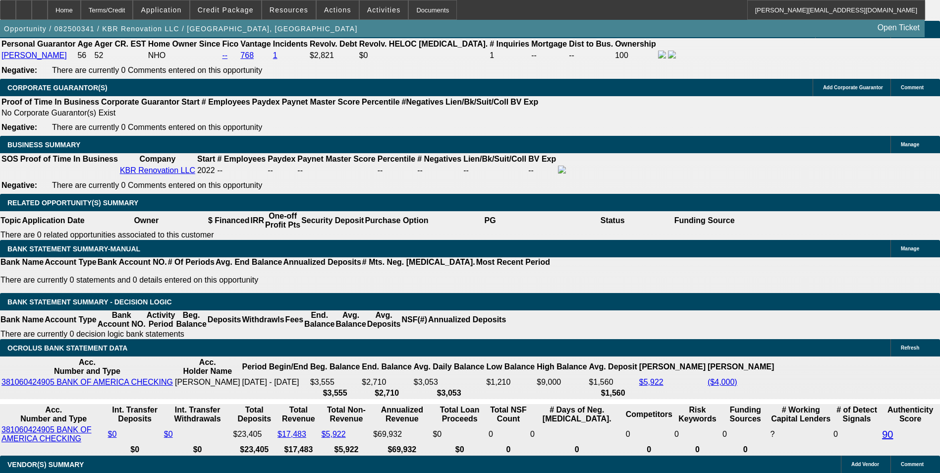
scroll to position [1387, 0]
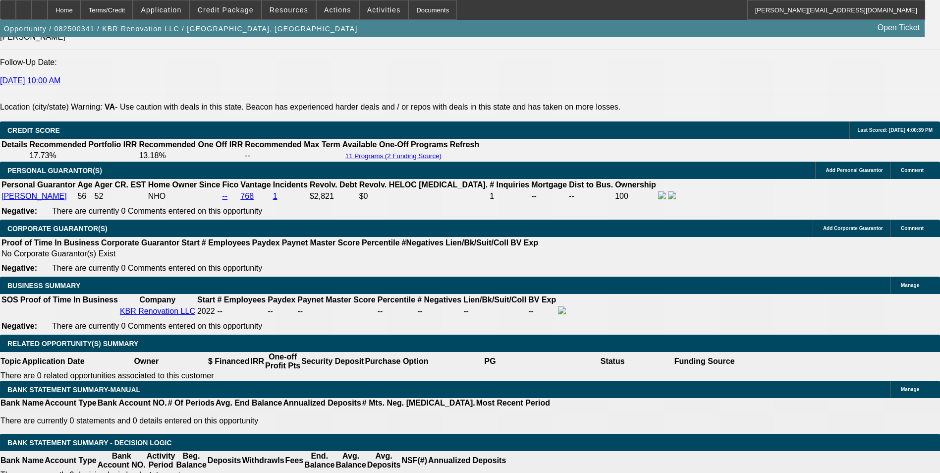
type input "9.8"
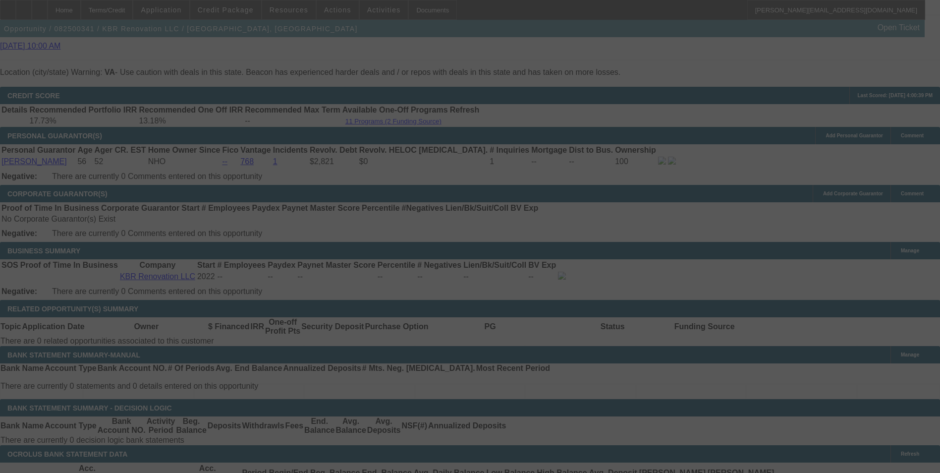
scroll to position [1536, 0]
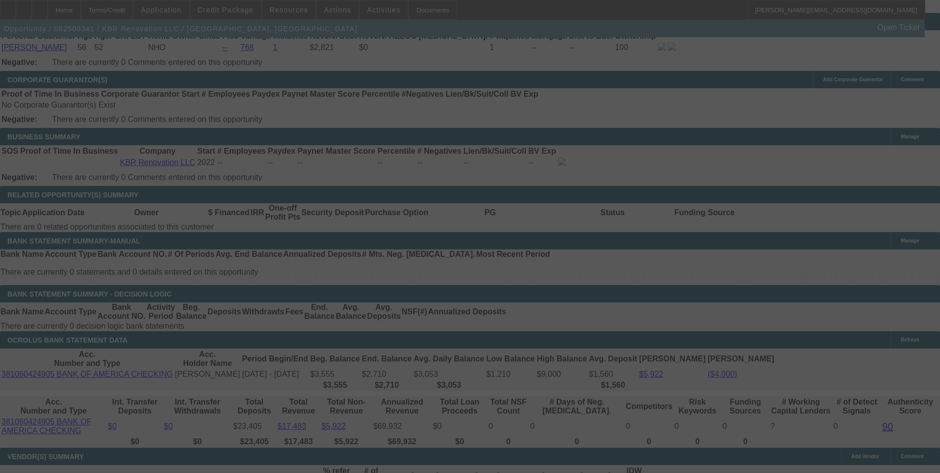
select select "0"
select select "2"
select select "0"
select select "2"
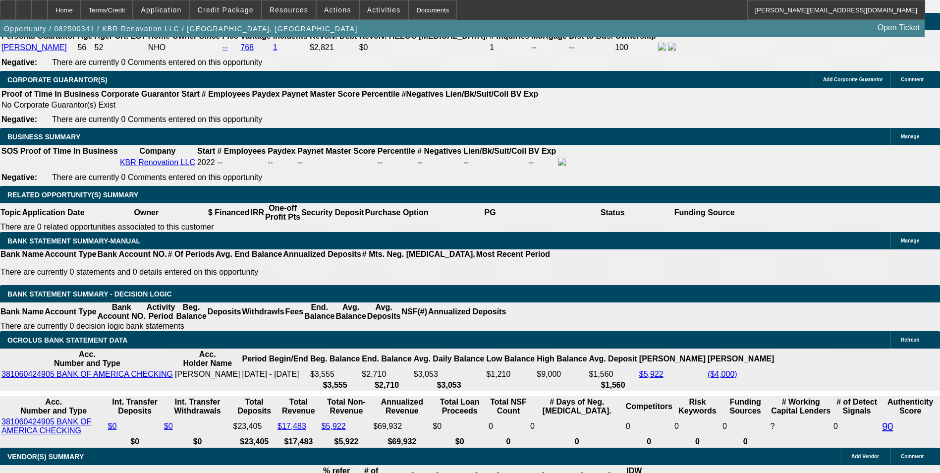
drag, startPoint x: 212, startPoint y: 245, endPoint x: 265, endPoint y: 237, distance: 53.1
type input "UNKNOWN"
type input "9."
type input "$3,702.88"
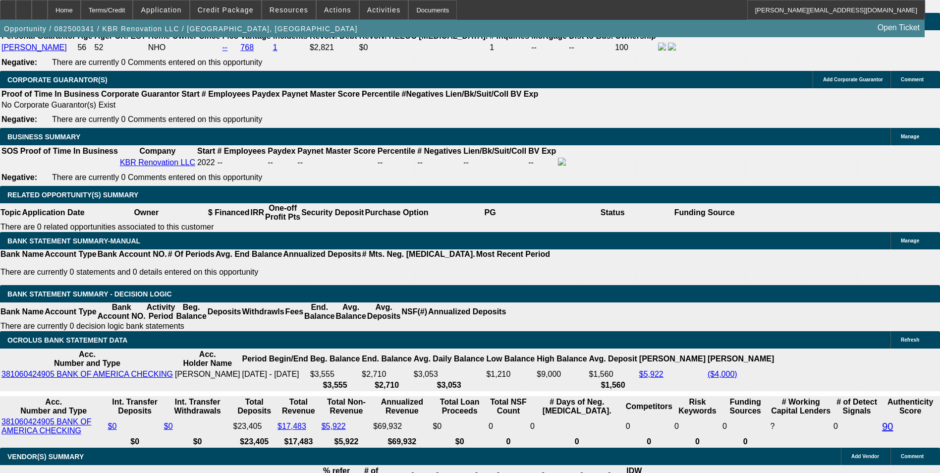
type input "$1,851.44"
type input "9.5"
type input "$3,746.32"
type input "$1,873.16"
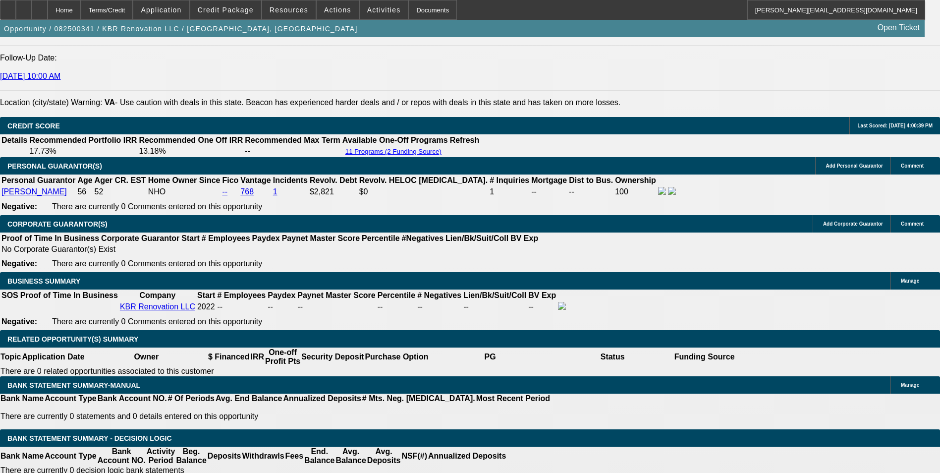
scroll to position [1387, 0]
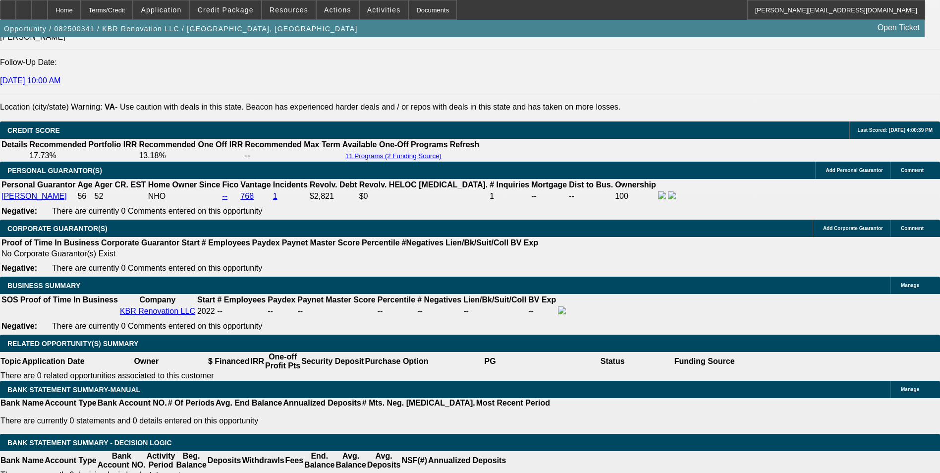
type input "9.5"
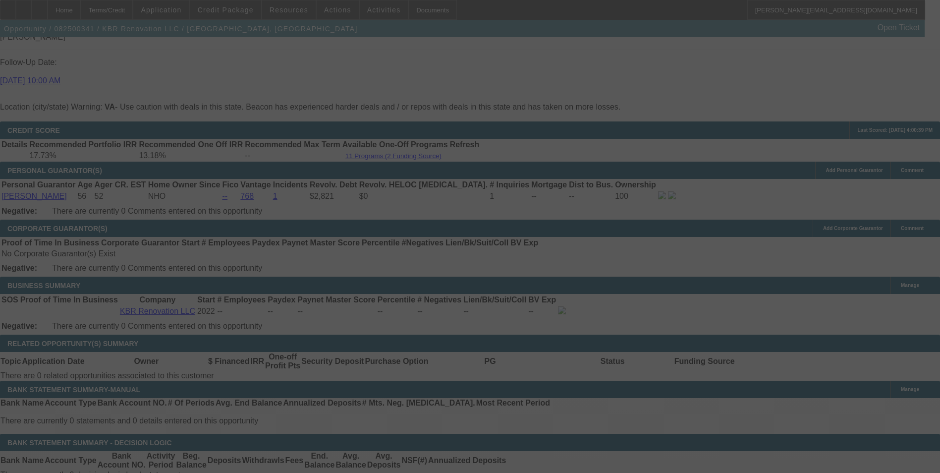
select select "0"
select select "2"
select select "0"
select select "2"
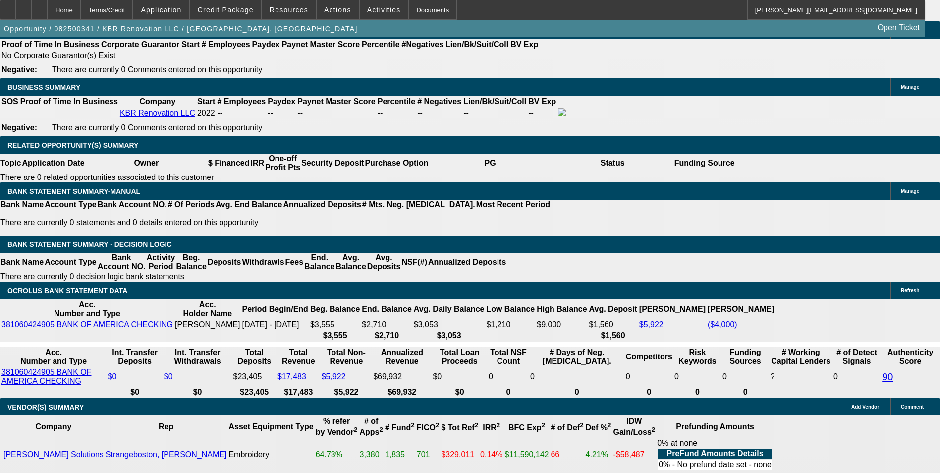
scroll to position [1536, 0]
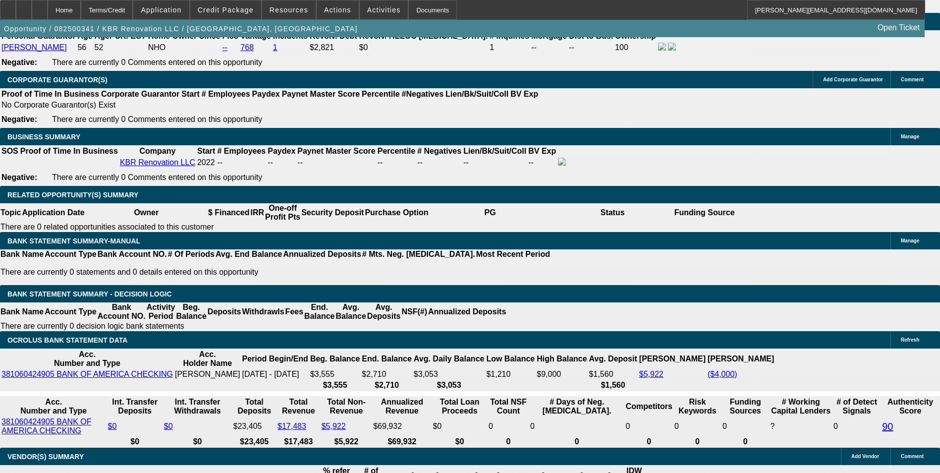
drag, startPoint x: 194, startPoint y: 240, endPoint x: 237, endPoint y: 229, distance: 44.3
type input "UNKNOWN"
type input "48"
type input "$4,481.46"
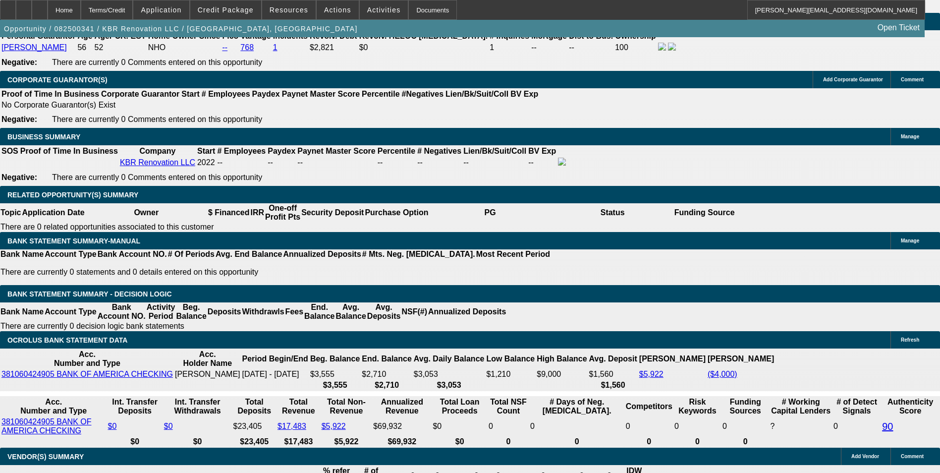
type input "$2,240.73"
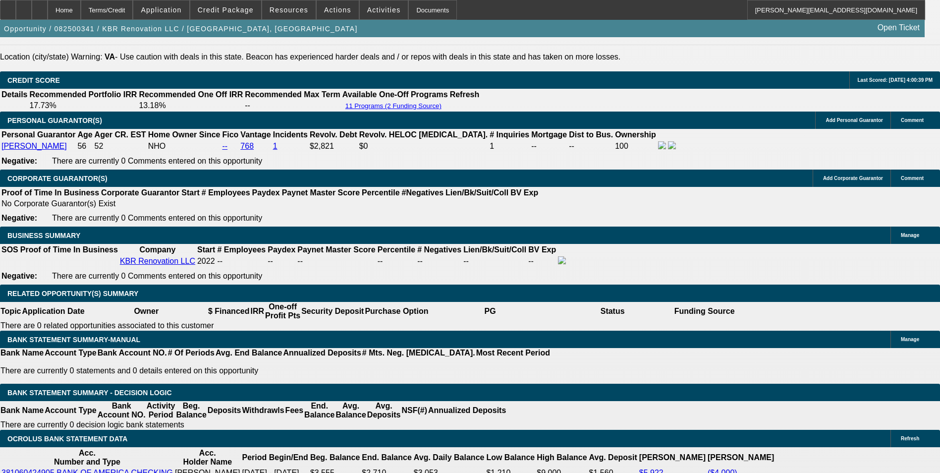
scroll to position [1437, 0]
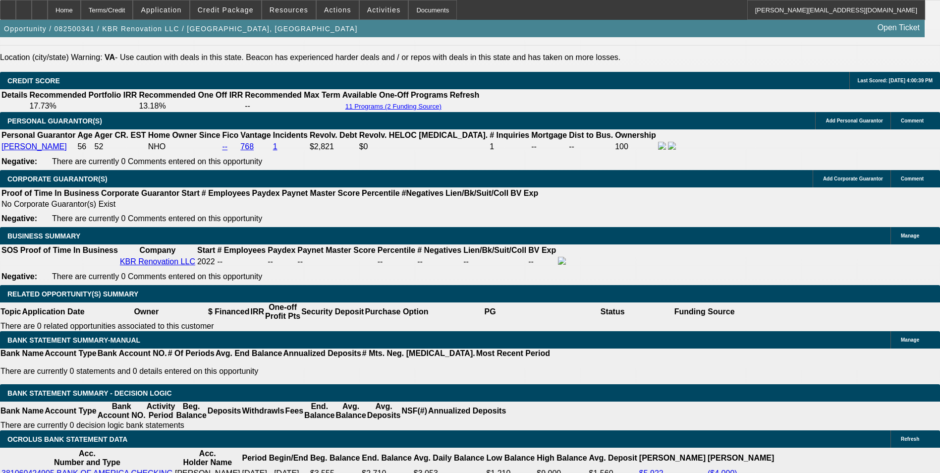
type input "48"
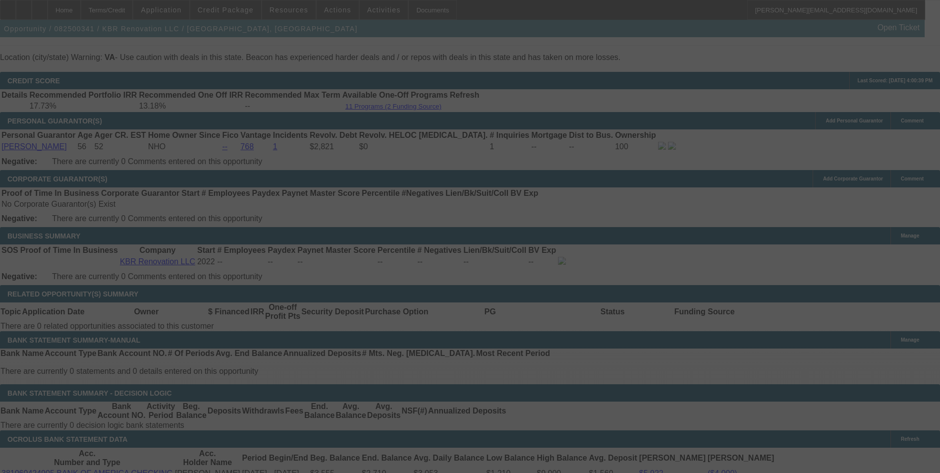
select select "0"
select select "2"
select select "0"
select select "2"
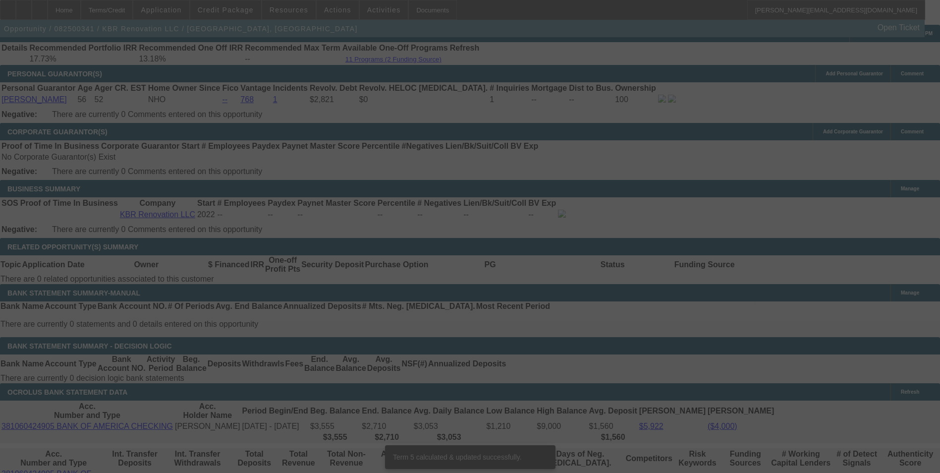
scroll to position [1586, 0]
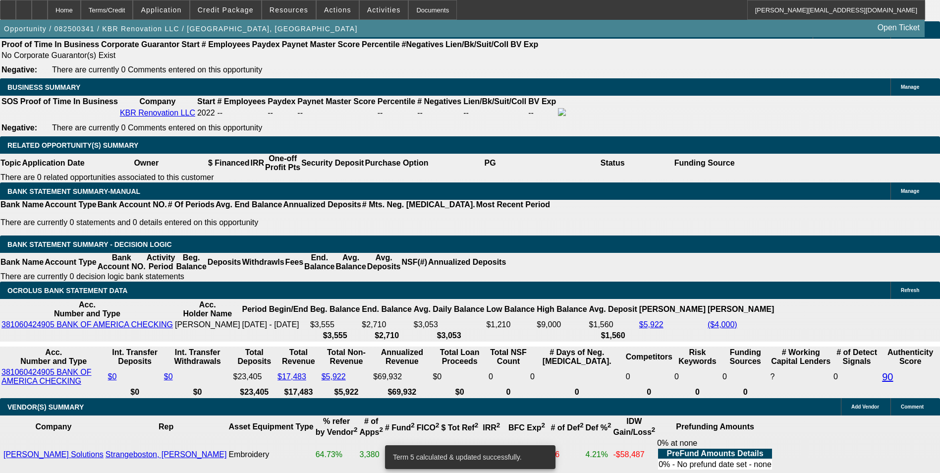
drag, startPoint x: 215, startPoint y: 192, endPoint x: 303, endPoint y: 176, distance: 89.7
type input "9"
type input "UNKNOWN"
type input "9."
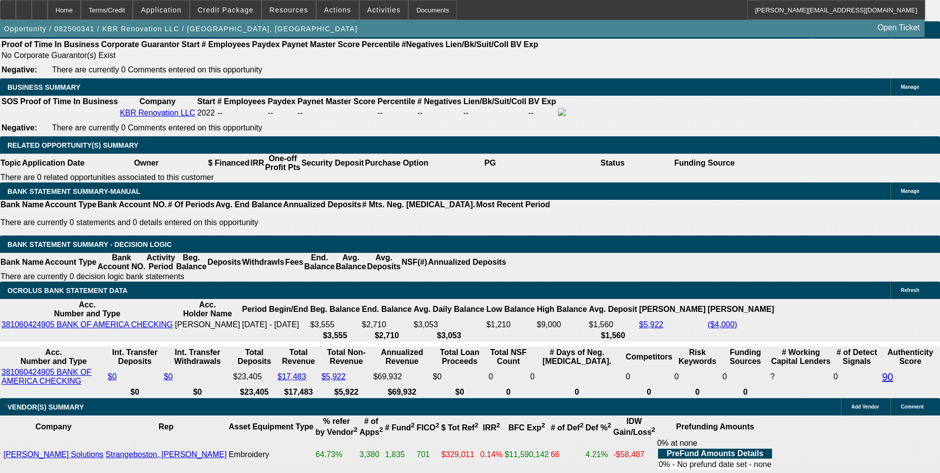
type input "$4,439.00"
type input "$2,219.50"
type input "9.8"
type input "$4,507.06"
type input "$2,253.53"
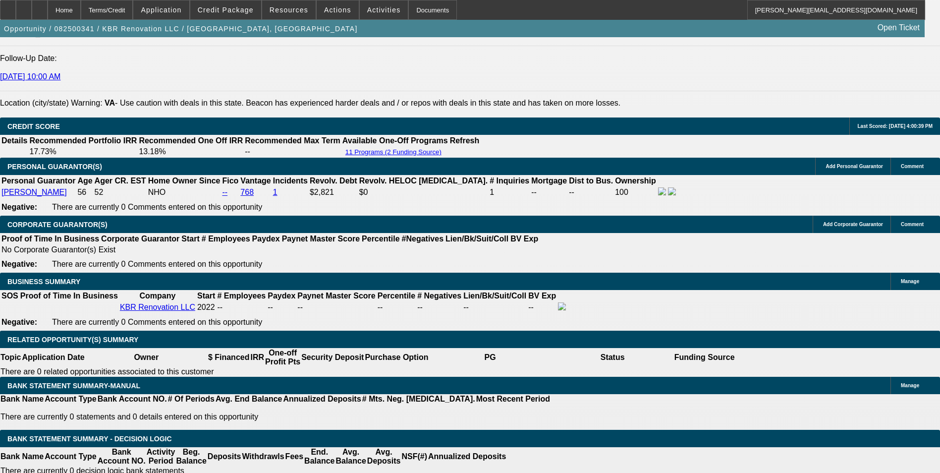
scroll to position [1387, 0]
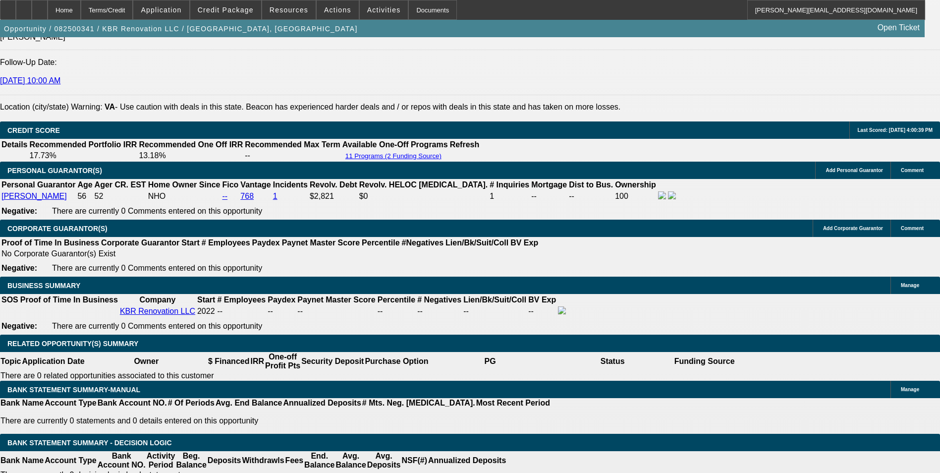
type input "9.8"
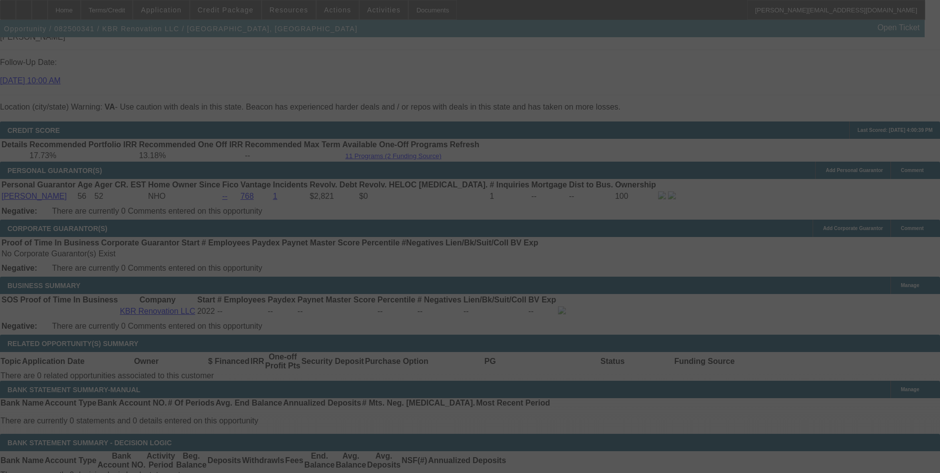
select select "0"
select select "2"
select select "0"
select select "2"
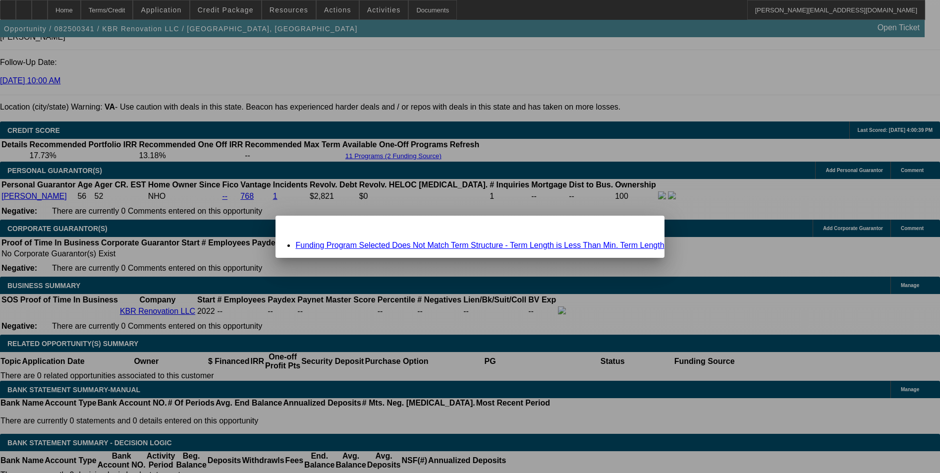
click at [436, 245] on link "Funding Program Selected Does Not Match Term Structure - Term Length is Less Th…" at bounding box center [479, 245] width 369 height 8
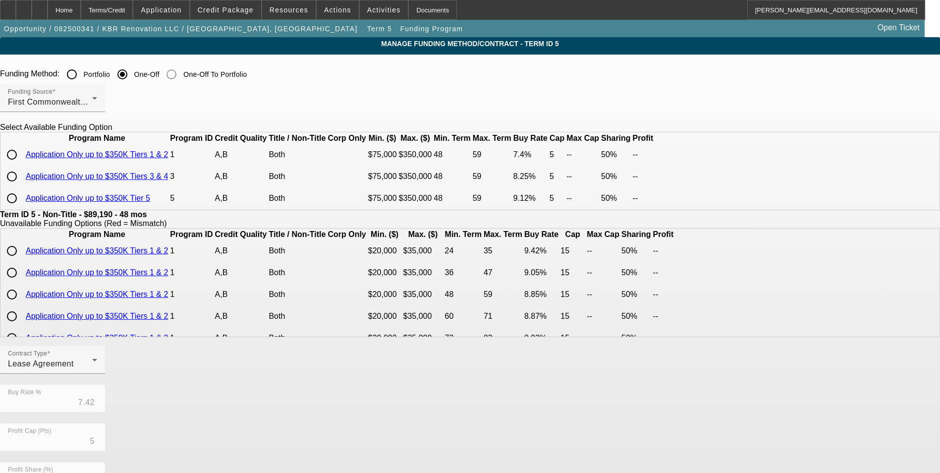
click at [22, 165] on input "radio" at bounding box center [12, 155] width 20 height 20
radio input "true"
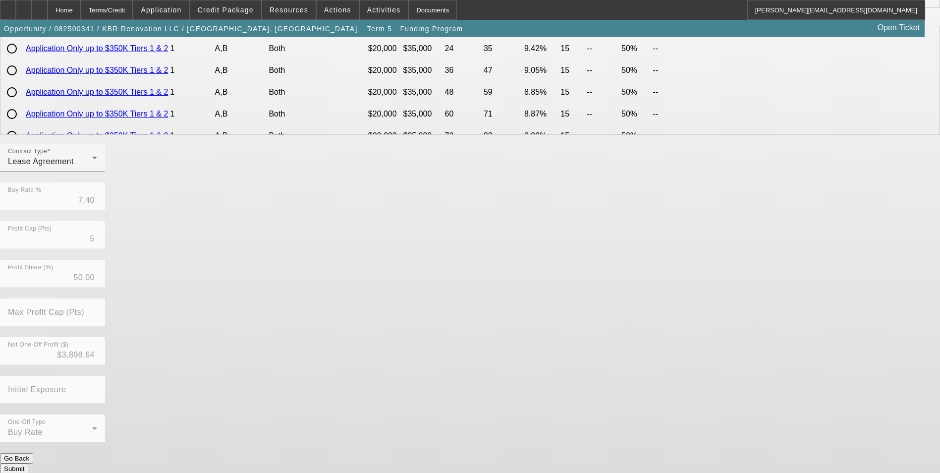
scroll to position [205, 0]
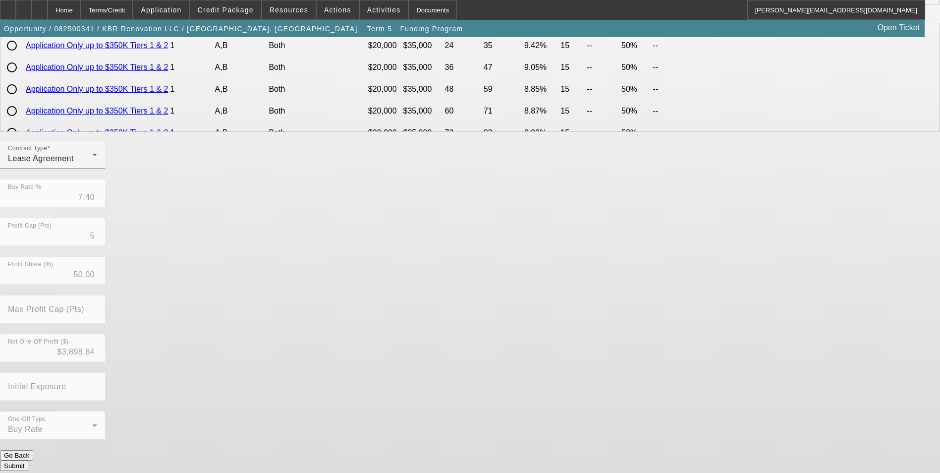
click at [28, 460] on button "Submit" at bounding box center [14, 465] width 28 height 10
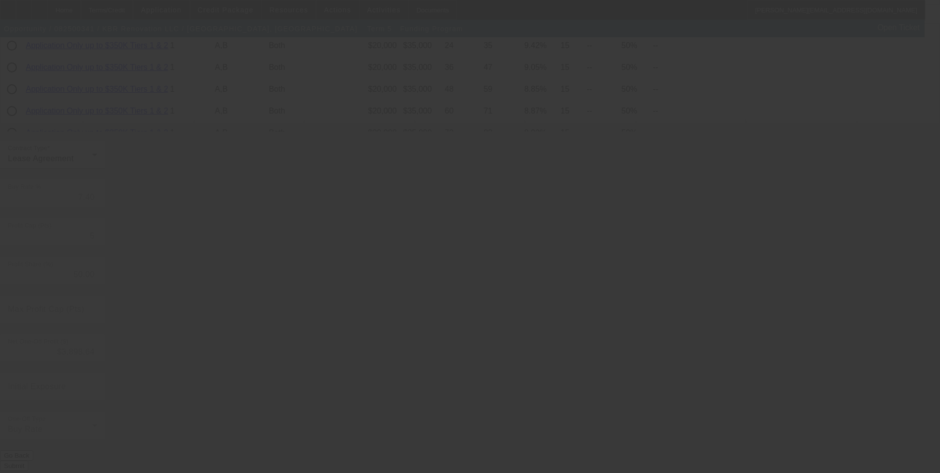
type input "7.42"
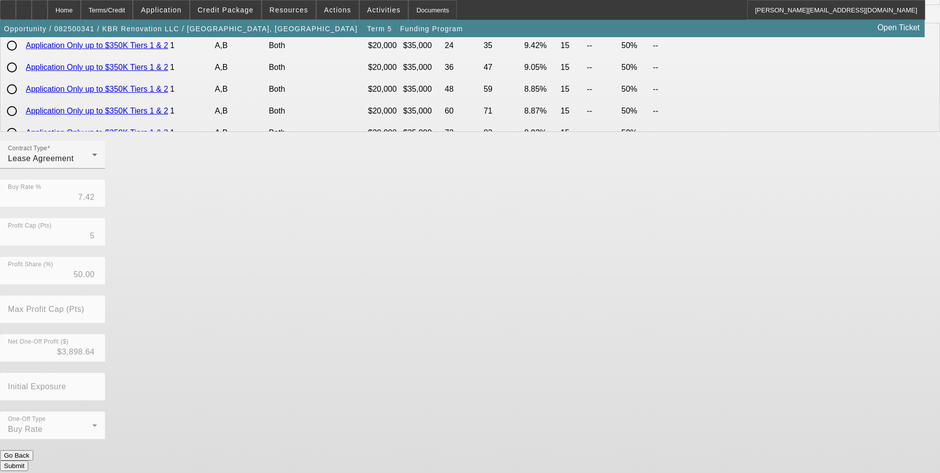
scroll to position [0, 0]
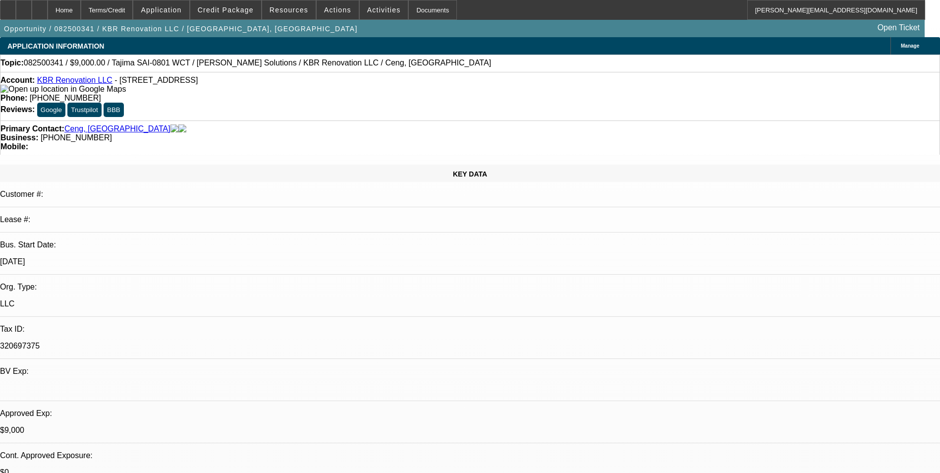
select select "0"
select select "2"
select select "0"
select select "2"
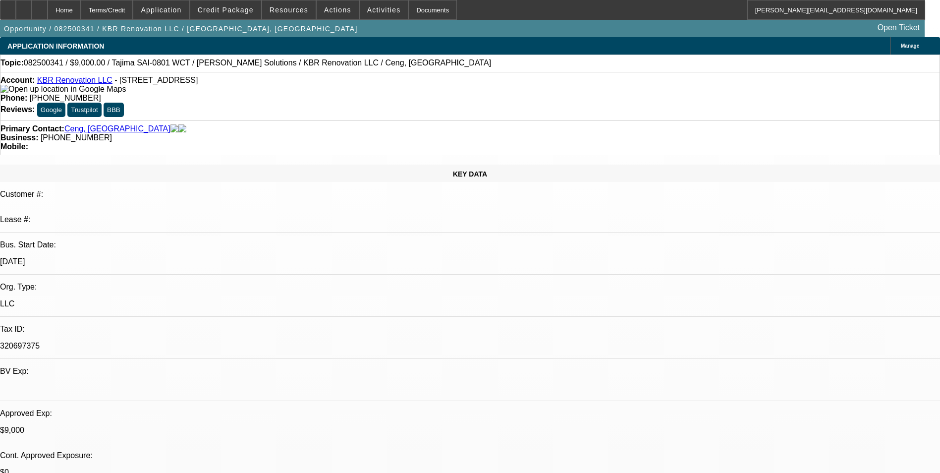
select select "0"
select select "2"
select select "0.1"
select select "4"
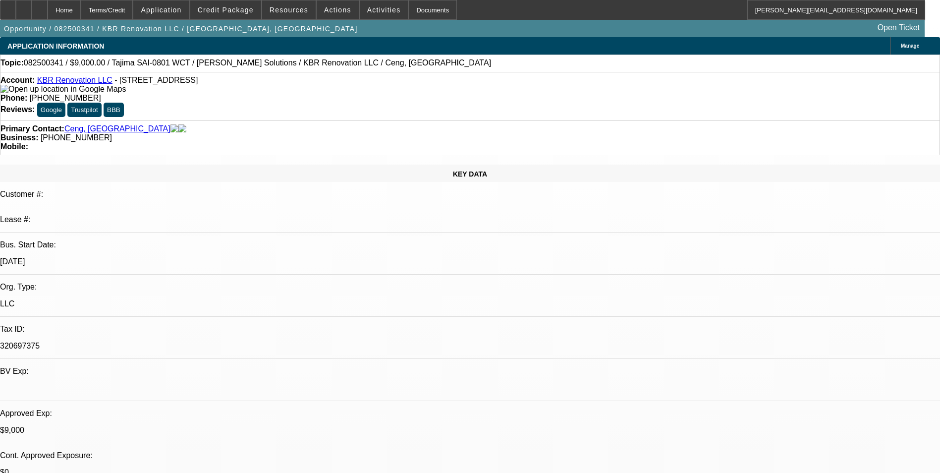
select select "0"
select select "2"
select select "0.1"
select select "4"
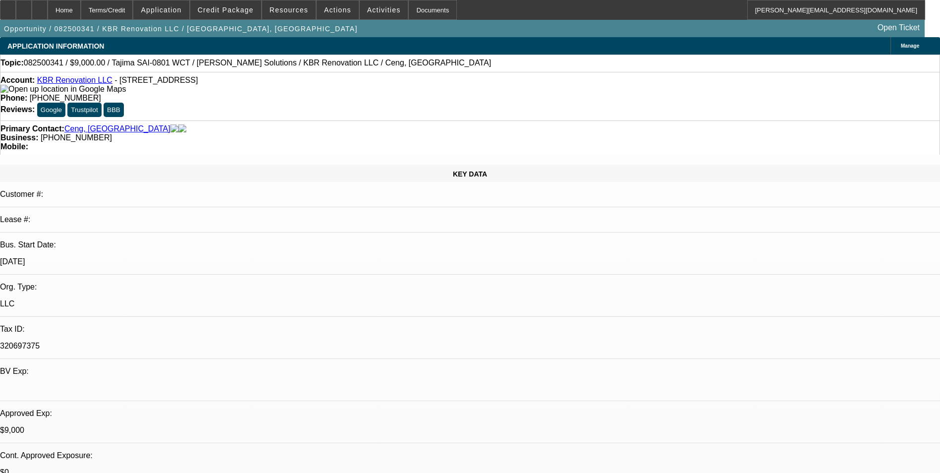
select select "0.15"
select select "2"
select select "0.1"
select select "4"
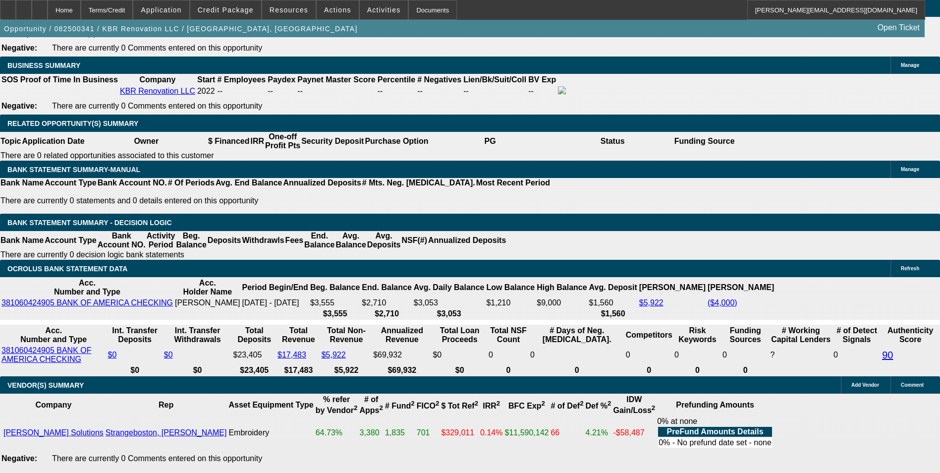
scroll to position [1586, 0]
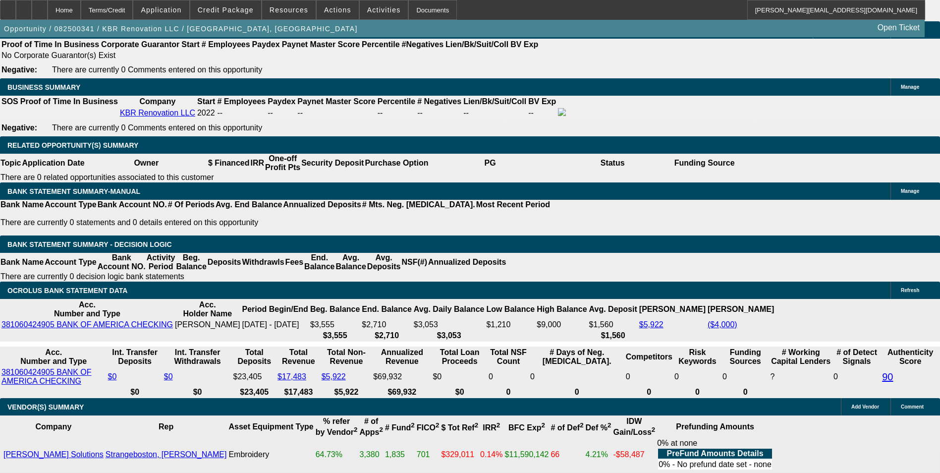
drag, startPoint x: 213, startPoint y: 195, endPoint x: 278, endPoint y: 178, distance: 66.9
type input "UNKNOWN"
type input "9"
type input "$4,439.00"
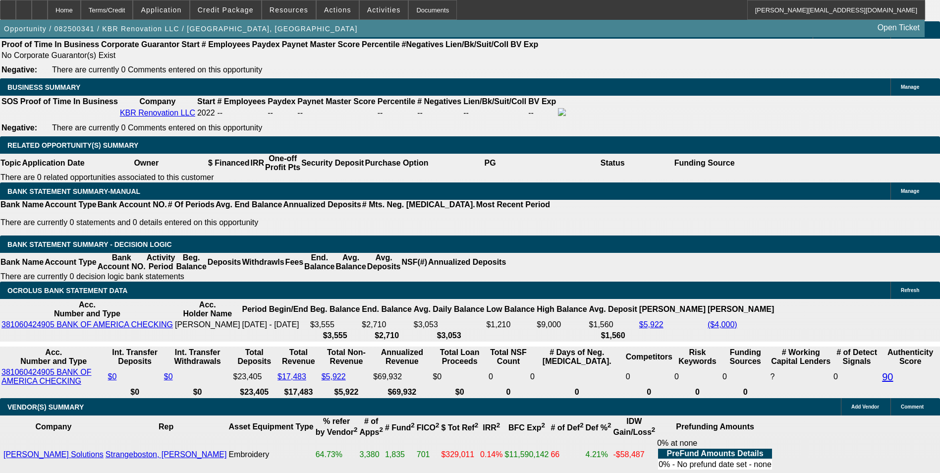
type input "$2,219.50"
type input "9.9"
type input "$4,515.62"
type input "$2,257.81"
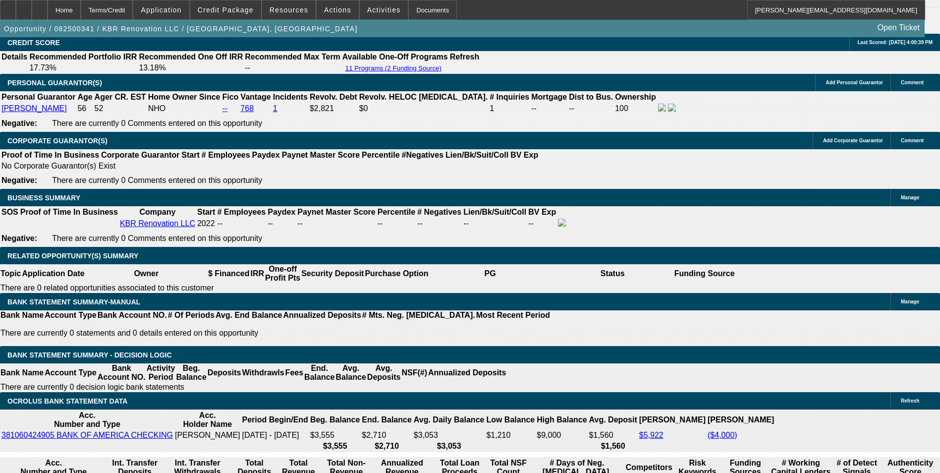
scroll to position [1437, 0]
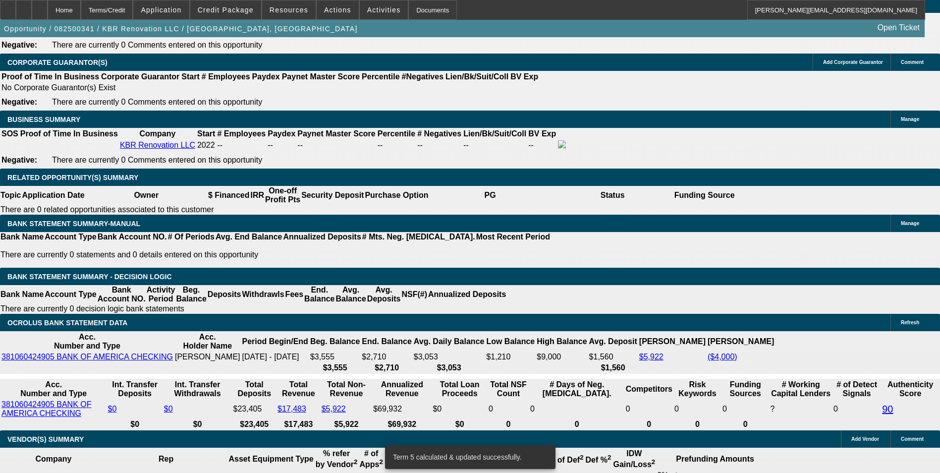
scroll to position [1536, 0]
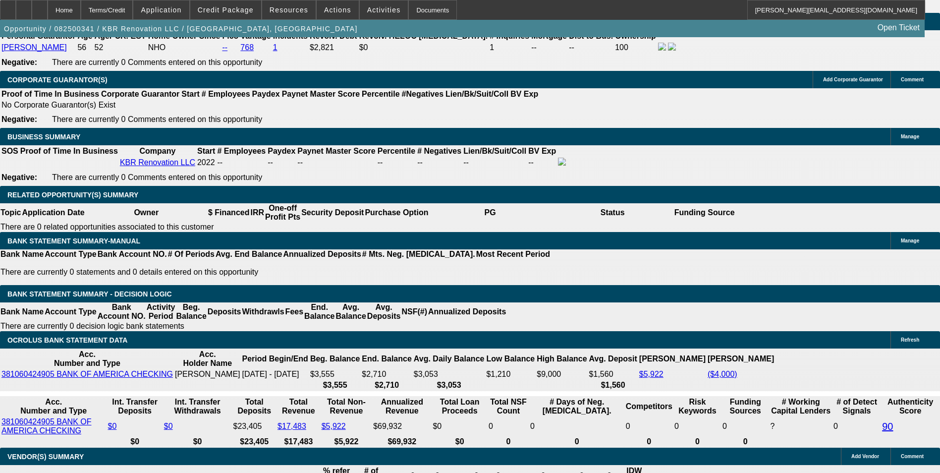
drag, startPoint x: 215, startPoint y: 243, endPoint x: 280, endPoint y: 227, distance: 67.8
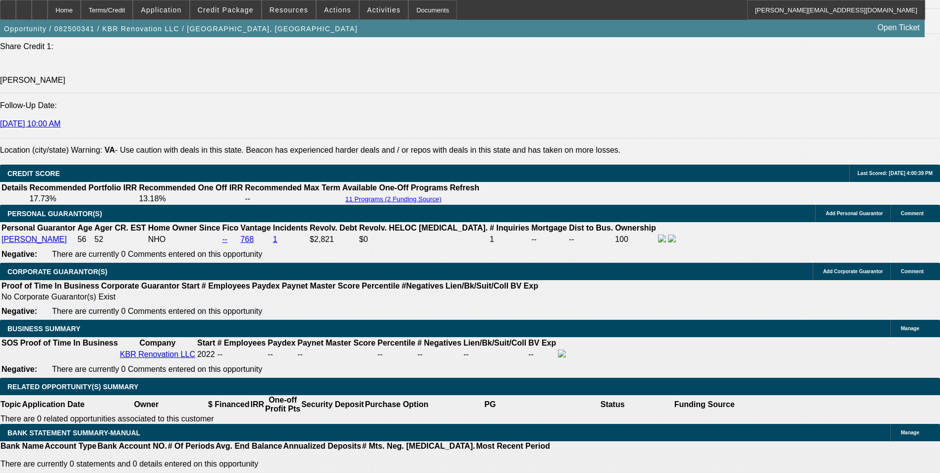
scroll to position [1338, 0]
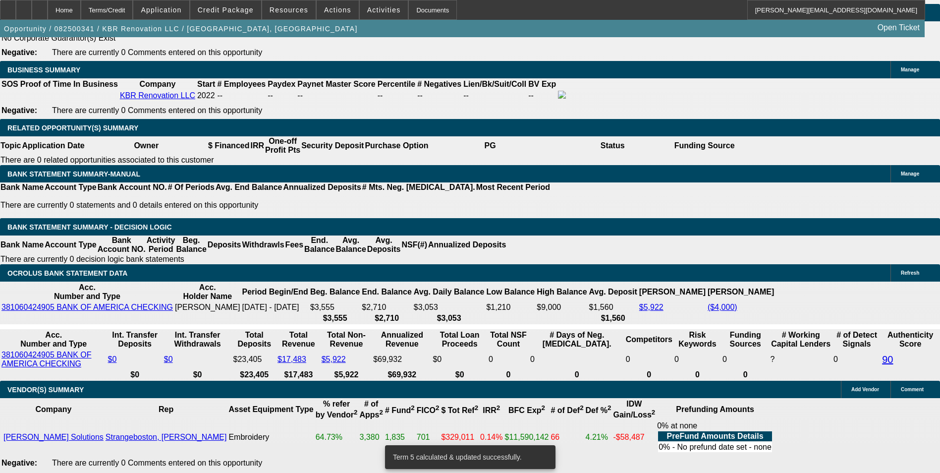
scroll to position [1586, 0]
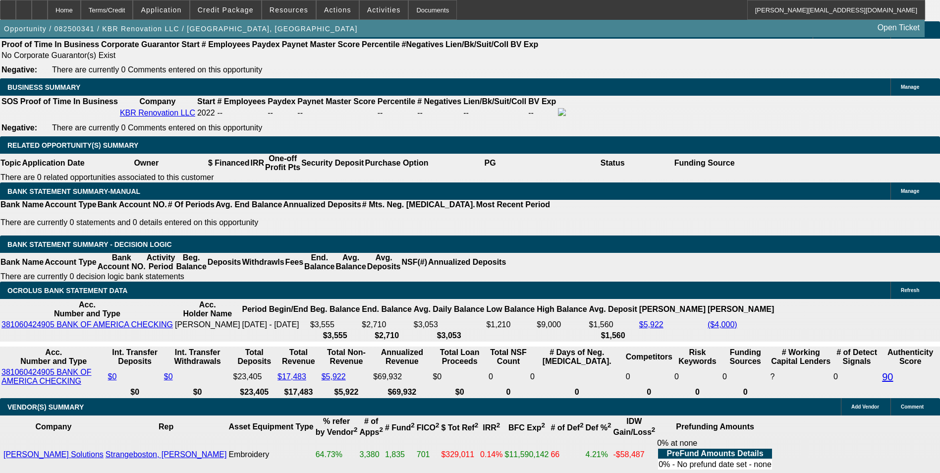
drag, startPoint x: 219, startPoint y: 191, endPoint x: 272, endPoint y: 190, distance: 53.0
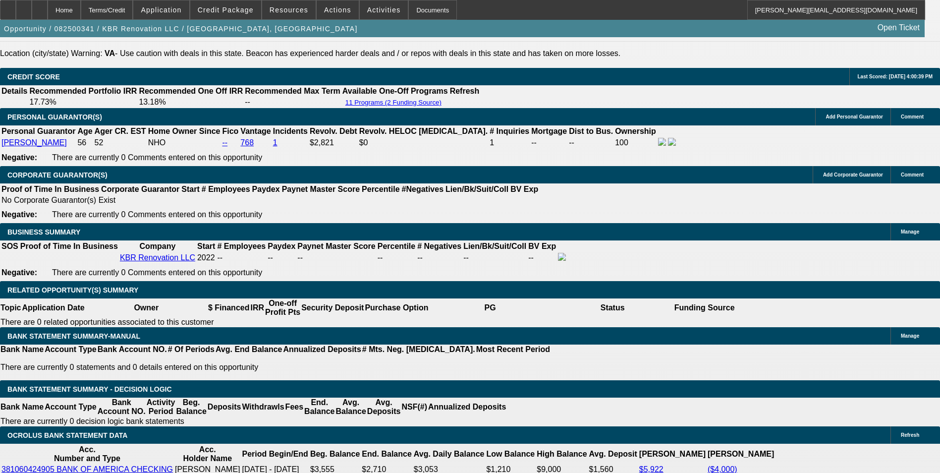
scroll to position [1387, 0]
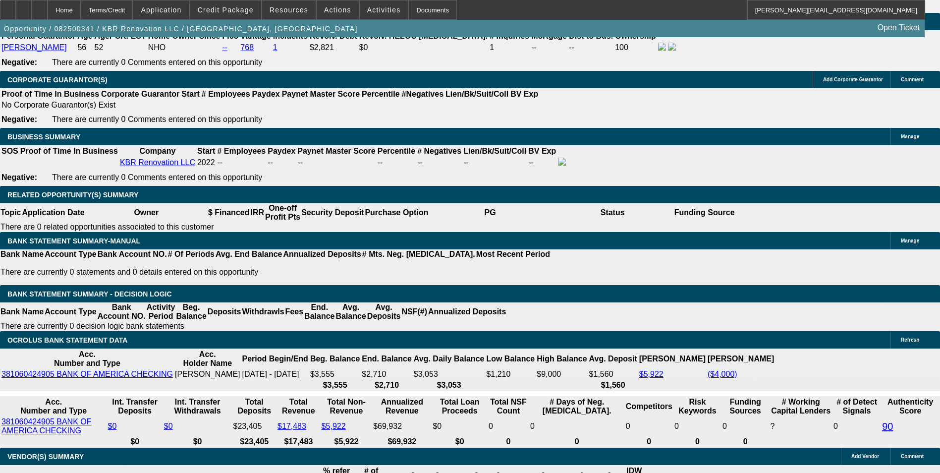
scroll to position [1487, 0]
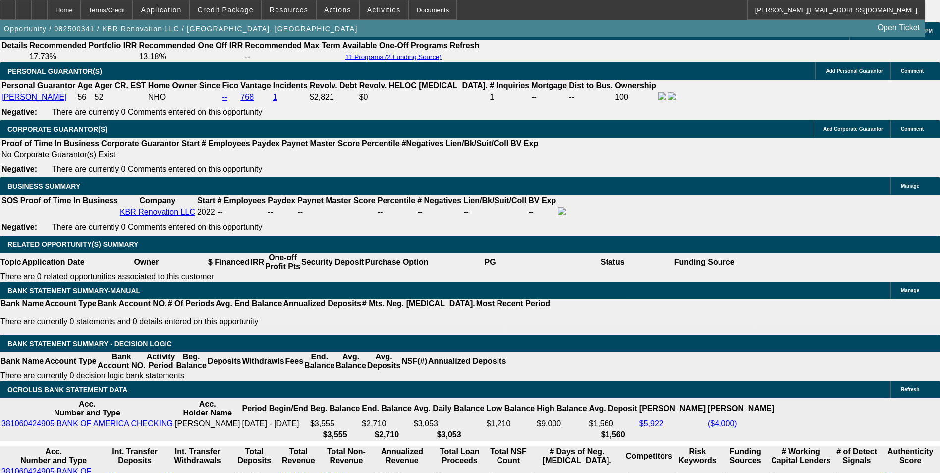
drag, startPoint x: 192, startPoint y: 294, endPoint x: 284, endPoint y: 293, distance: 92.2
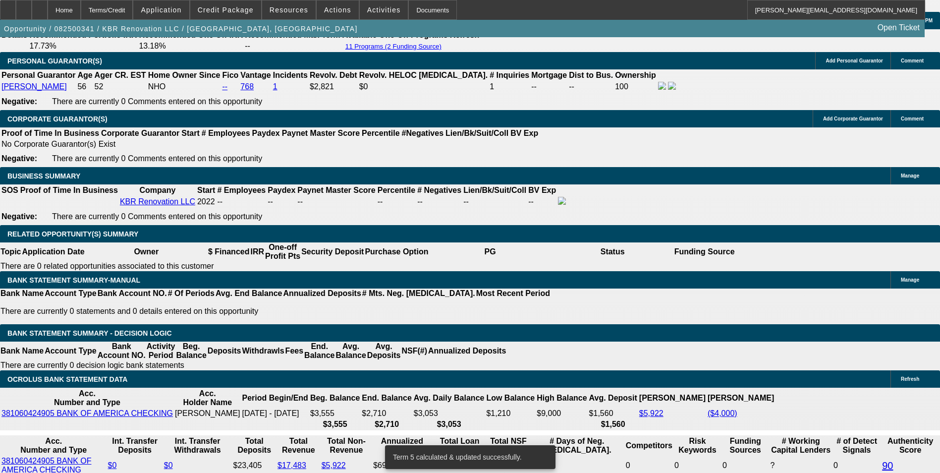
scroll to position [1536, 0]
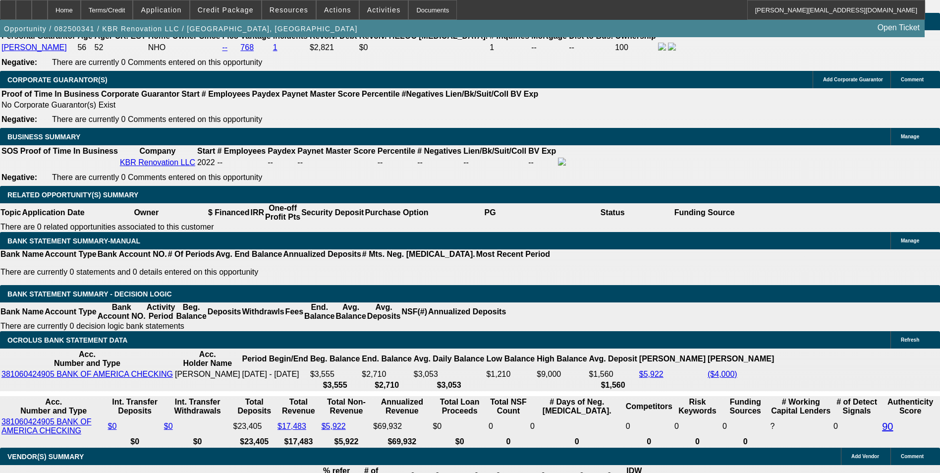
drag, startPoint x: 209, startPoint y: 243, endPoint x: 282, endPoint y: 240, distance: 73.4
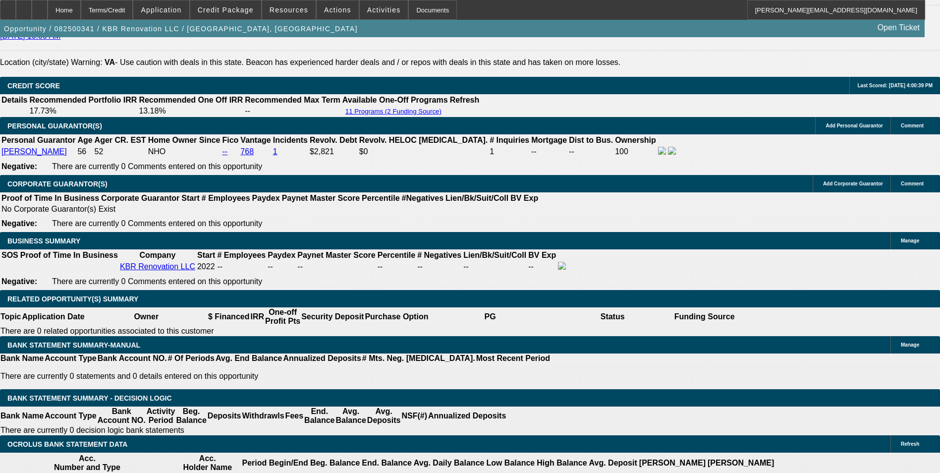
scroll to position [1239, 0]
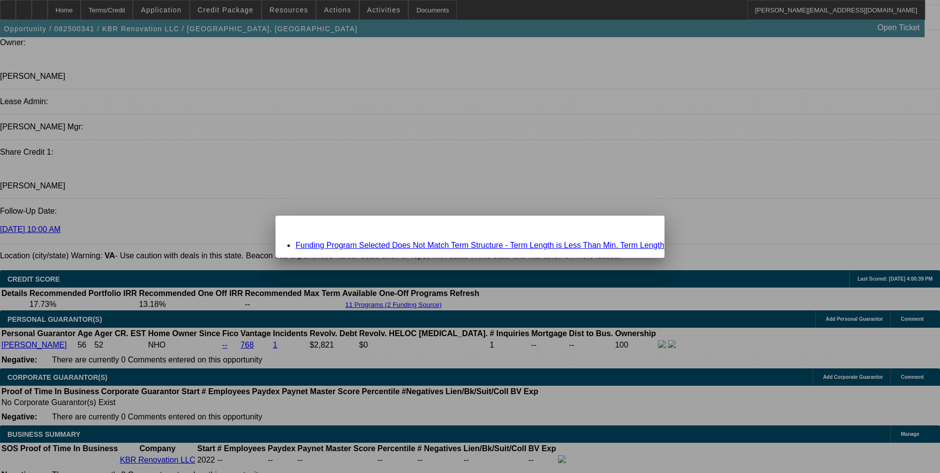
scroll to position [0, 0]
click at [360, 243] on link "Funding Program Selected Does Not Match Term Structure - Term Length is Less Th…" at bounding box center [479, 245] width 369 height 8
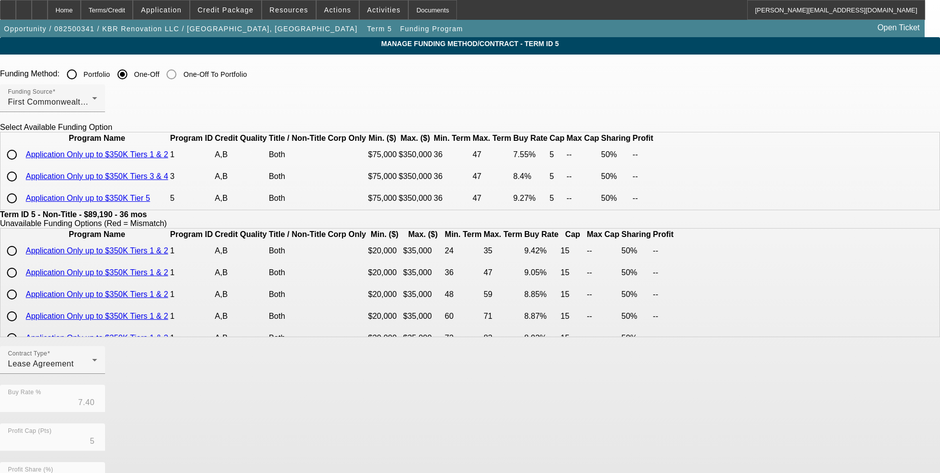
click at [22, 165] on input "radio" at bounding box center [12, 155] width 20 height 20
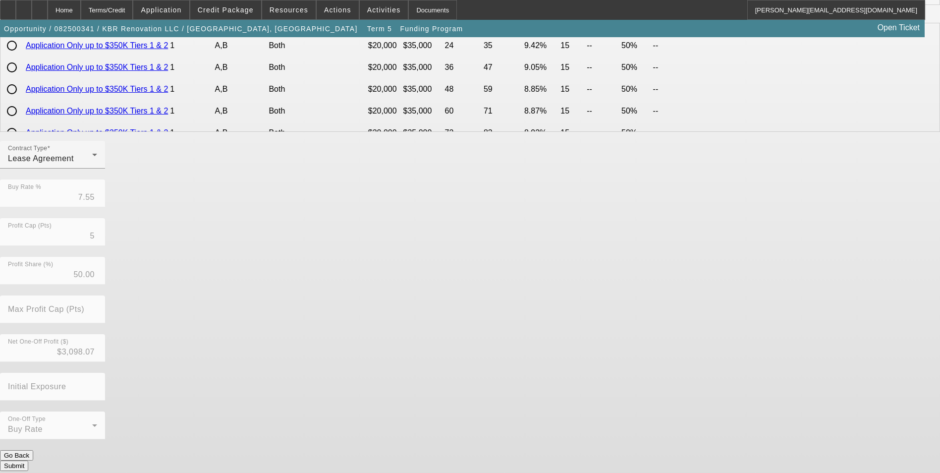
click at [28, 460] on button "Submit" at bounding box center [14, 465] width 28 height 10
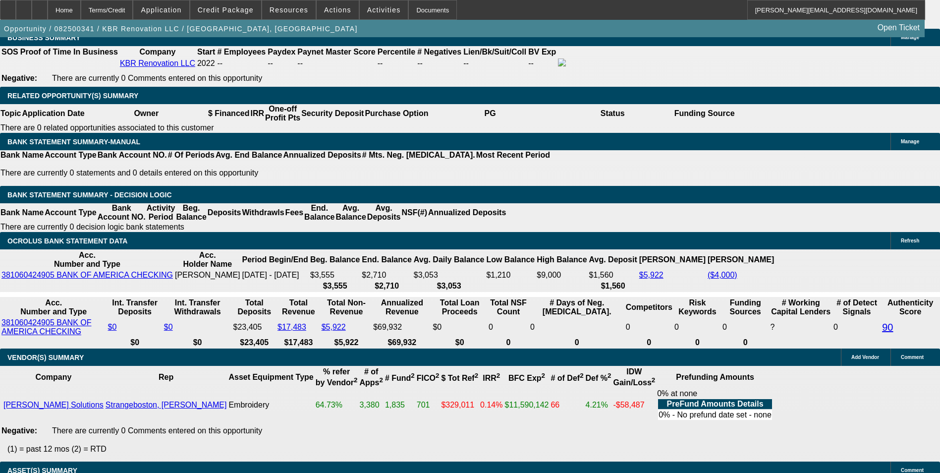
scroll to position [1586, 0]
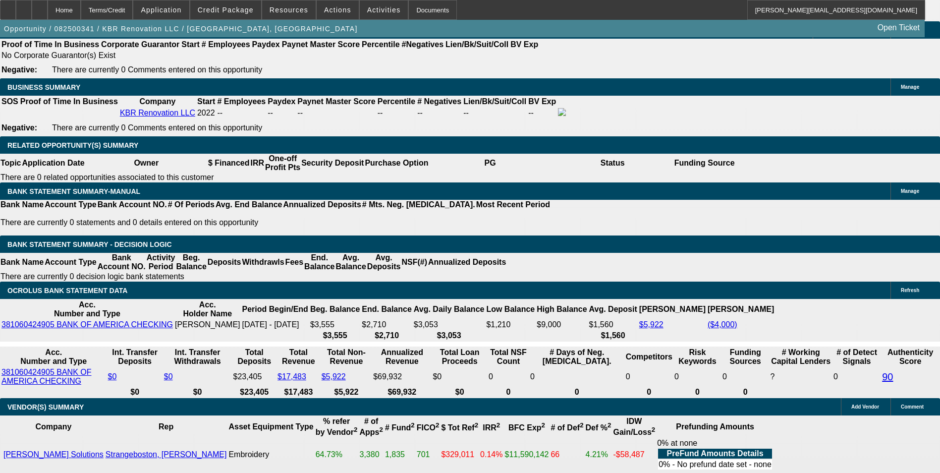
drag, startPoint x: 214, startPoint y: 191, endPoint x: 259, endPoint y: 181, distance: 46.7
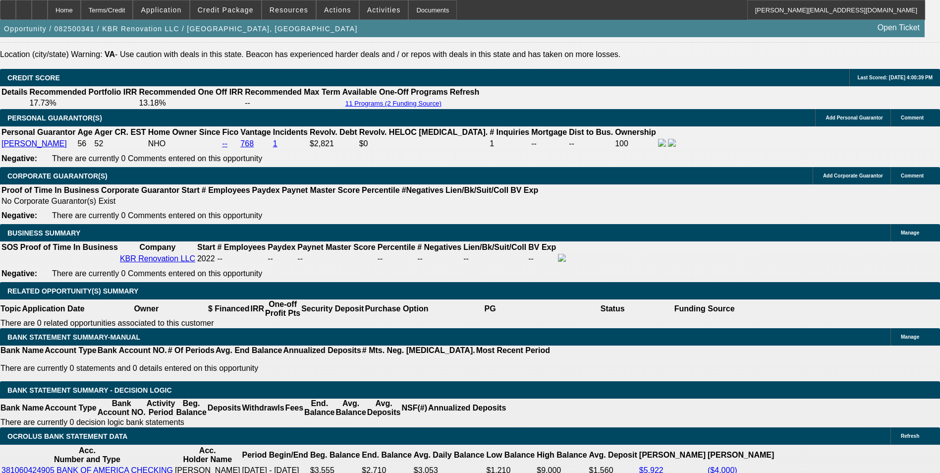
scroll to position [1387, 0]
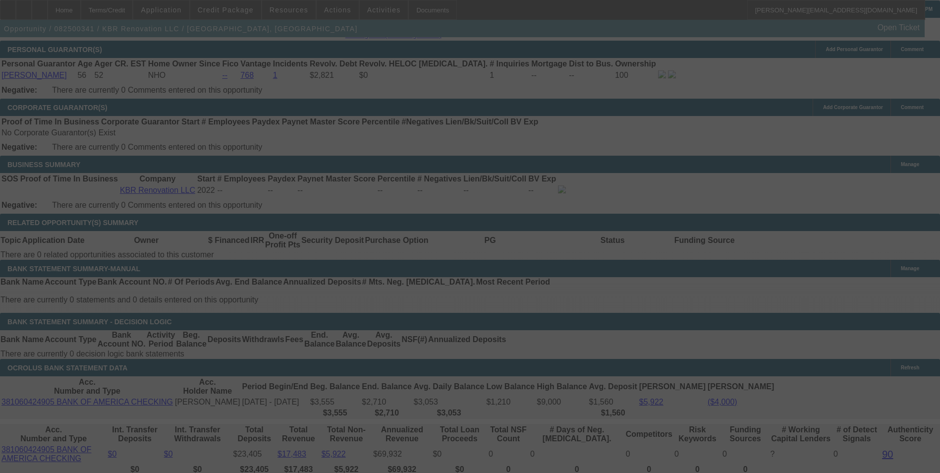
scroll to position [1536, 0]
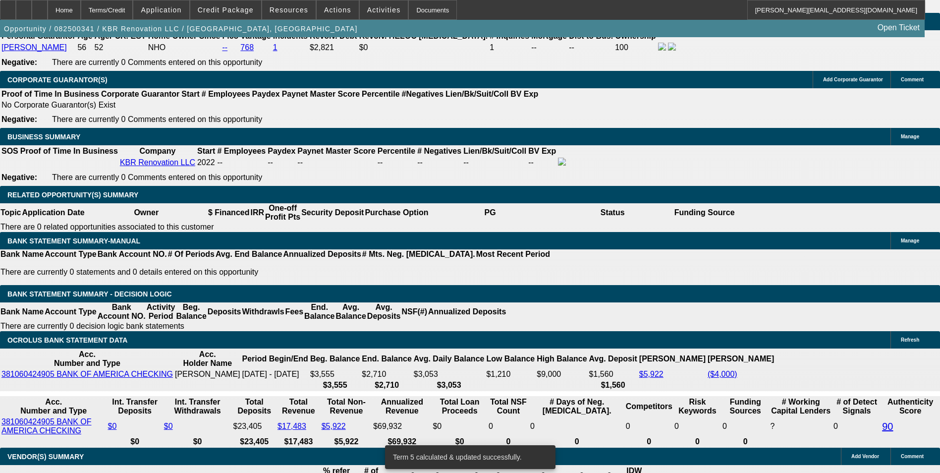
drag, startPoint x: 211, startPoint y: 241, endPoint x: 242, endPoint y: 235, distance: 31.9
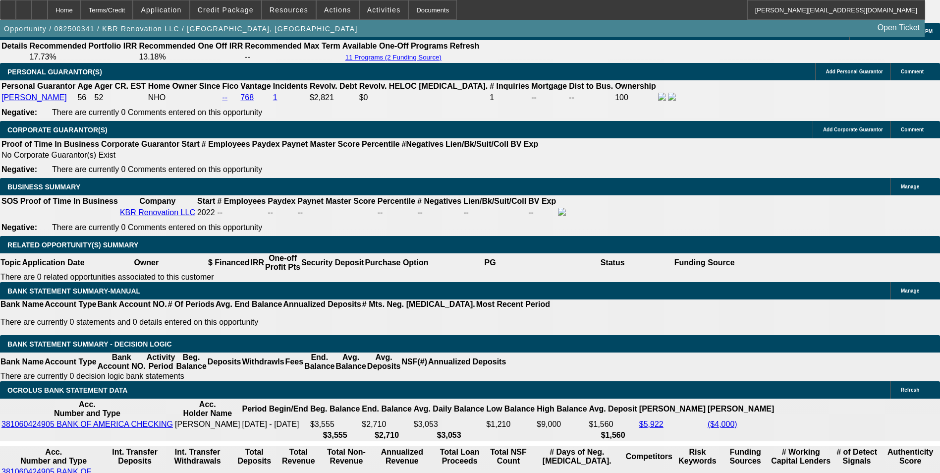
scroll to position [1387, 0]
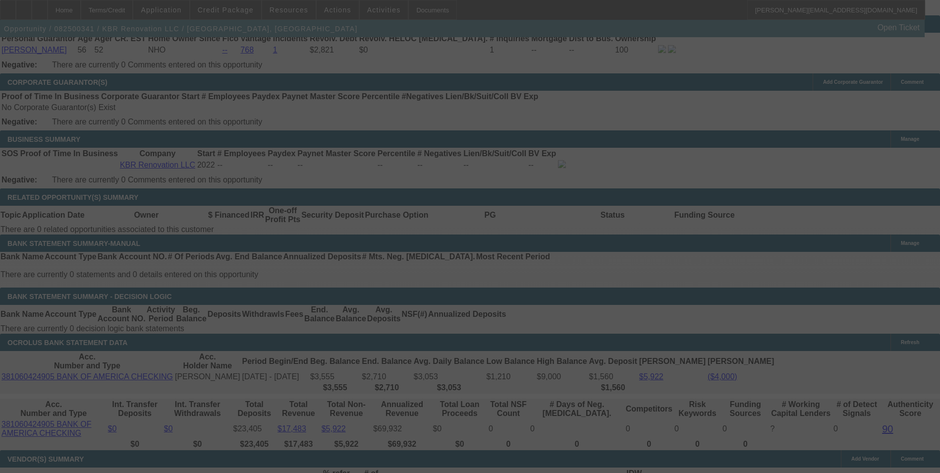
scroll to position [1536, 0]
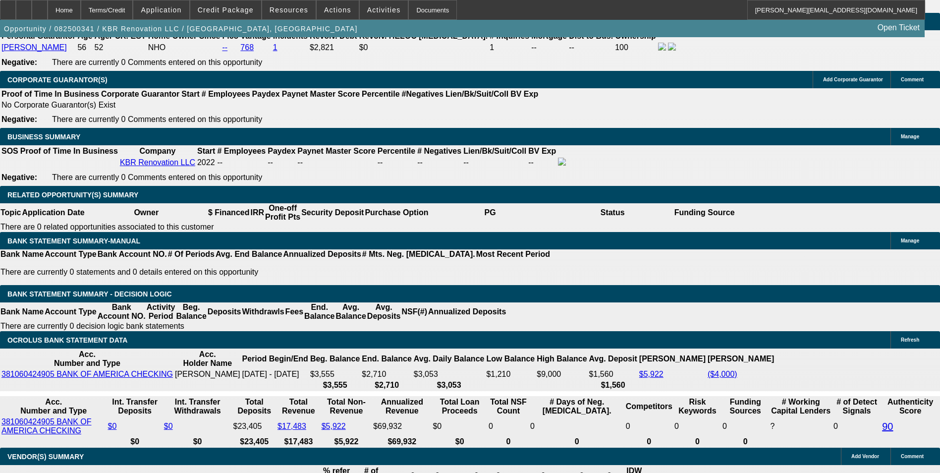
drag, startPoint x: 210, startPoint y: 241, endPoint x: 350, endPoint y: 228, distance: 140.8
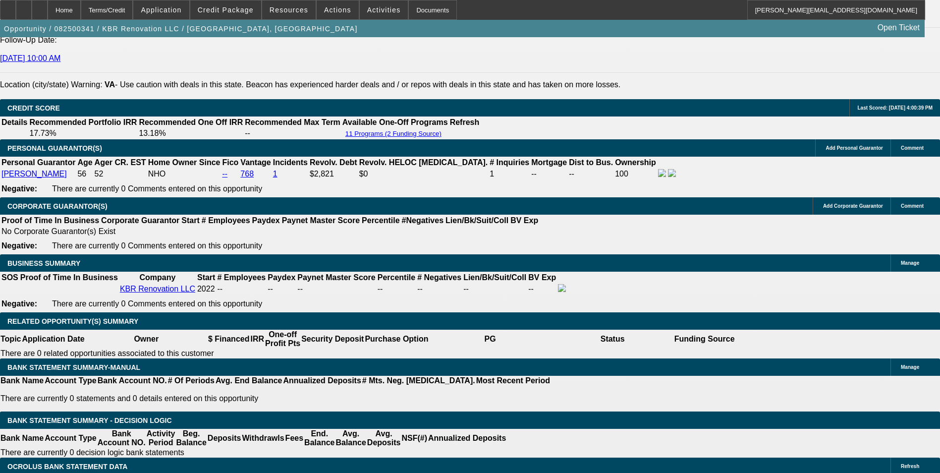
scroll to position [1387, 0]
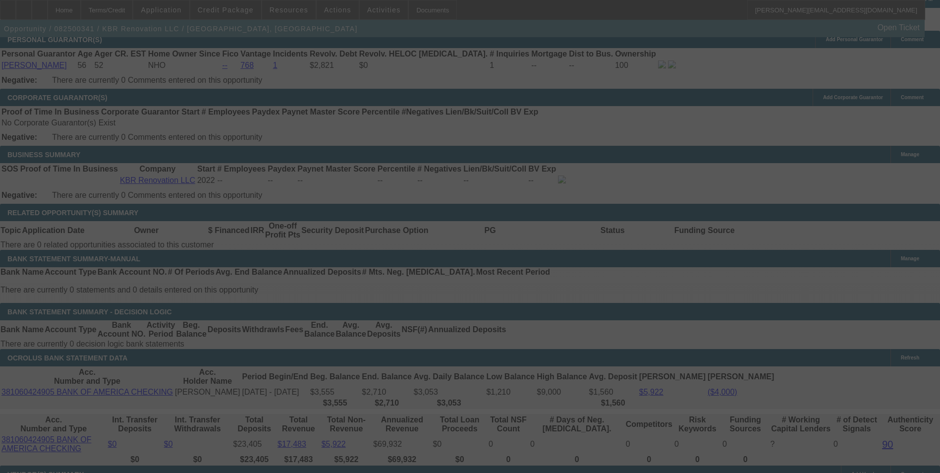
scroll to position [1536, 0]
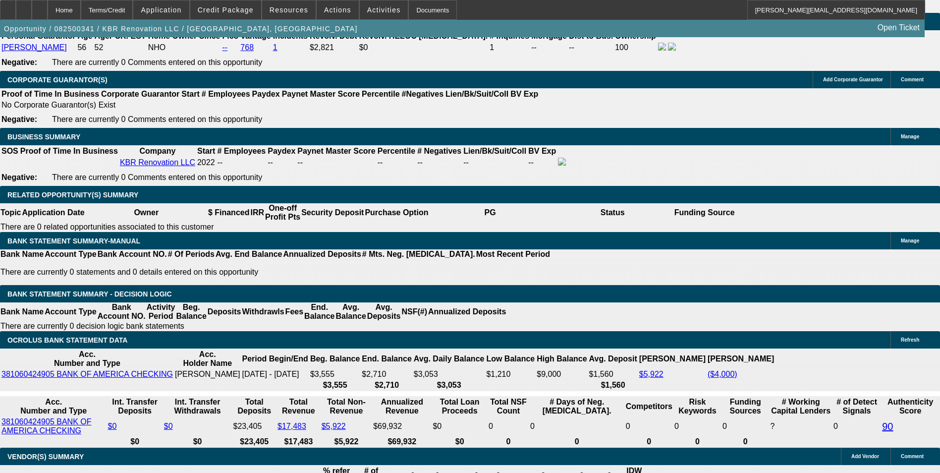
drag, startPoint x: 149, startPoint y: 247, endPoint x: 256, endPoint y: 241, distance: 106.7
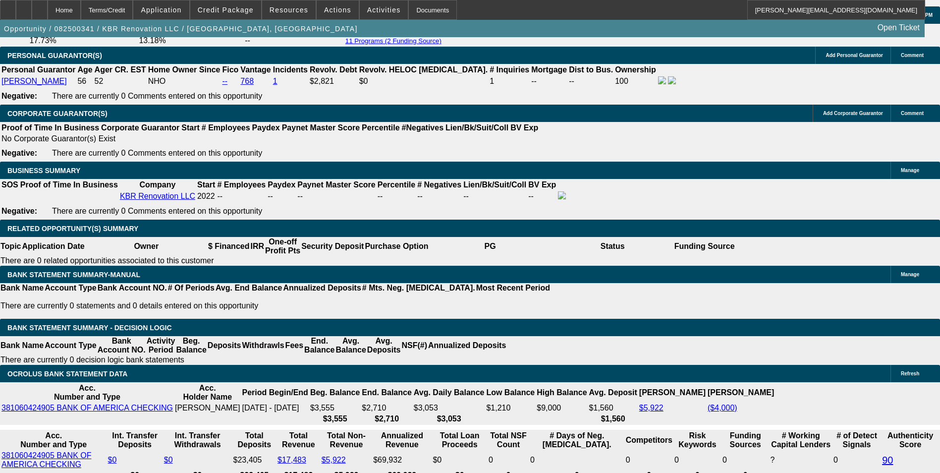
scroll to position [1387, 0]
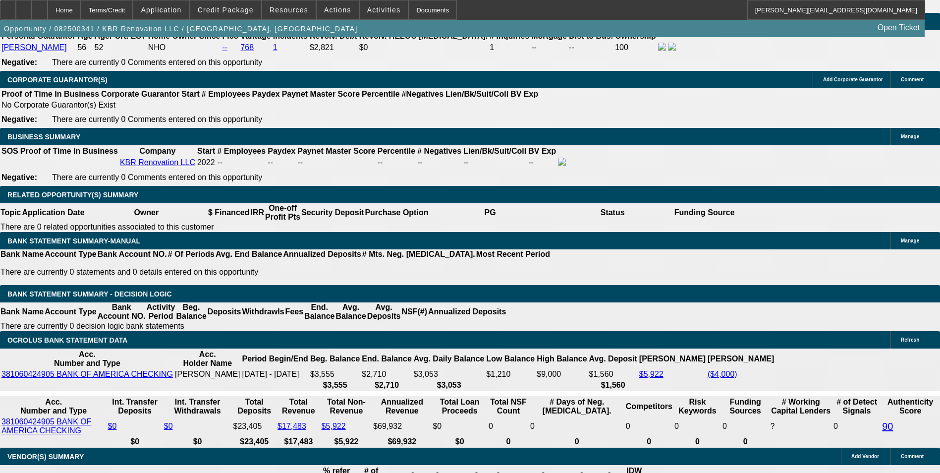
scroll to position [1338, 0]
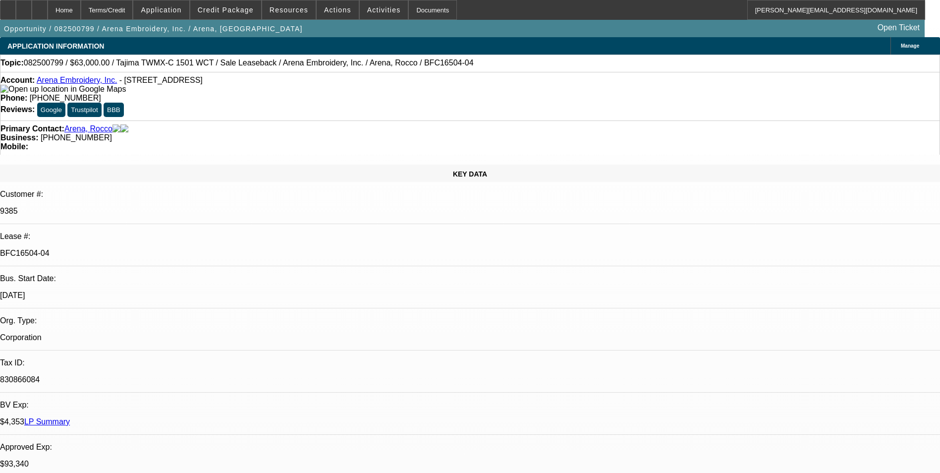
select select "0"
select select "2"
select select "0.1"
select select "4"
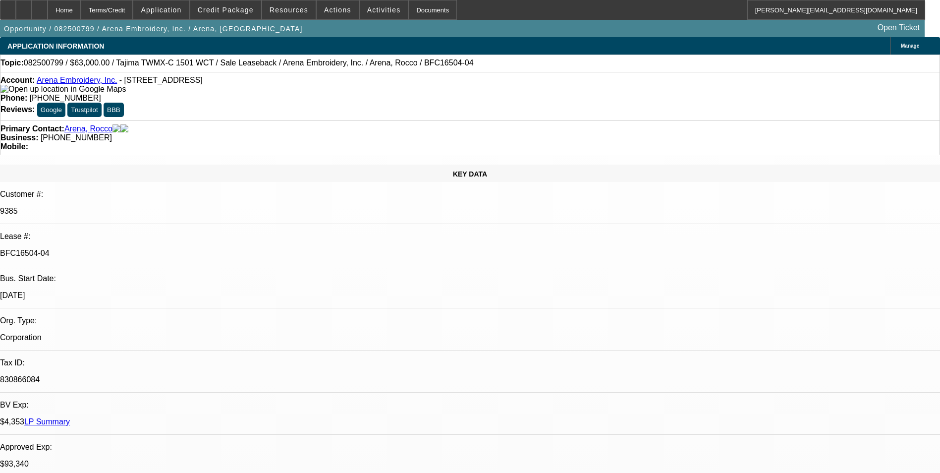
select select "0"
select select "2"
select select "0.1"
select select "4"
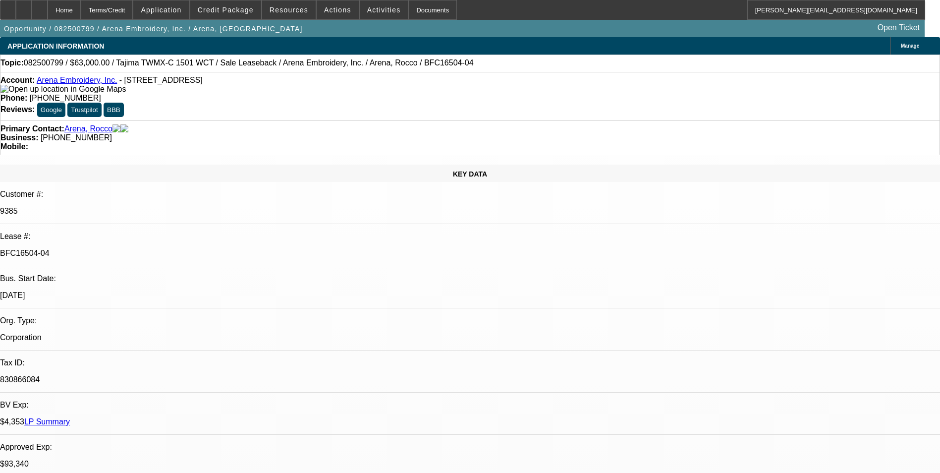
select select "0"
select select "2"
select select "0.1"
select select "4"
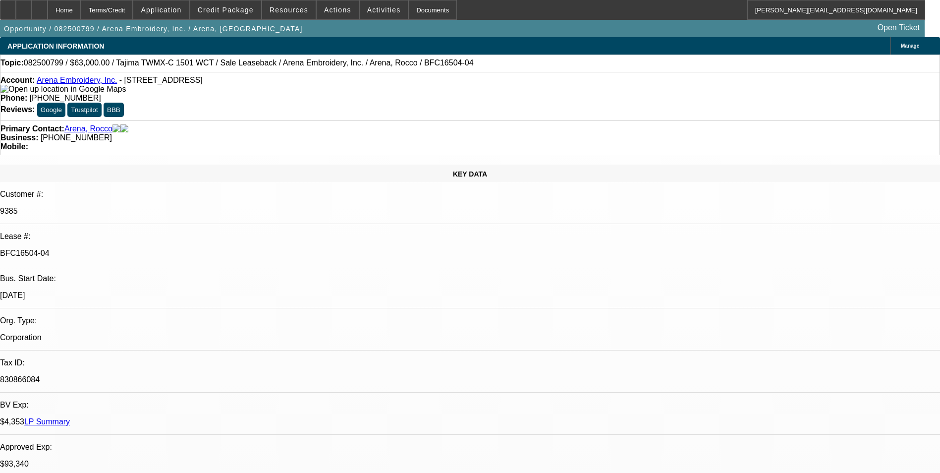
select select "0"
select select "2"
select select "0.1"
select select "4"
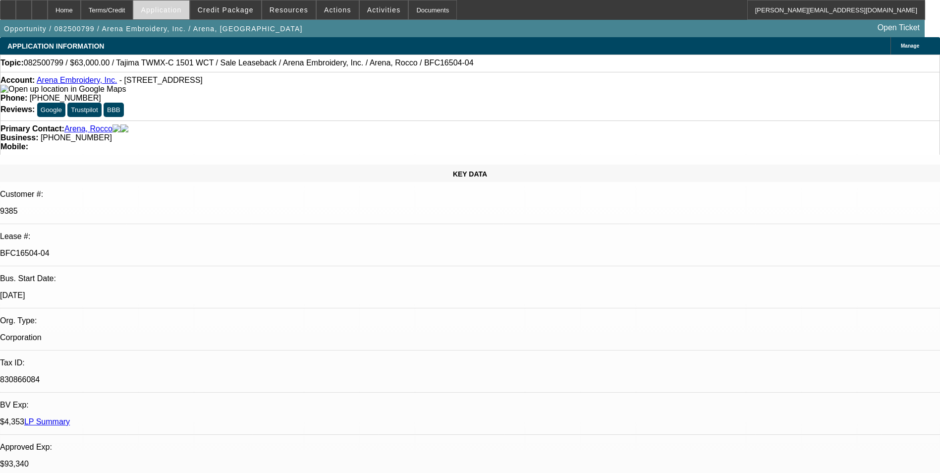
scroll to position [1140, 0]
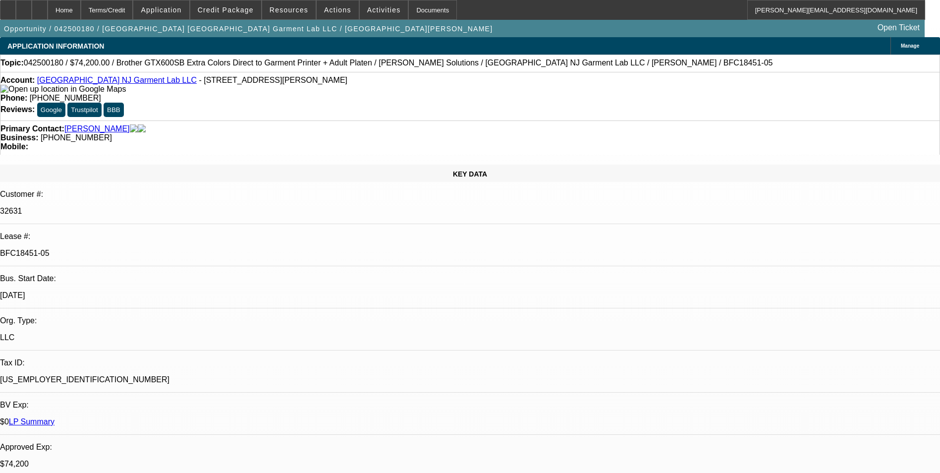
select select "0"
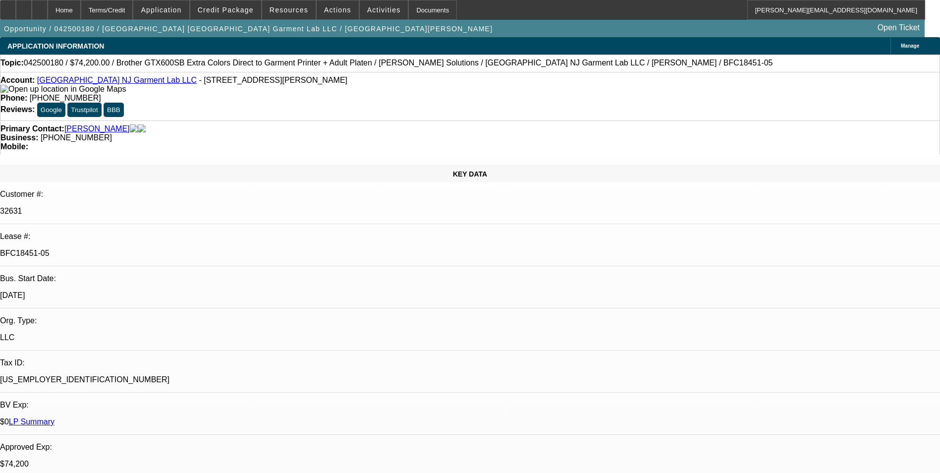
select select "0"
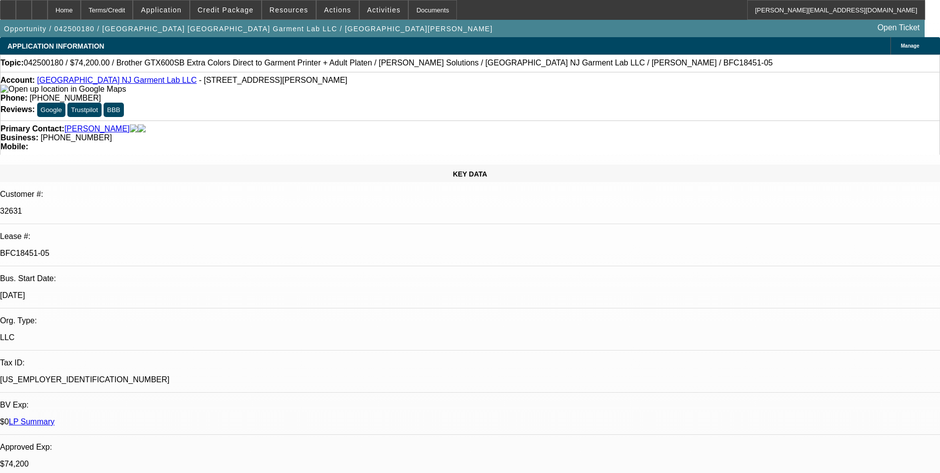
select select "0"
select select "1"
select select "6"
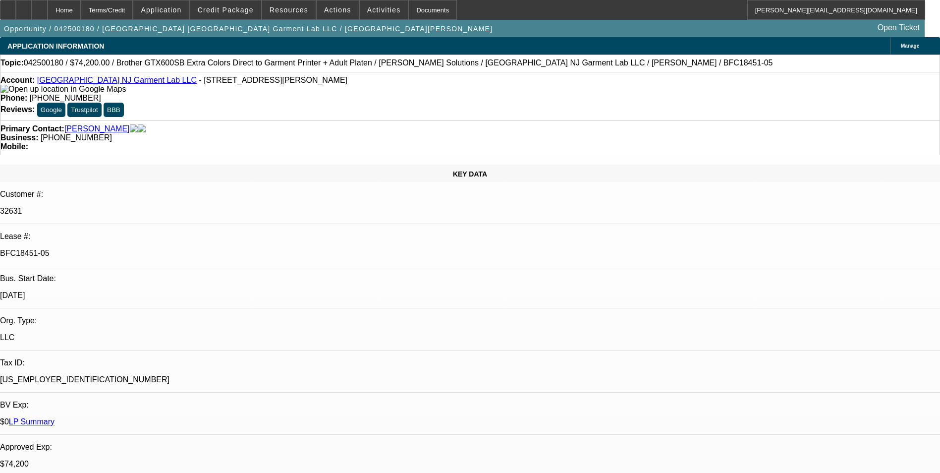
select select "1"
select select "6"
select select "1"
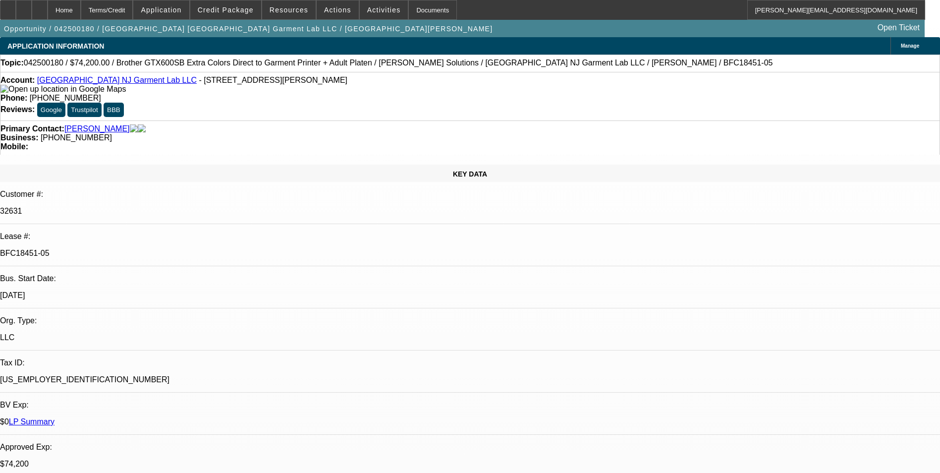
select select "6"
select select "1"
select select "6"
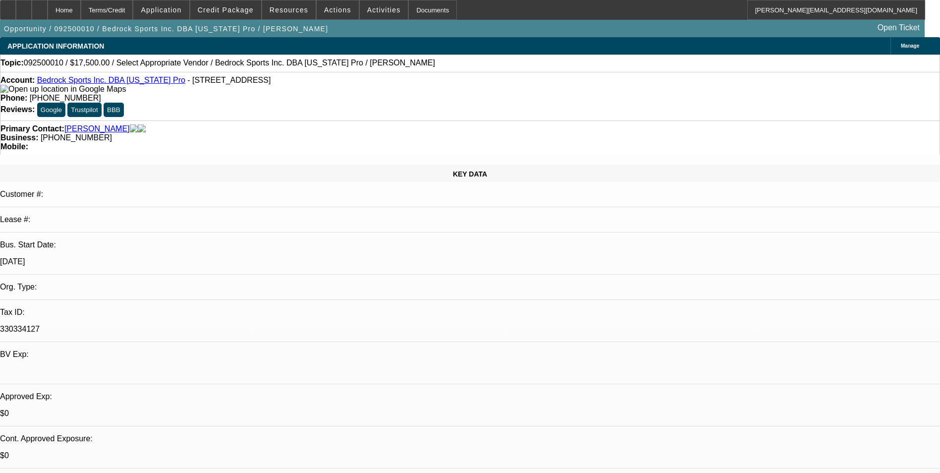
select select "0"
select select "2"
select select "0.1"
select select "4"
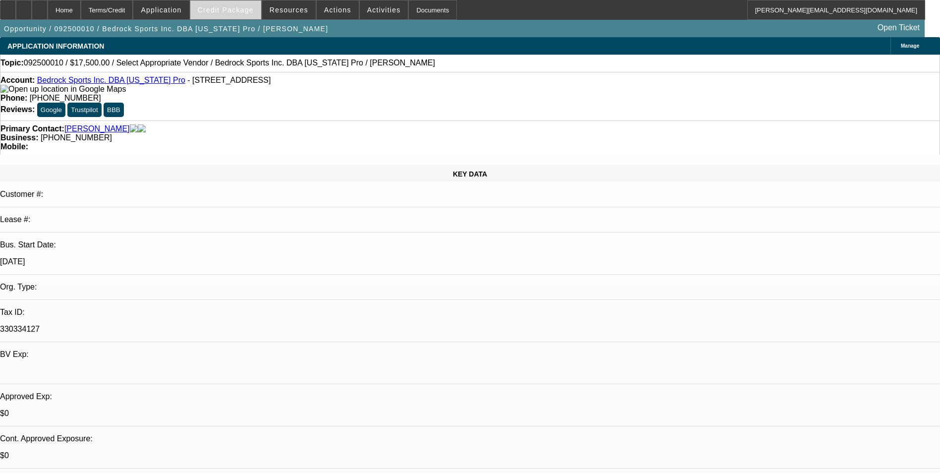
click at [254, 13] on span "Credit Package" at bounding box center [226, 10] width 56 height 8
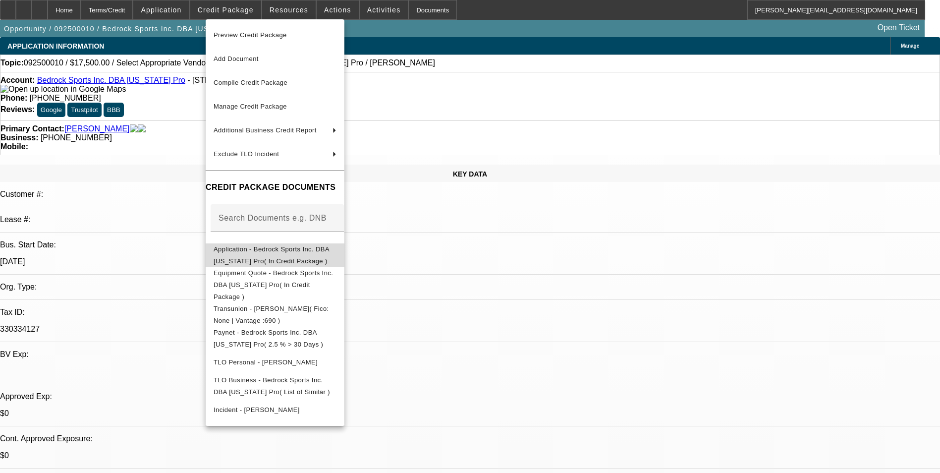
click at [329, 249] on span "Application - Bedrock Sports Inc. DBA [US_STATE] Pro( In Credit Package )" at bounding box center [271, 254] width 115 height 19
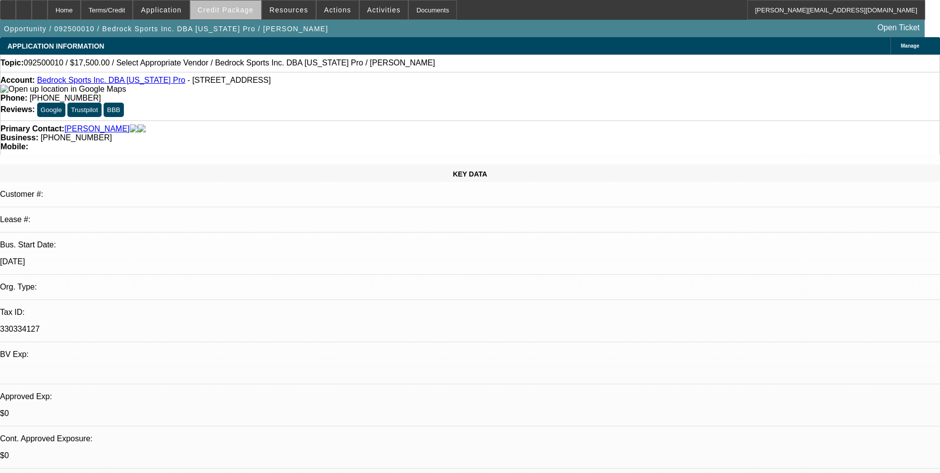
click at [253, 12] on span "Credit Package" at bounding box center [226, 10] width 56 height 8
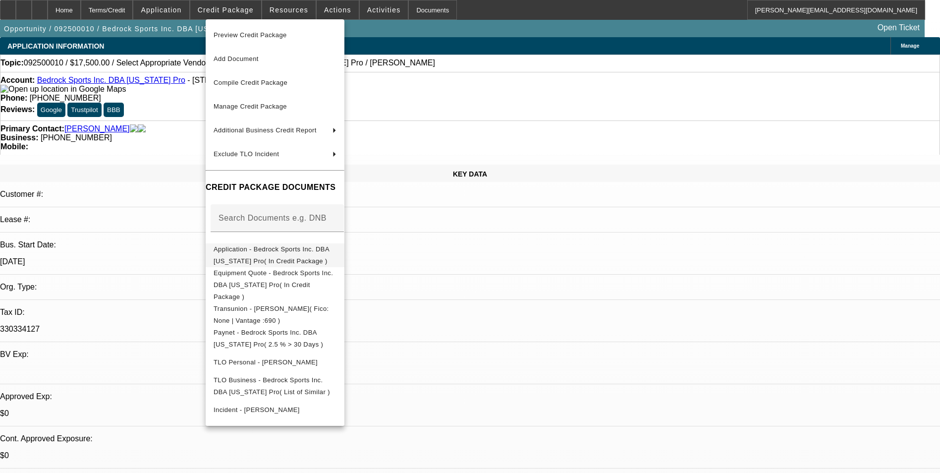
click at [316, 254] on span "Application - Bedrock Sports Inc. DBA California Pro( In Credit Package )" at bounding box center [271, 254] width 115 height 19
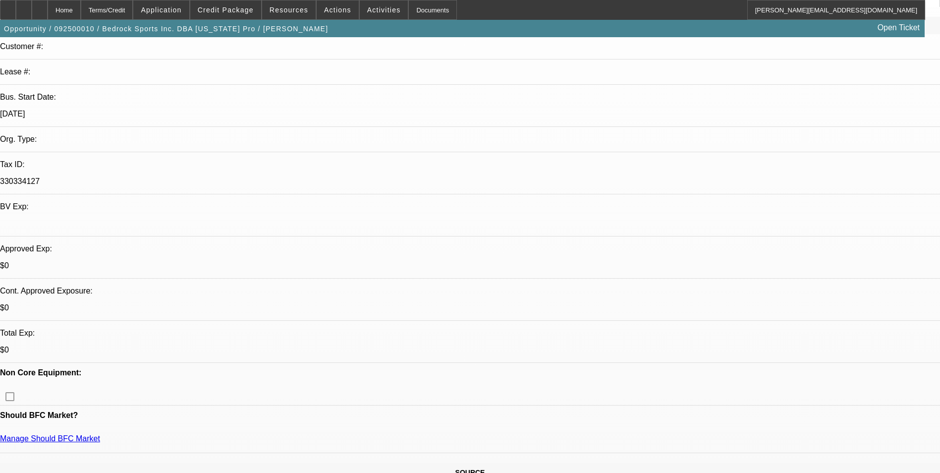
scroll to position [149, 0]
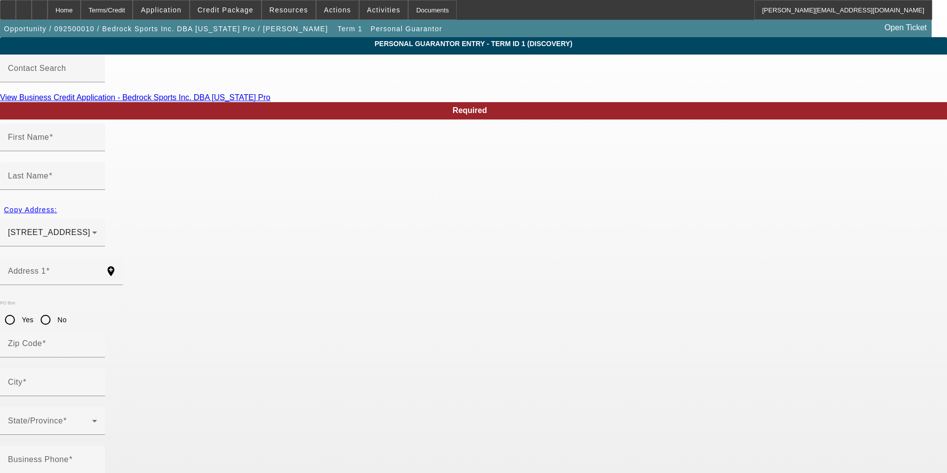
type input "Kim"
type input "Karsh"
type input "5507 Konya Drive"
radio input "true"
type input "90503"
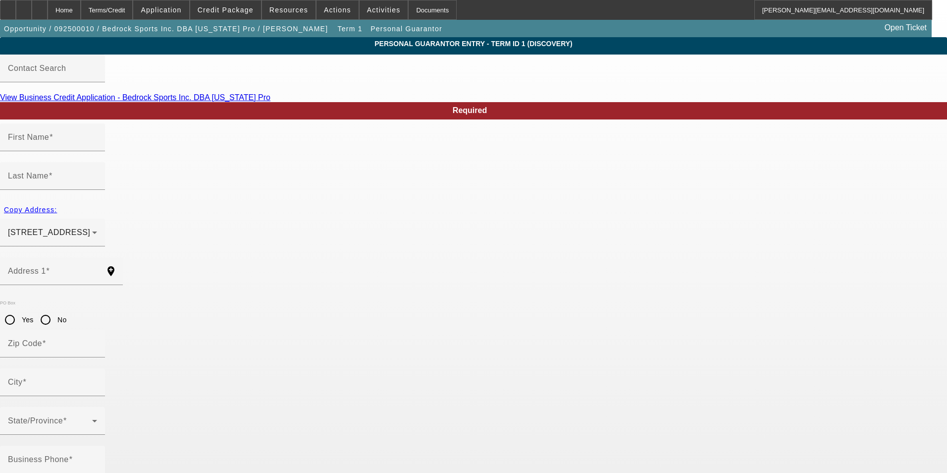
type input "Torrance"
type input "[PHONE_NUMBER]"
type input "100"
type input "567-08-2797"
type input "calprosports@aol.com"
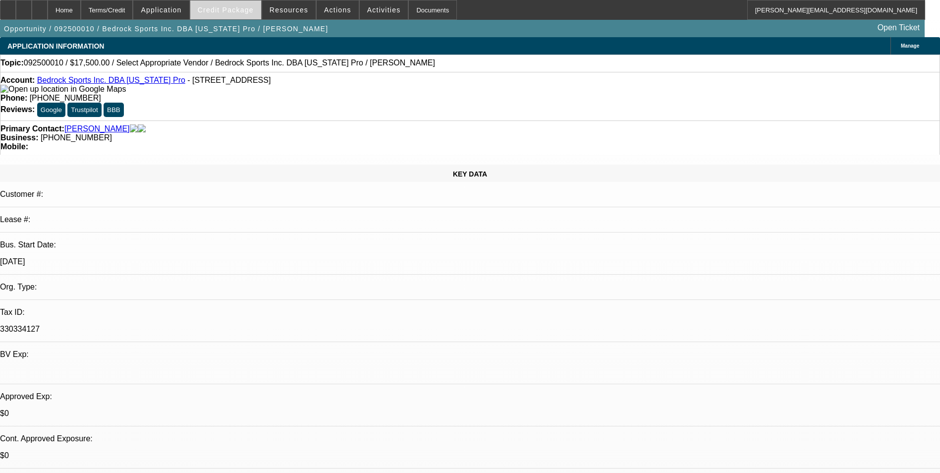
select select "0"
select select "2"
select select "0.1"
select select "4"
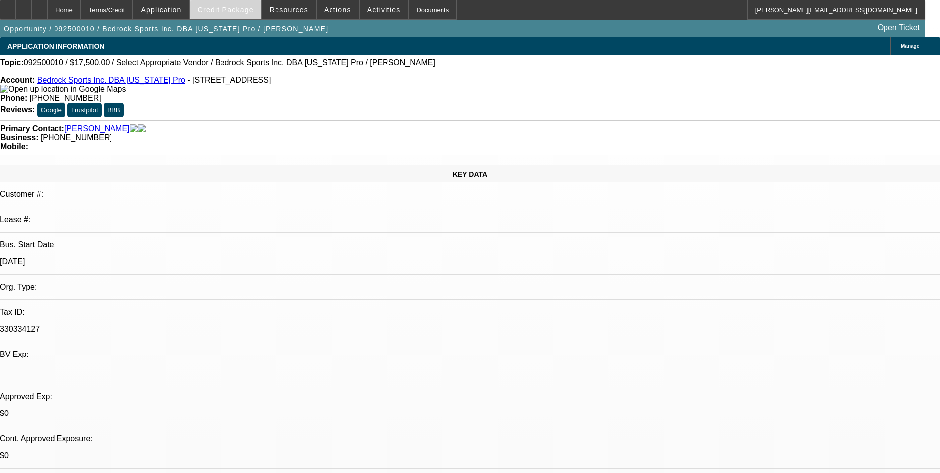
click at [248, 10] on span "Credit Package" at bounding box center [226, 10] width 56 height 8
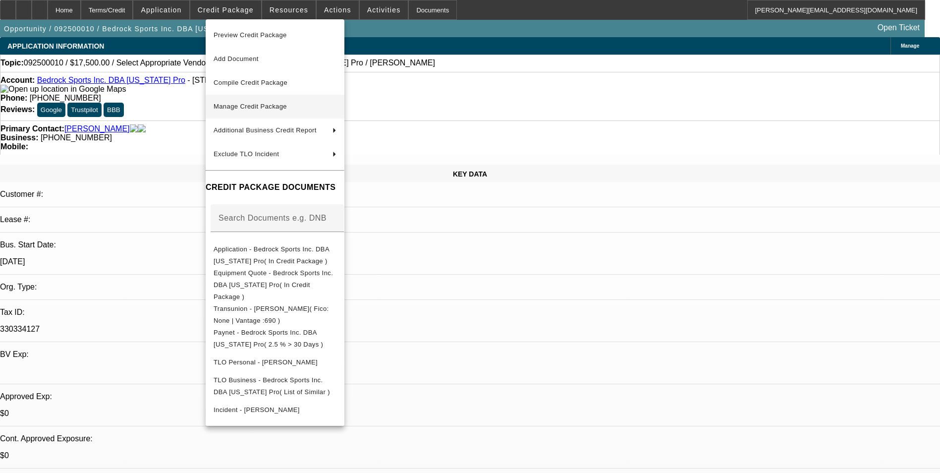
click at [312, 104] on span "Manage Credit Package" at bounding box center [275, 107] width 123 height 12
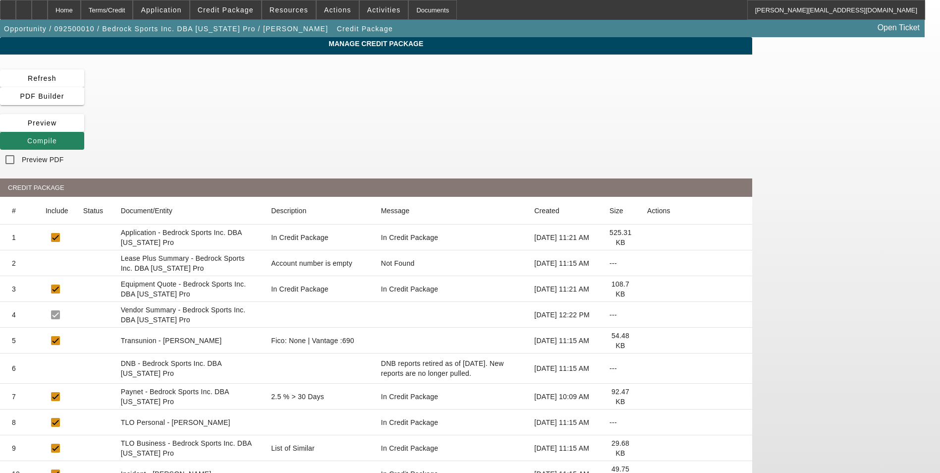
click at [647, 340] on icon at bounding box center [647, 340] width 0 height 0
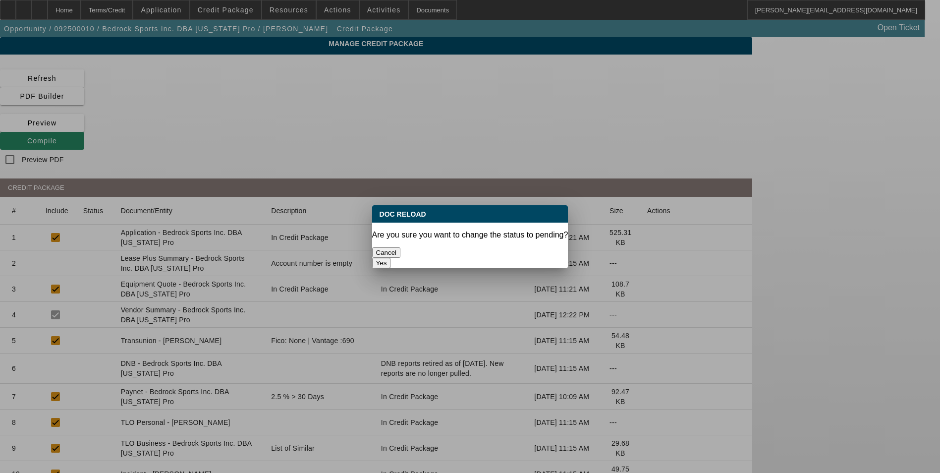
click at [391, 258] on button "Yes" at bounding box center [381, 263] width 19 height 10
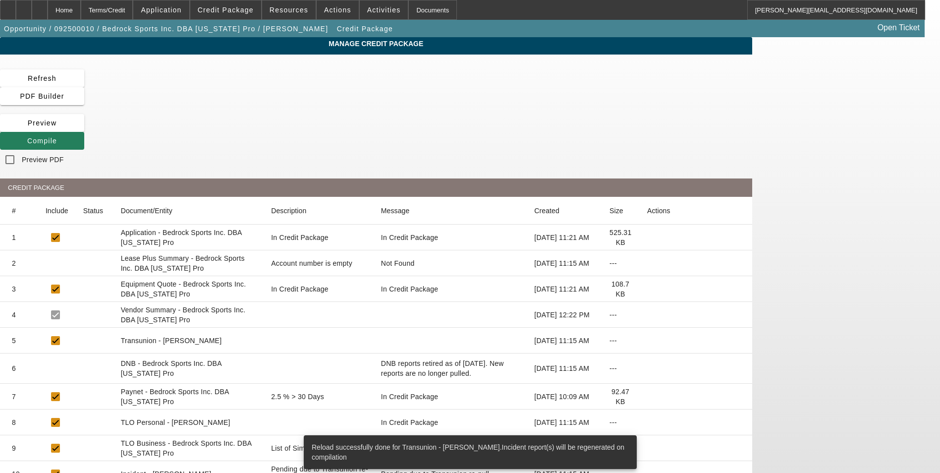
click at [57, 137] on span "Compile" at bounding box center [42, 141] width 30 height 8
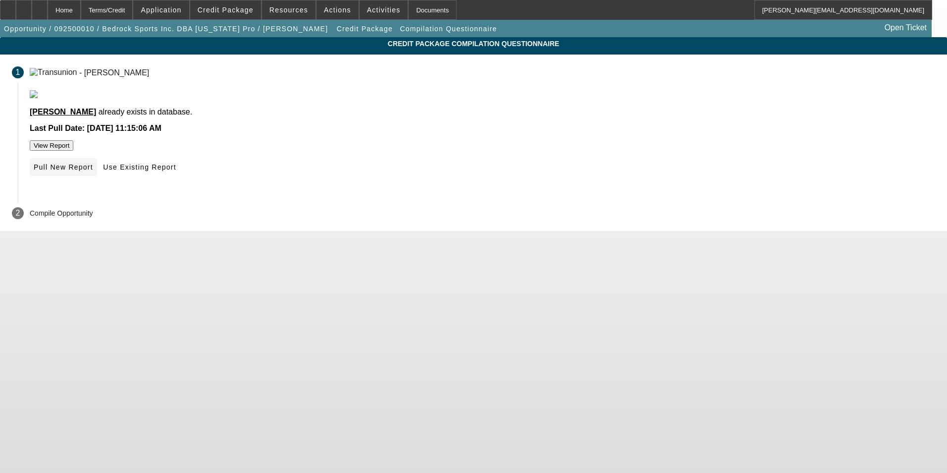
click at [93, 171] on span "Pull New Report" at bounding box center [63, 167] width 59 height 8
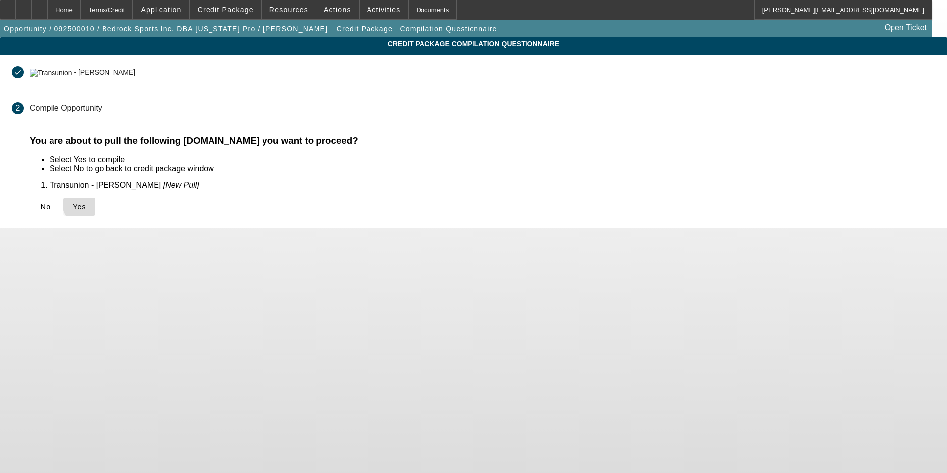
click at [86, 204] on span "Yes" at bounding box center [79, 207] width 13 height 8
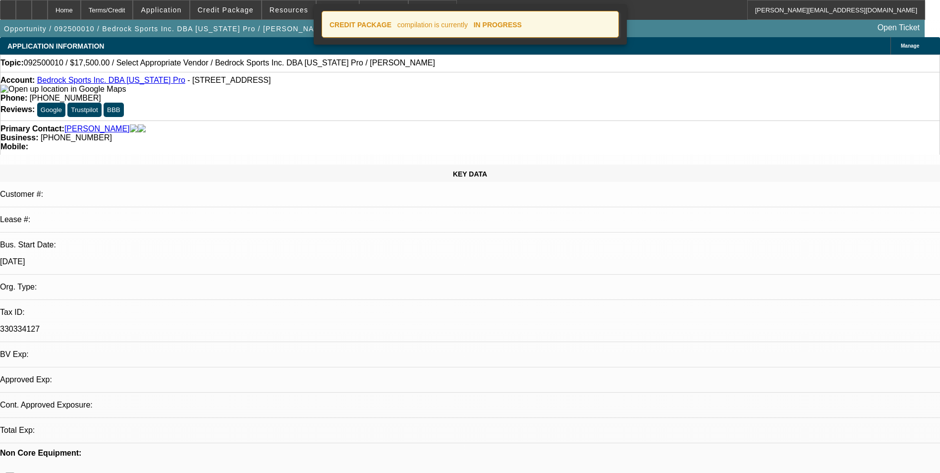
select select "0"
select select "2"
select select "0.1"
select select "4"
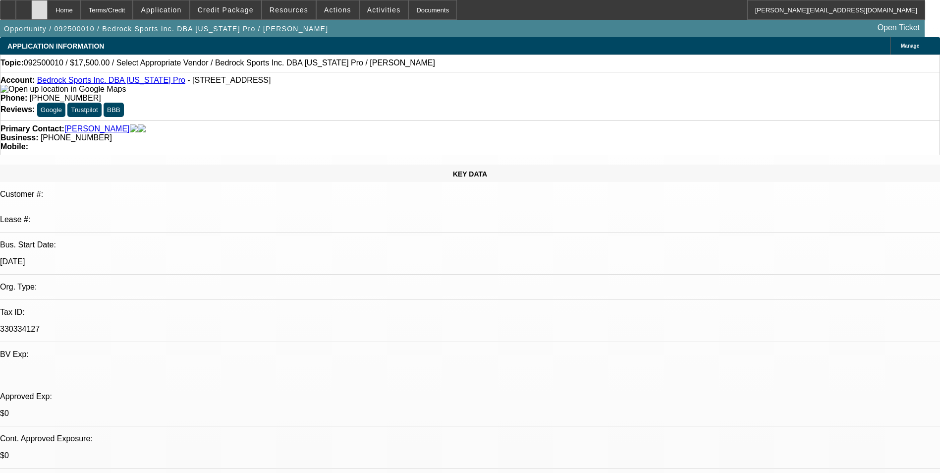
click at [40, 6] on icon at bounding box center [40, 6] width 0 height 0
select select "0"
select select "2"
select select "0.1"
select select "1"
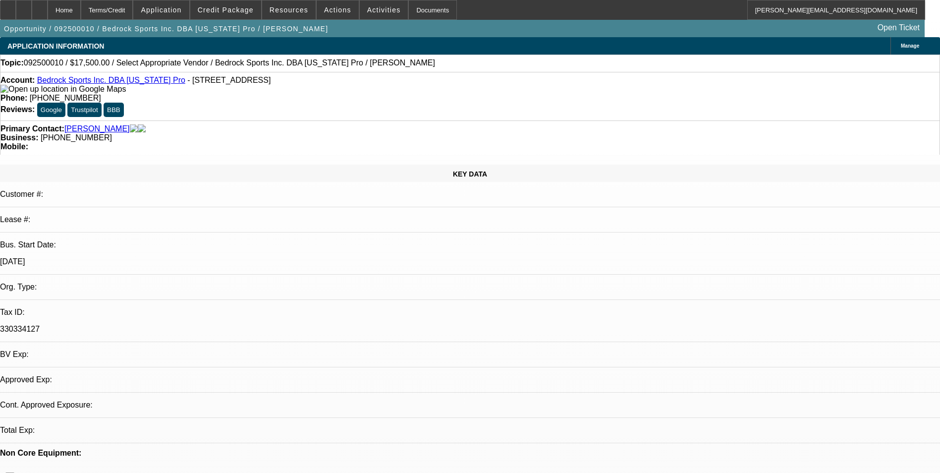
select select "2"
select select "4"
